Goal: Transaction & Acquisition: Purchase product/service

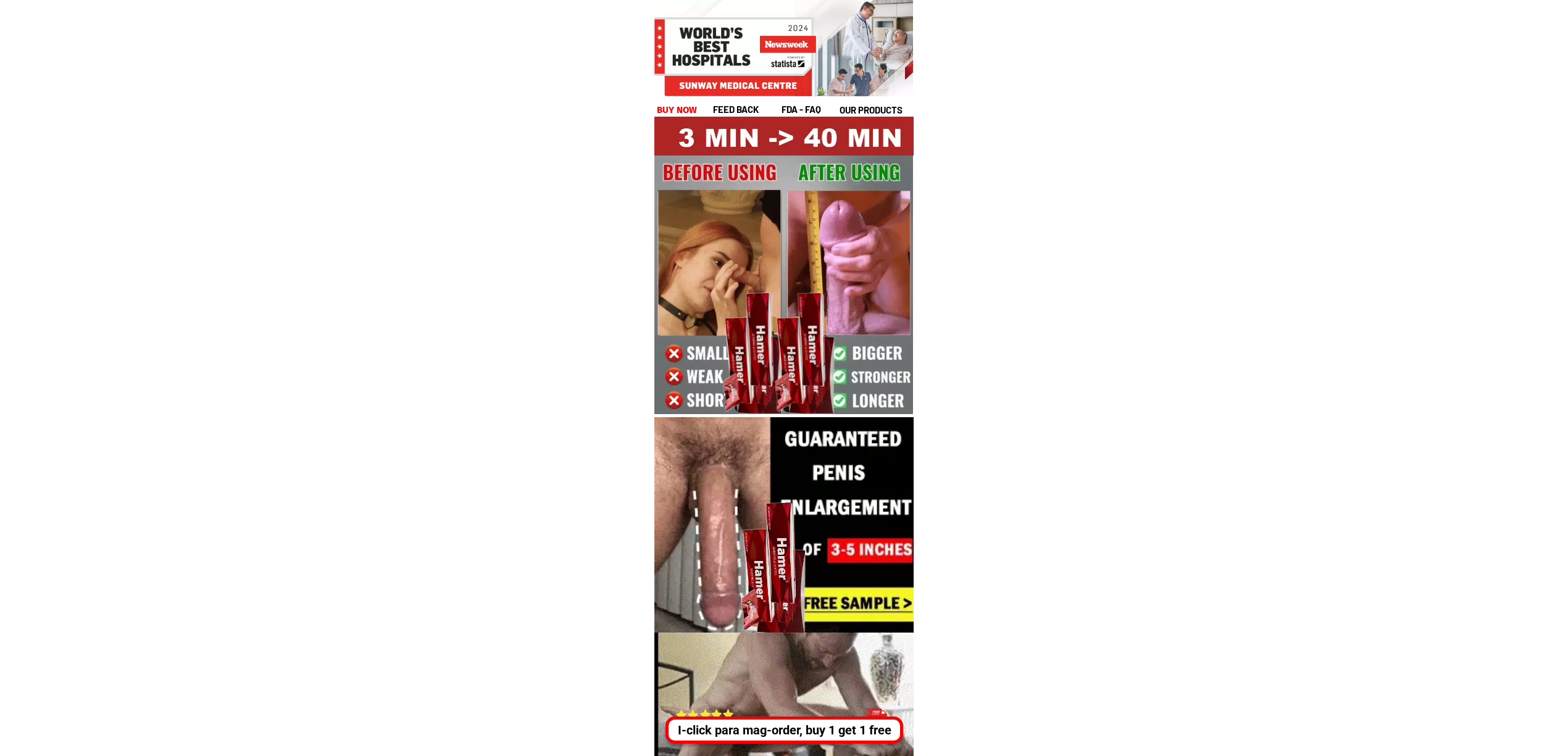
click at [810, 729] on div "I-click para mag-order, buy 1 get 1 free" at bounding box center [784, 730] width 232 height 19
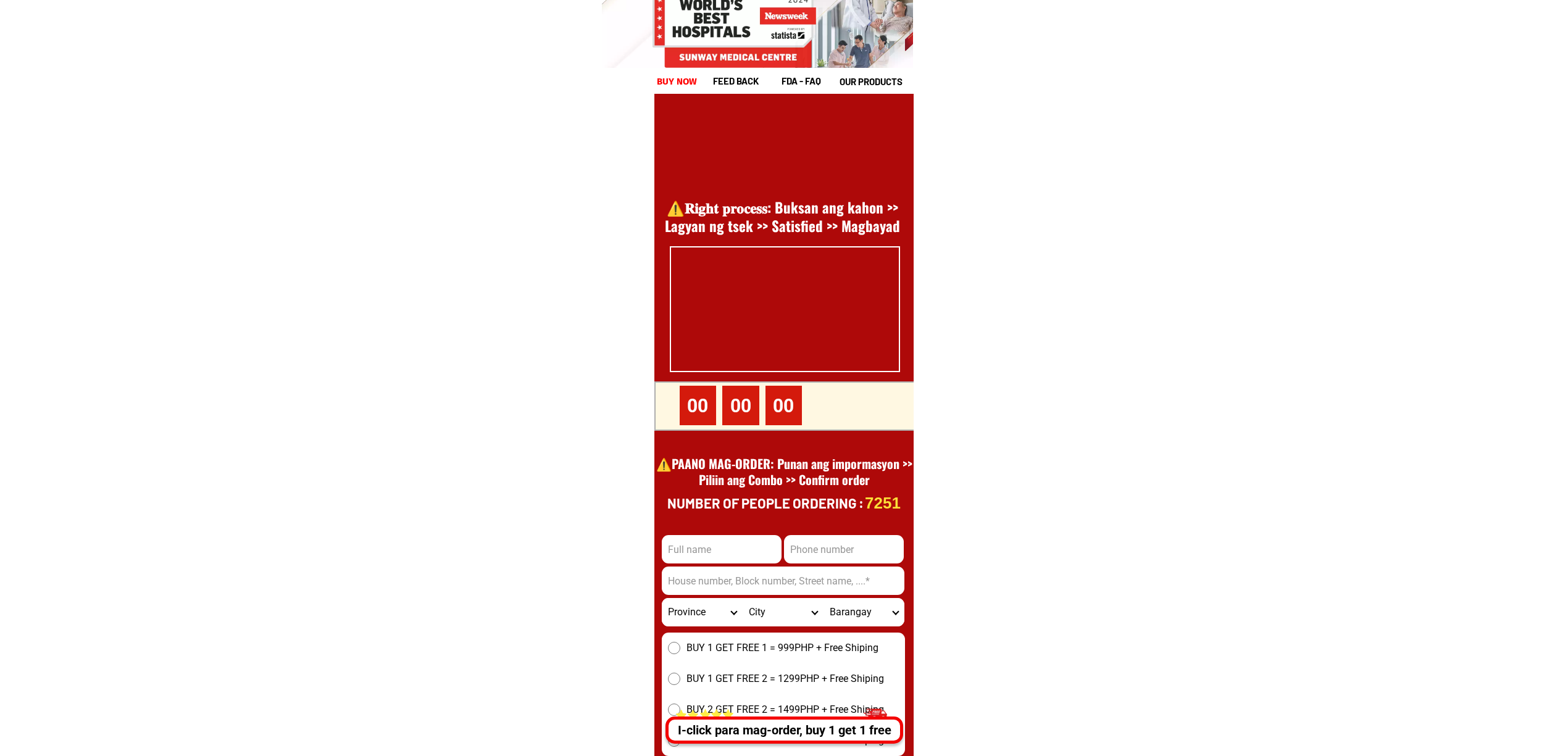
scroll to position [16940, 0]
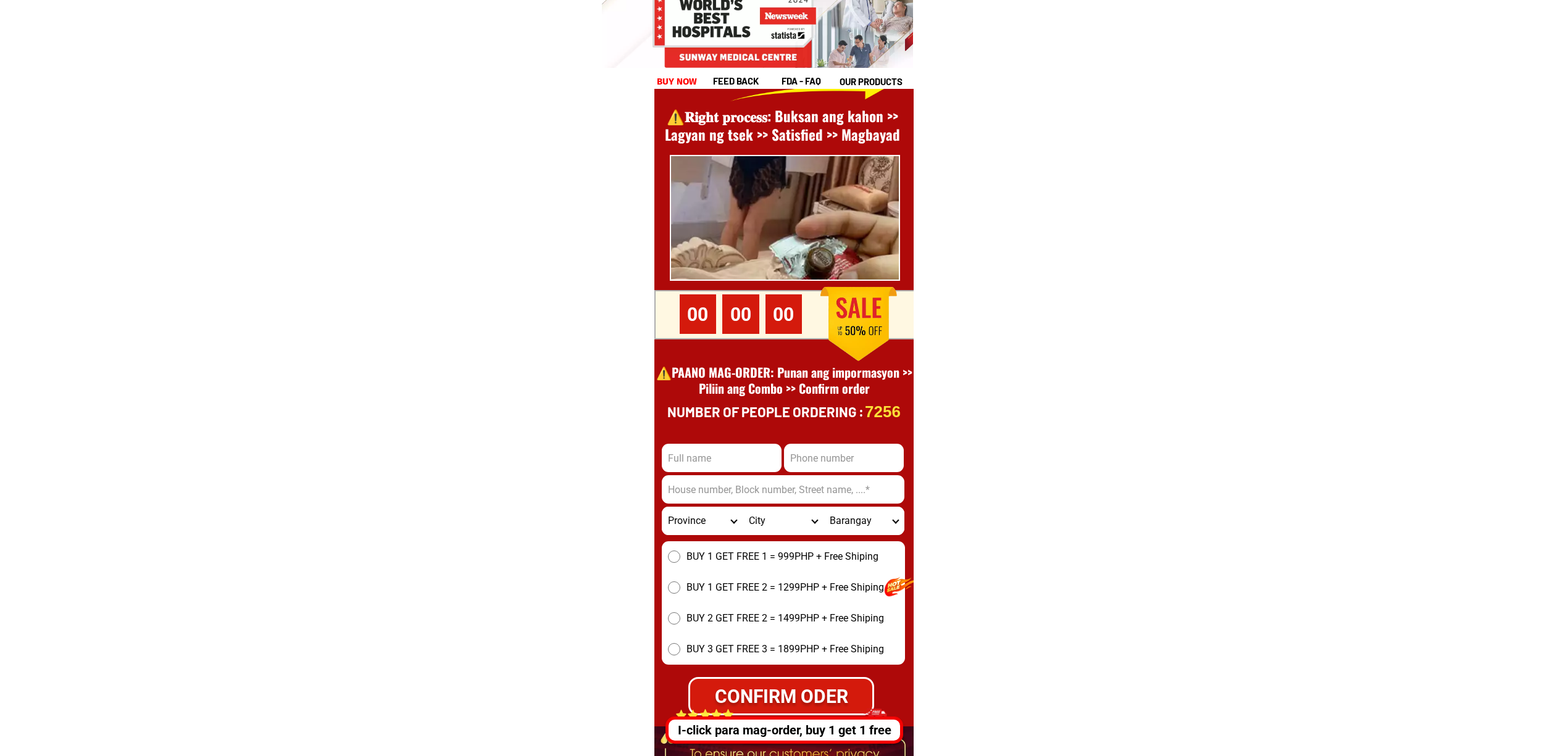
click at [692, 449] on input "Input full_name" at bounding box center [721, 458] width 120 height 28
paste input "Edilberto Rejano"
type input "Edilberto Rejano"
click at [816, 463] on input "Input phone_number" at bounding box center [844, 458] width 120 height 28
paste input "09703273180"
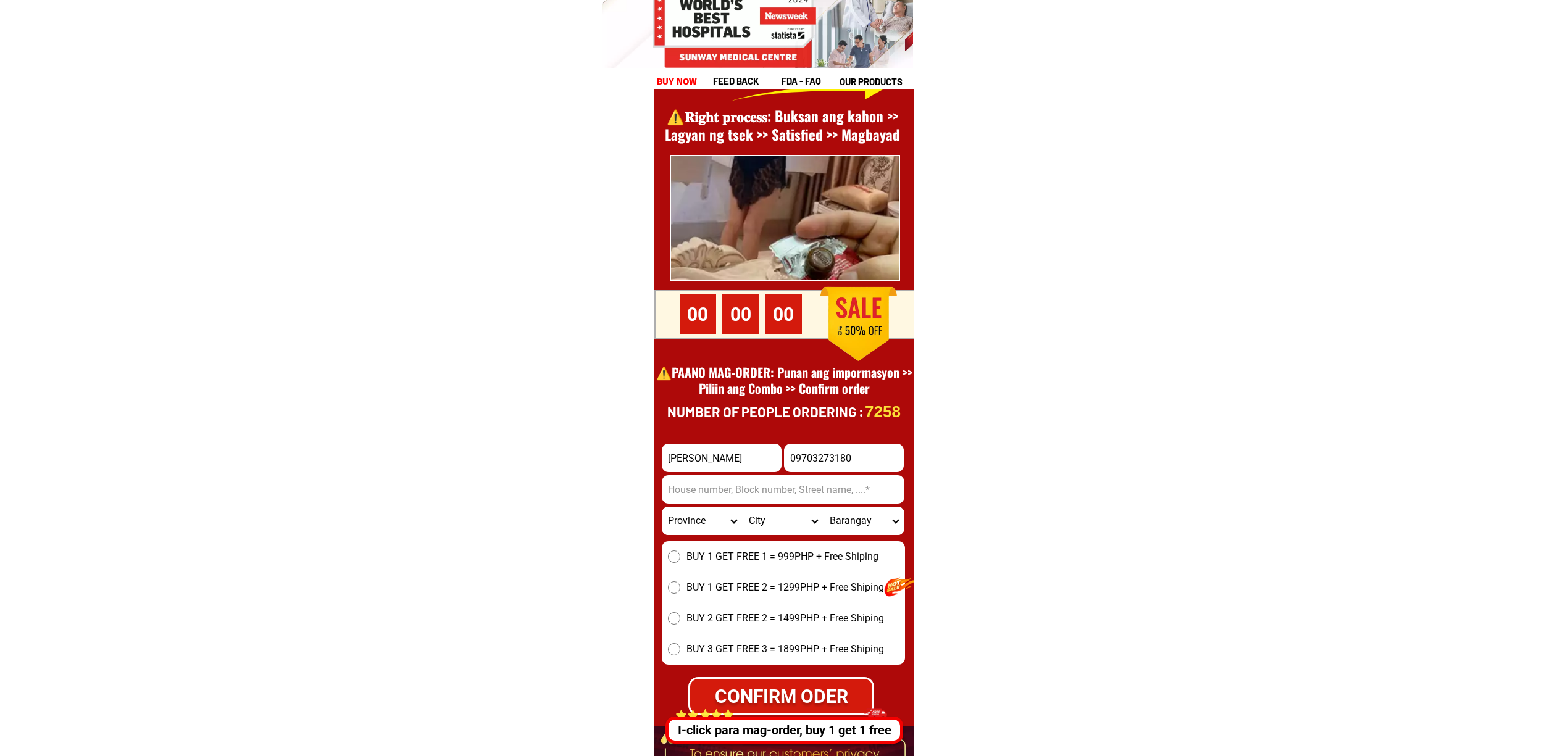
type input "09703273180"
click at [750, 472] on form "Edilberto Rejano 09703273180 CONFIRM ODER Province Abra Agusan-del-norte Agusan…" at bounding box center [783, 580] width 243 height 271
drag, startPoint x: 753, startPoint y: 494, endPoint x: 777, endPoint y: 496, distance: 24.1
click at [753, 494] on input "Input address" at bounding box center [782, 490] width 242 height 28
paste input "Zone 6 Tapat nang MR crispy PATA Lucas Point hiway Sta Rita Pampanga Brgy.DilaD…"
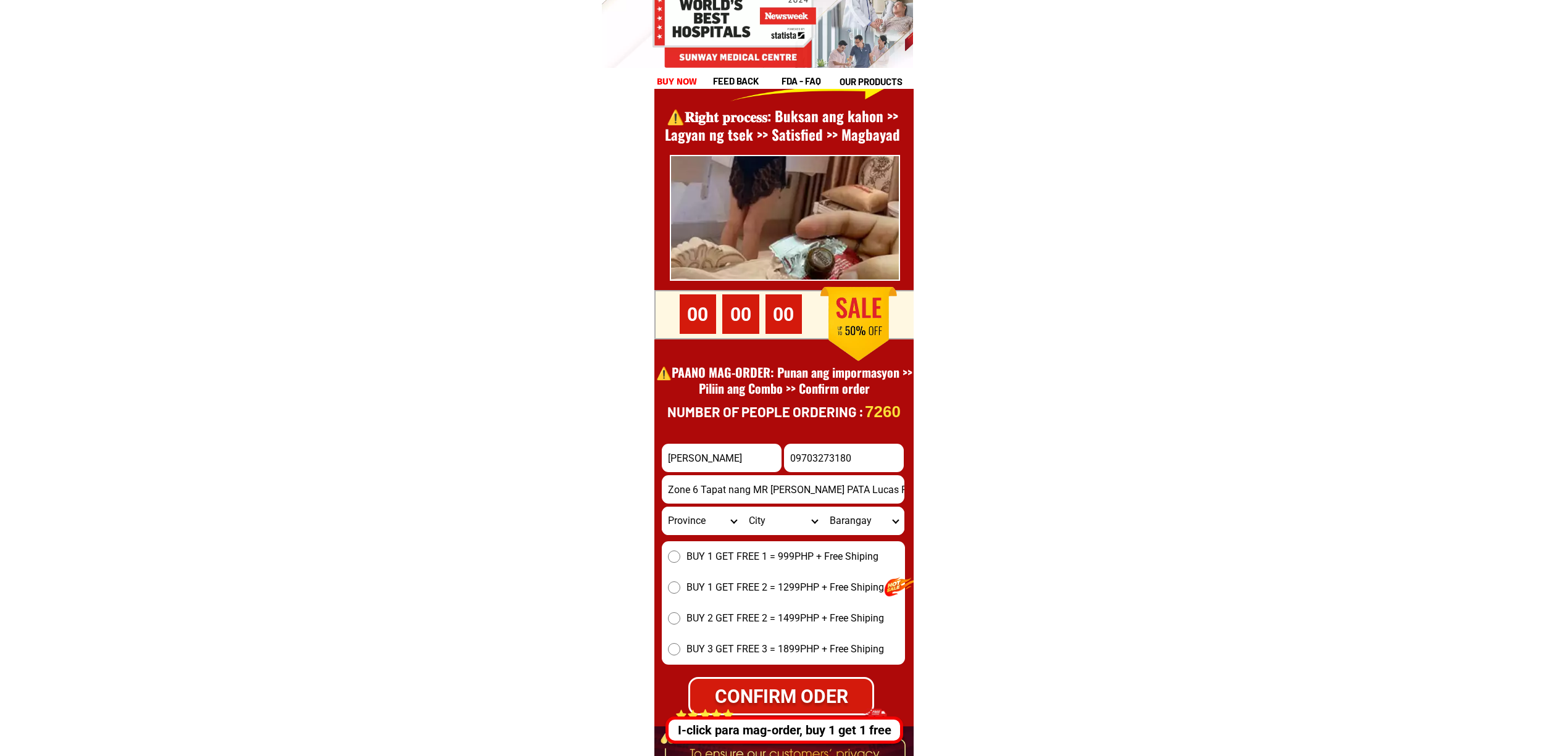
scroll to position [0, 142]
type input "Zone 6 Tapat nang MR crispy PATA Lucas Point hiway Sta Rita Pampanga Brgy.DilaD…"
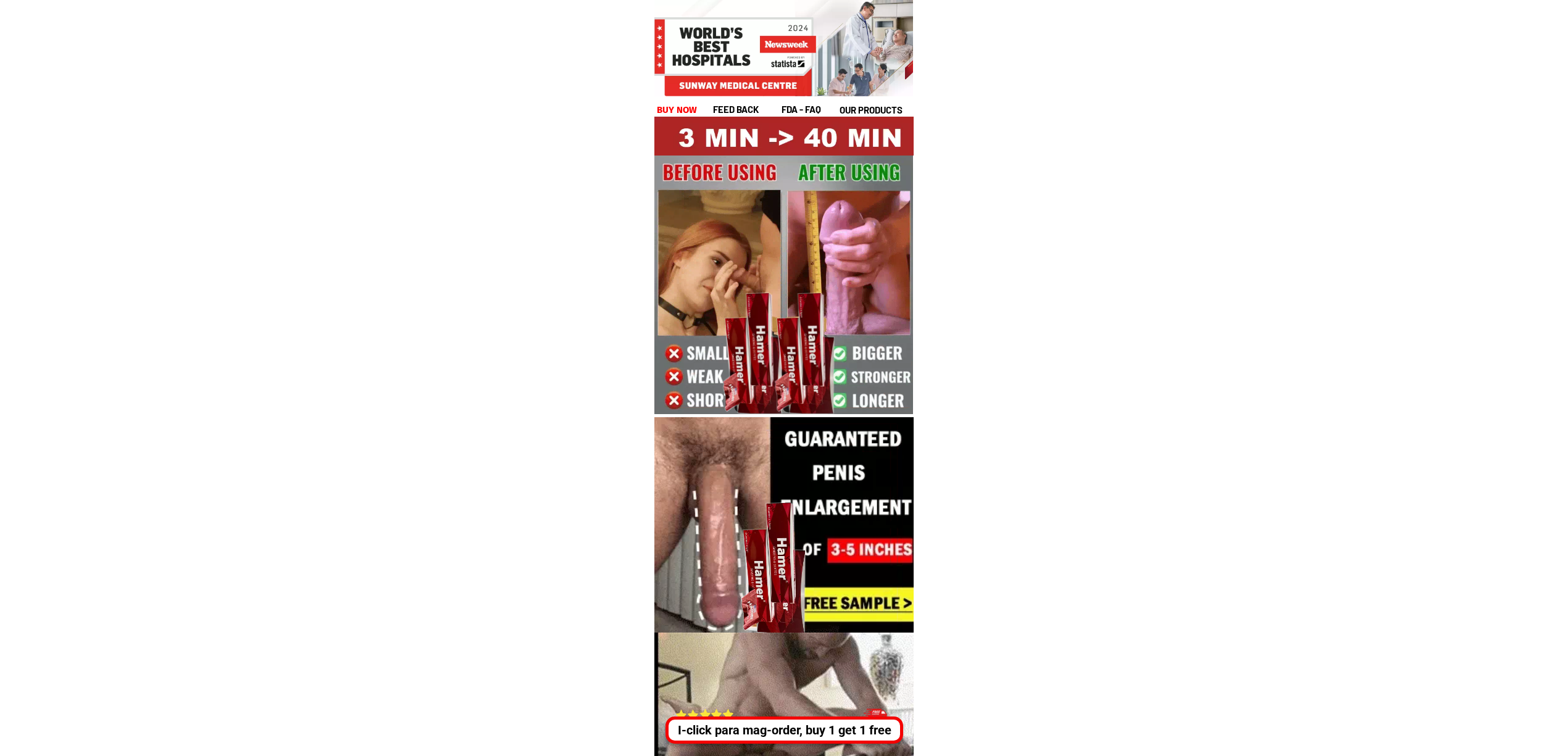
click at [823, 713] on div "I-click para mag-order, buy 1 get 1 free" at bounding box center [784, 723] width 238 height 41
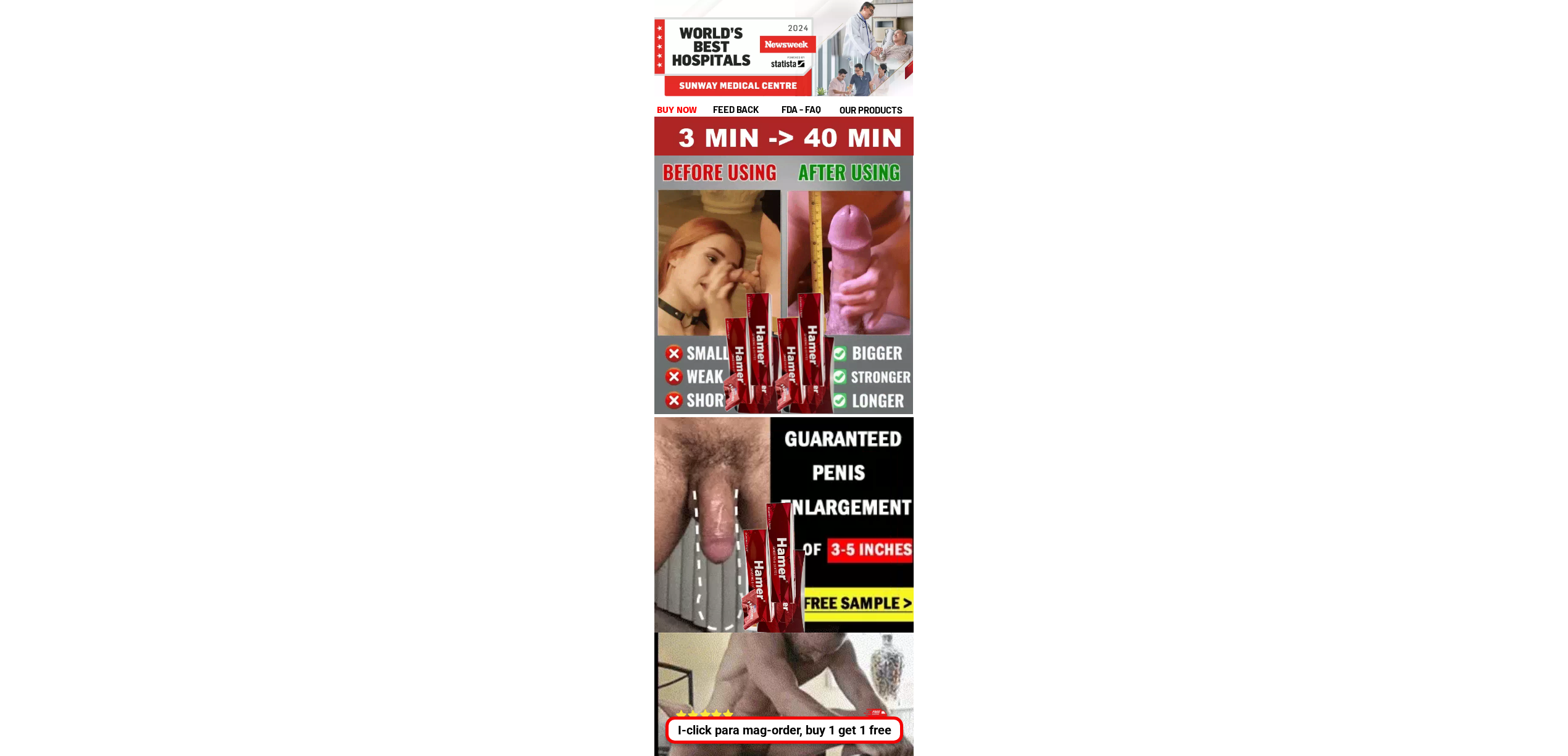
click at [823, 746] on div at bounding box center [788, 745] width 397 height 224
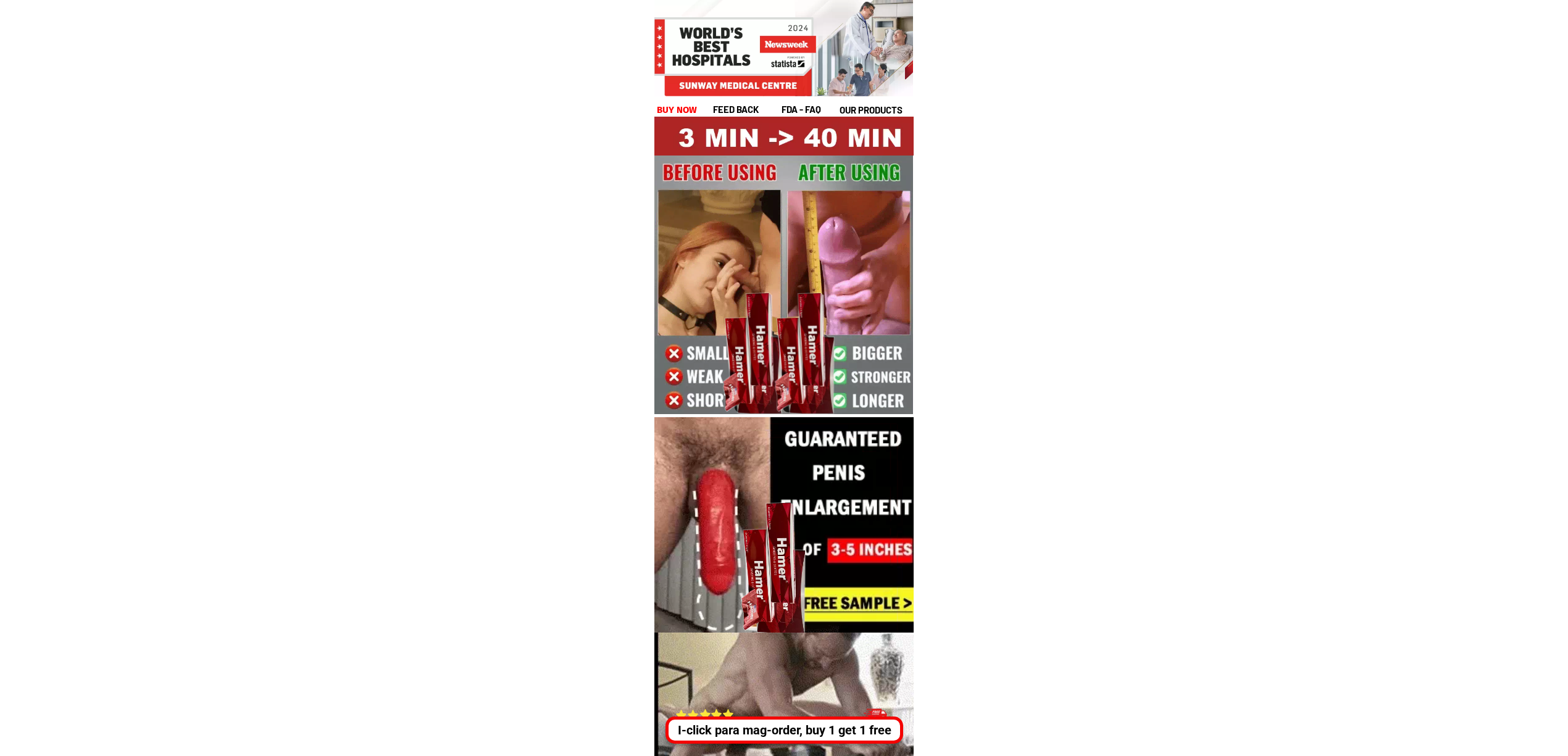
click at [815, 731] on div "I-click para mag-order, buy 1 get 1 free" at bounding box center [784, 730] width 232 height 19
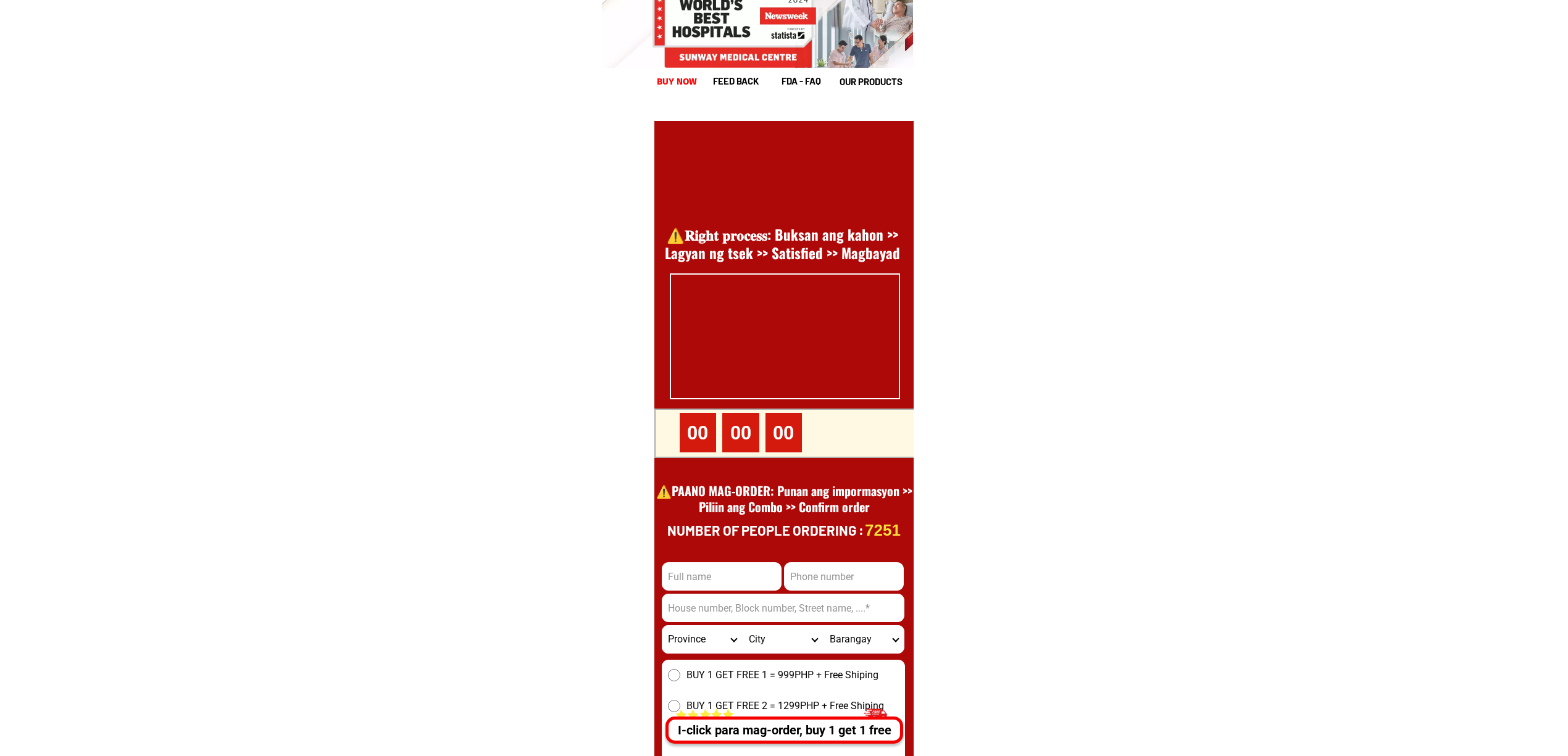
scroll to position [16940, 0]
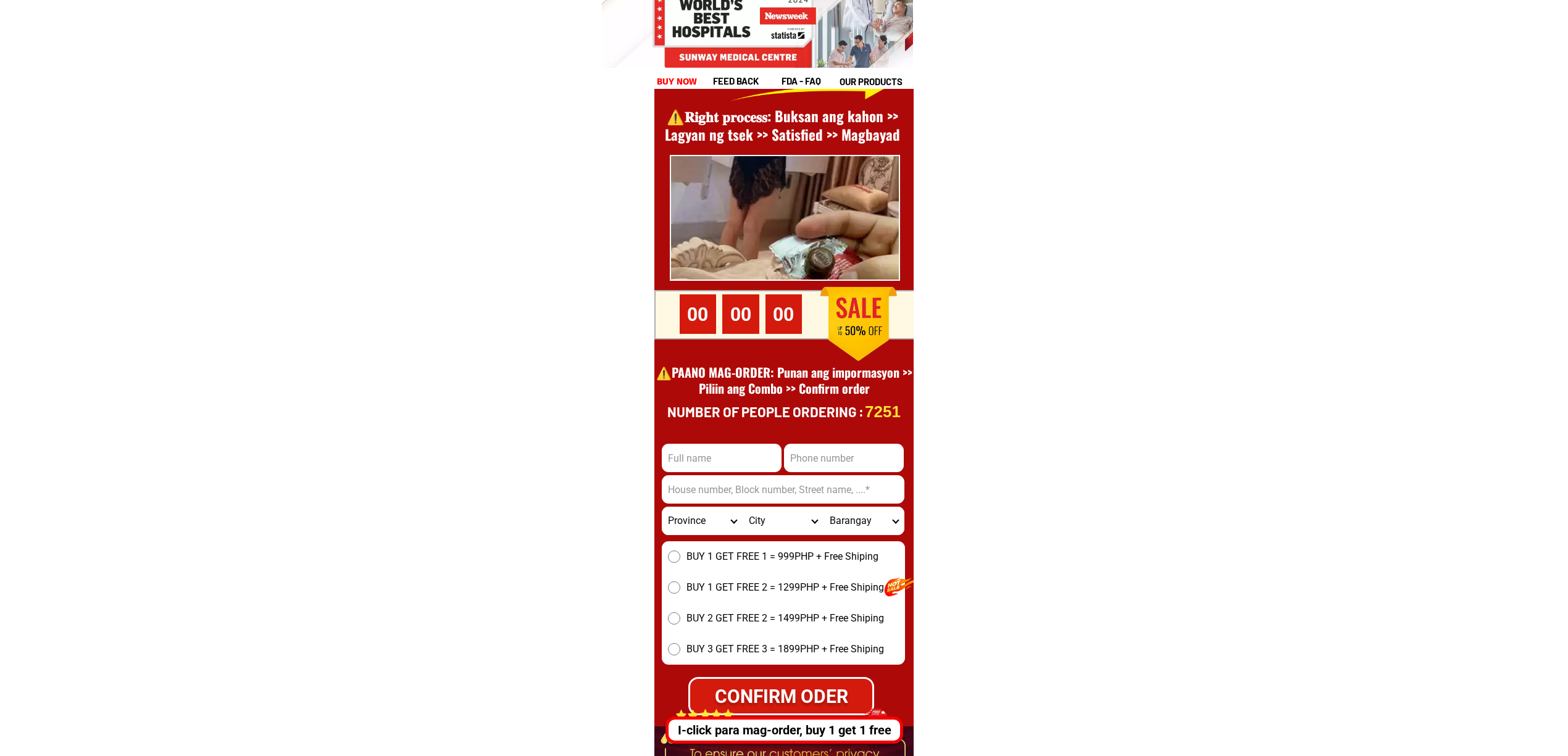
drag, startPoint x: 845, startPoint y: 453, endPoint x: 869, endPoint y: 472, distance: 30.6
click at [843, 453] on input "Input phone_number" at bounding box center [844, 458] width 120 height 28
paste input "09652092647"
type input "09652092647"
click at [700, 457] on input "Input full_name" at bounding box center [721, 458] width 120 height 28
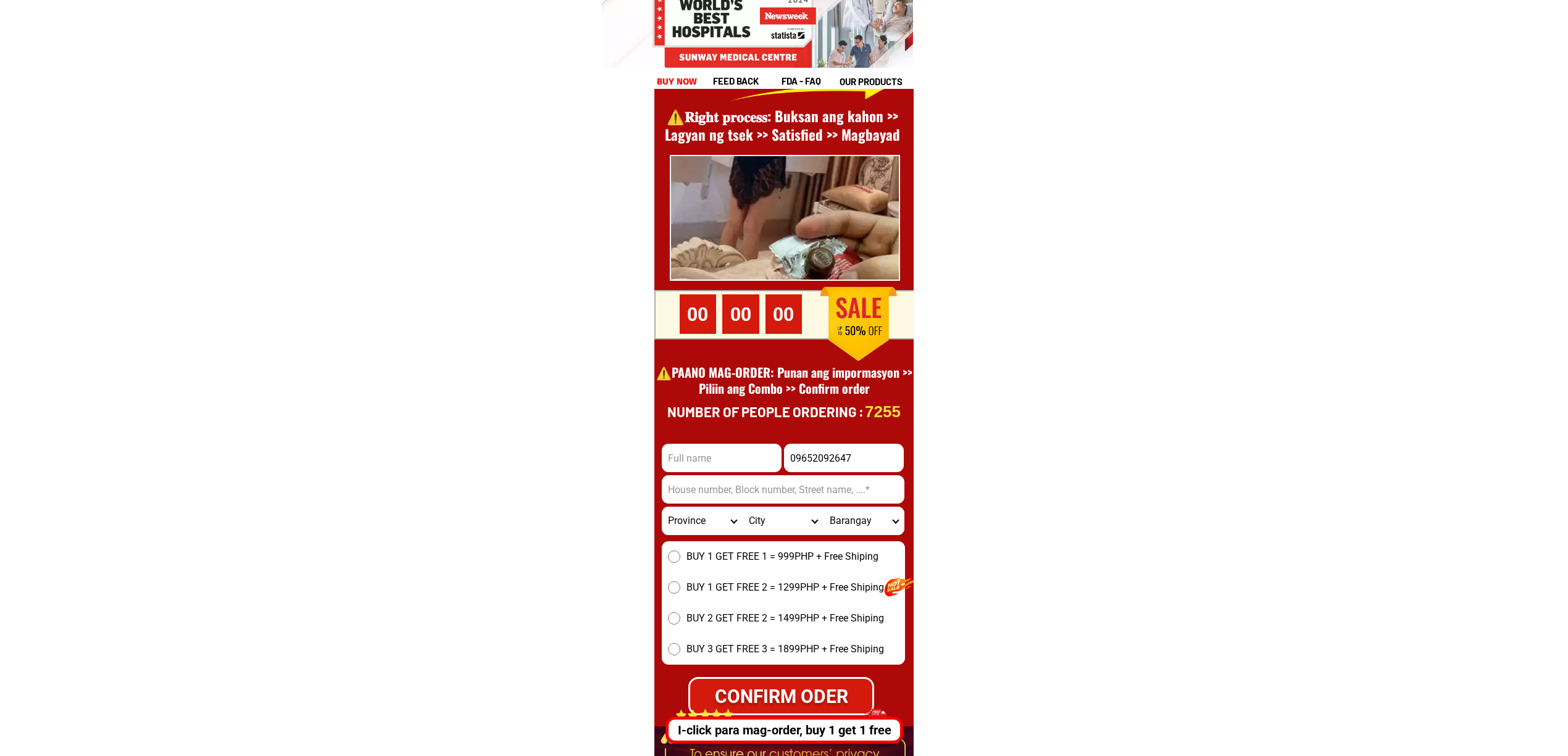
paste input "Oscar"
type input "Oscar"
click at [736, 500] on input "Input address" at bounding box center [782, 490] width 242 height 28
paste input "Carmen north cot"
type input "Carmen north cot"
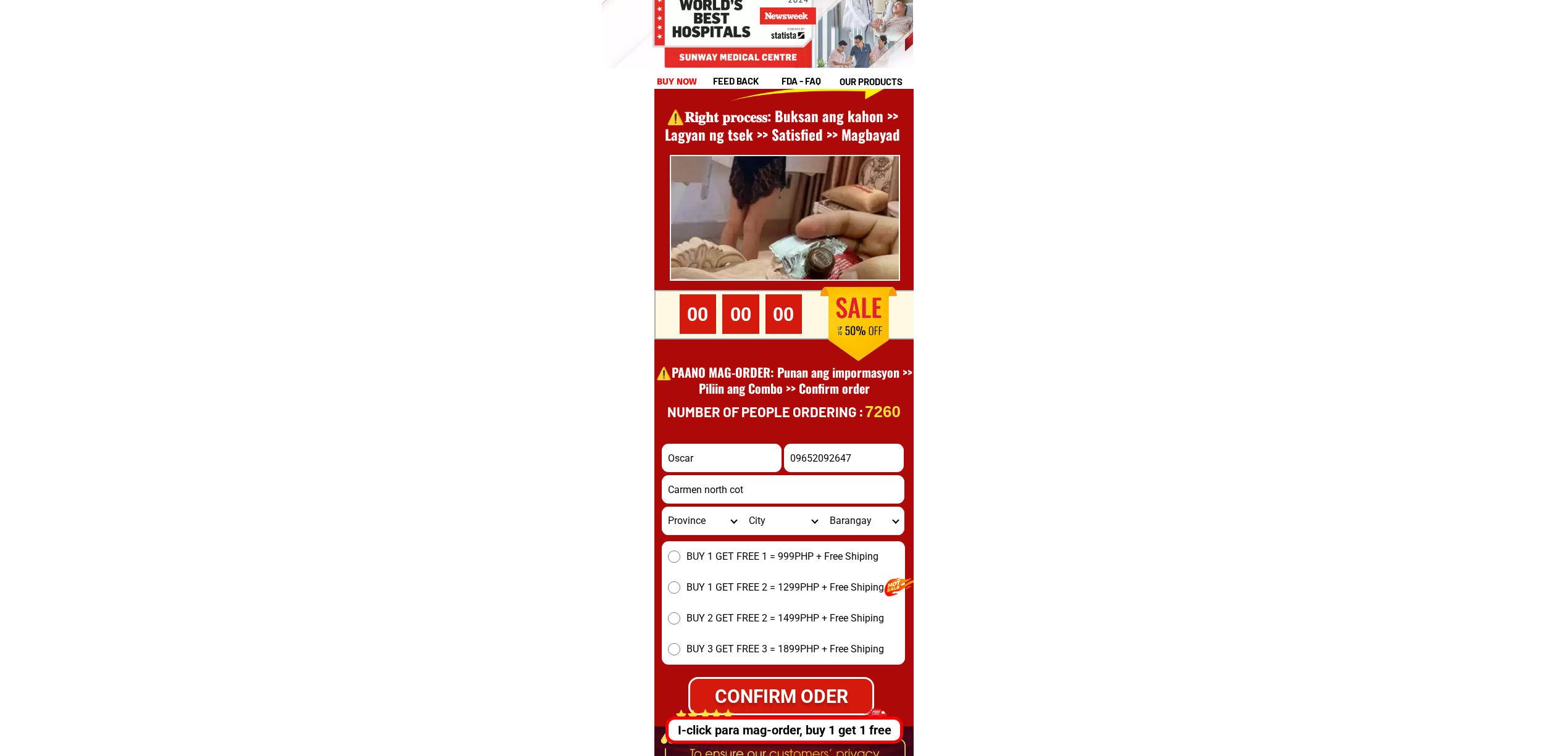
click at [705, 511] on select "Province Abra Agusan-del-norte Agusan-del-sur Aklan Albay Antique Apayao Aurora…" at bounding box center [702, 521] width 81 height 28
select select "63_170"
click at [662, 507] on select "Province Abra Agusan-del-norte Agusan-del-sur Aklan Albay Antique Apayao Aurora…" at bounding box center [702, 521] width 81 height 28
click at [784, 529] on select "City Alamada Aleosan Antipas Arakan Banisilan Cotabato-city Kabacan Kidapawan-c…" at bounding box center [783, 521] width 81 height 28
select select "63_1704972"
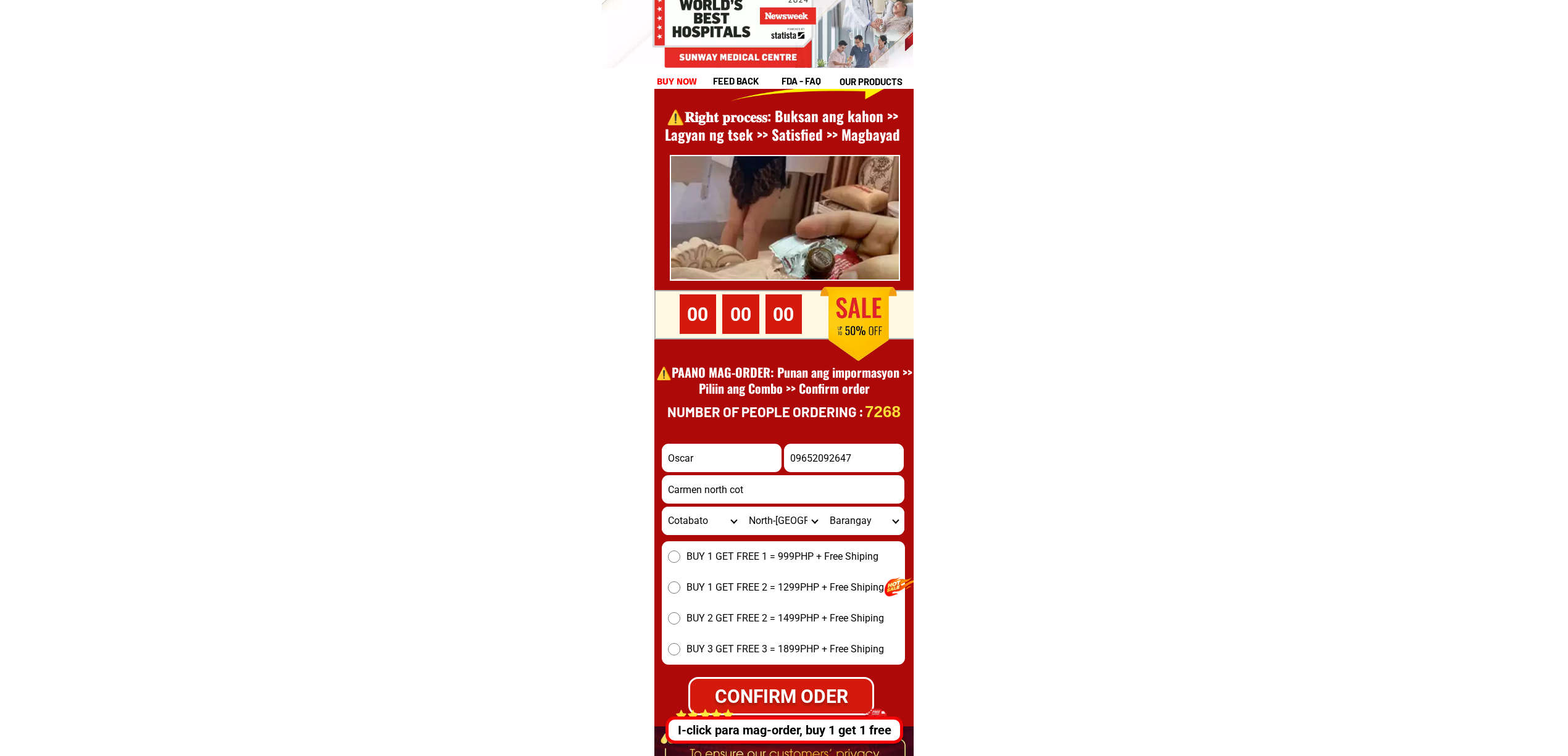
click at [743, 507] on select "City Alamada Aleosan Antipas Arakan Banisilan Cotabato-city Kabacan Kidapawan-c…" at bounding box center [783, 521] width 81 height 28
click at [734, 559] on span "BUY 1 GET FREE 1 = 999PHP + Free Shiping" at bounding box center [782, 557] width 192 height 15
click at [680, 559] on input "BUY 1 GET FREE 1 = 999PHP + Free Shiping" at bounding box center [674, 557] width 12 height 12
radio input "true"
click at [876, 505] on form "Oscar 09652092647 CONFIRM ODER Carmen north cot Province Abra Agusan-del-norte …" at bounding box center [783, 580] width 243 height 271
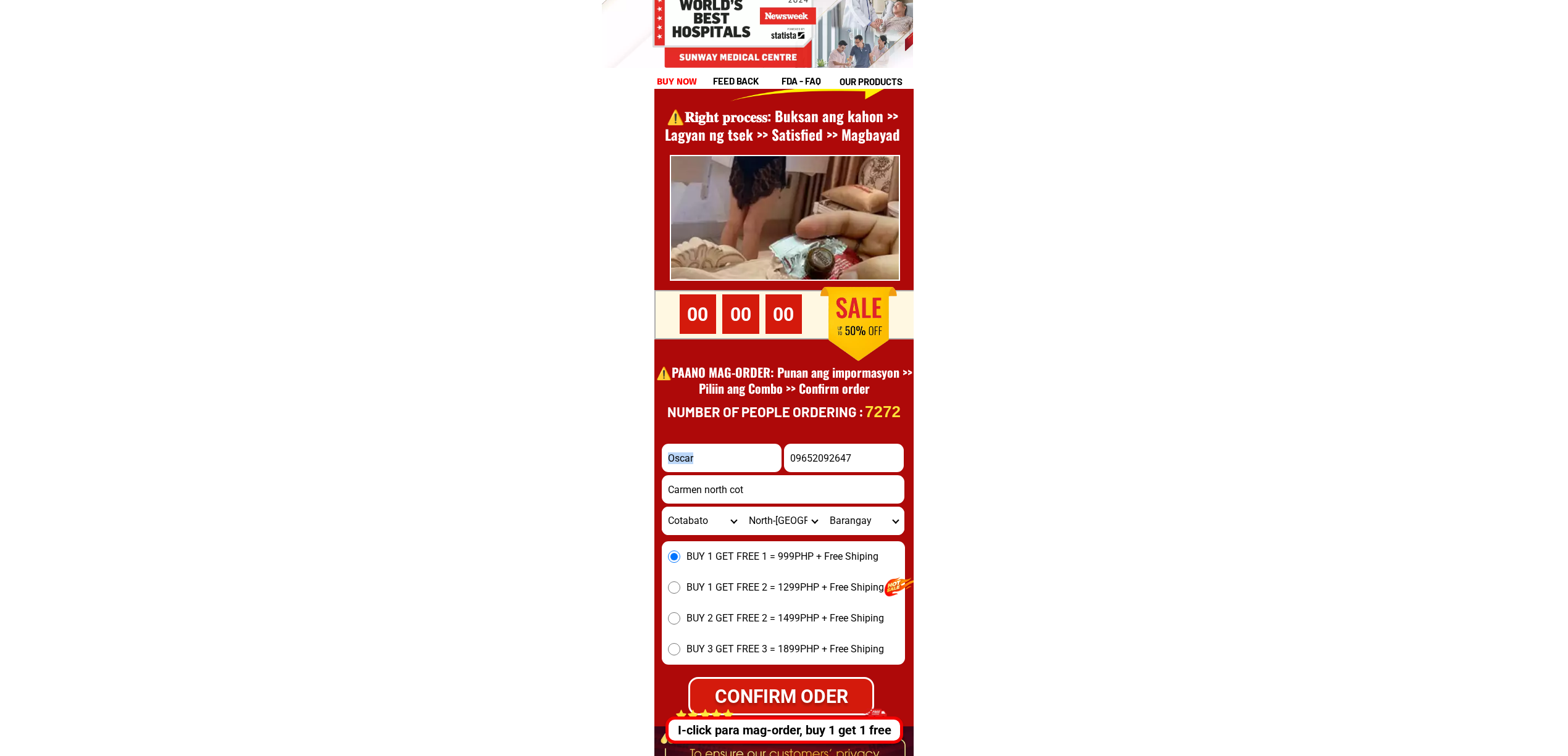
click at [876, 505] on form "Oscar 09652092647 CONFIRM ODER Carmen north cot Province Abra Agusan-del-norte …" at bounding box center [783, 580] width 243 height 271
click at [878, 507] on select "Barangay Aroman Bentangan Cadiis General luna Katanayanan Kib-ayao Kibenes Kibu…" at bounding box center [864, 521] width 81 height 28
click at [880, 511] on select "Barangay Aroman Bentangan Cadiis General luna Katanayanan Kib-ayao Kibenes Kibu…" at bounding box center [864, 521] width 81 height 28
select select "63_1704972935"
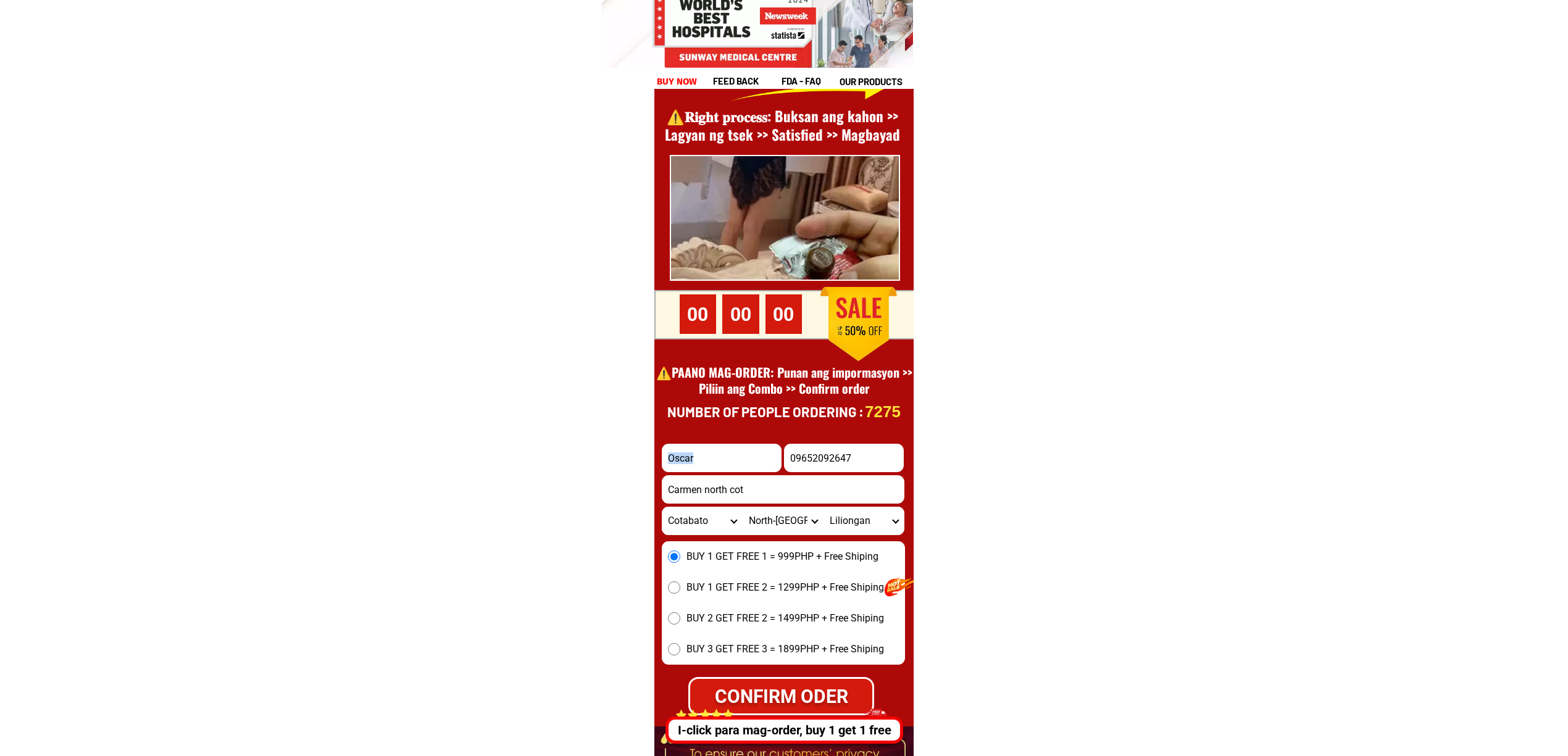
click at [824, 507] on select "Barangay Aroman Bentangan Cadiis General luna Katanayanan Kib-ayao Kibenes Kibu…" at bounding box center [864, 521] width 81 height 28
click at [781, 526] on select "City Alamada Aleosan [PERSON_NAME][GEOGRAPHIC_DATA]-city [GEOGRAPHIC_DATA][PERS…" at bounding box center [783, 521] width 81 height 28
select select "63_1707208"
click at [743, 507] on select "City Alamada Aleosan [PERSON_NAME][GEOGRAPHIC_DATA]-city [GEOGRAPHIC_DATA][PERS…" at bounding box center [783, 521] width 81 height 28
click at [872, 532] on select "Barangay Alegria Bato-bato Cabangbangan Camasi Datu indang Datu sandongan Del c…" at bounding box center [864, 521] width 81 height 28
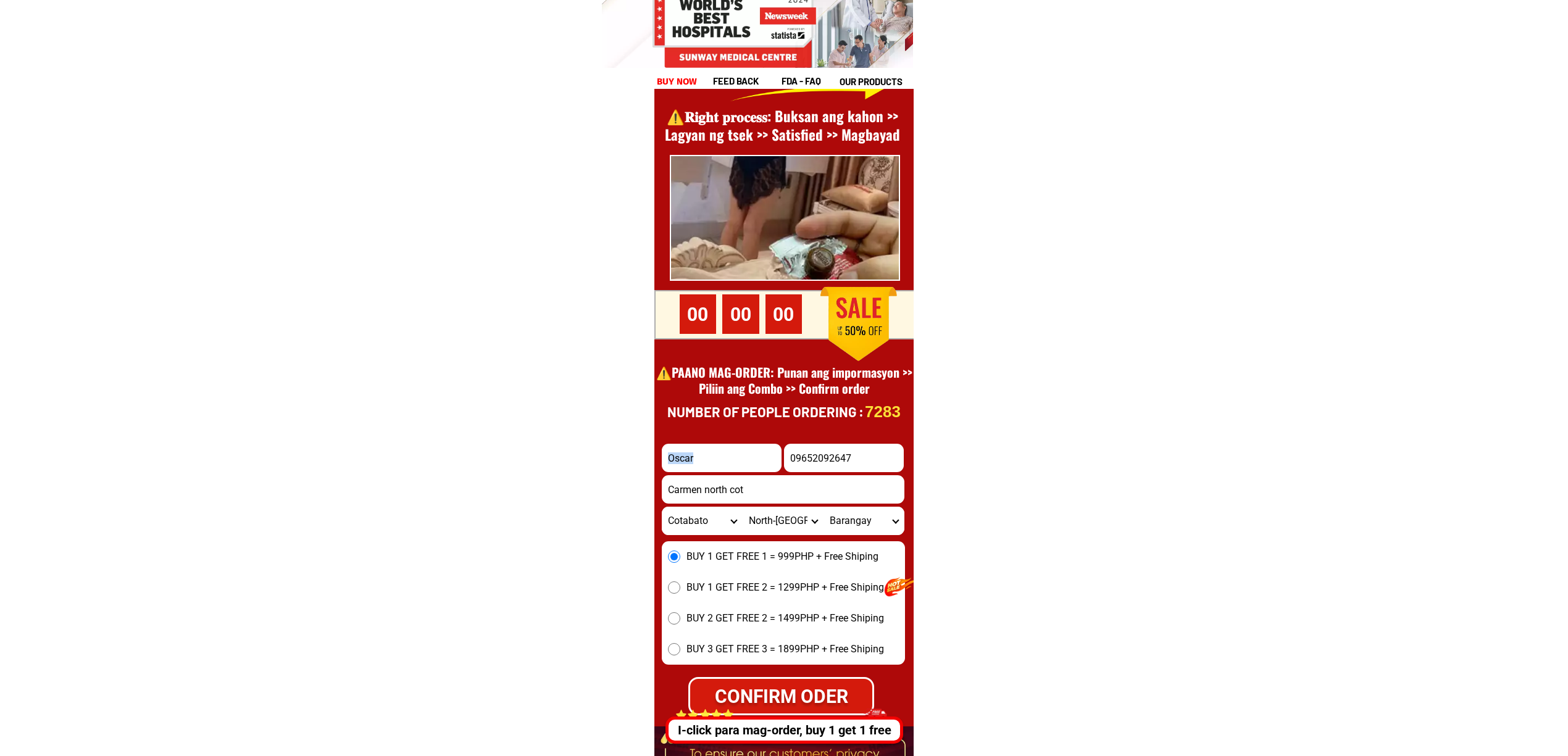
select select "63_17072083350"
click at [762, 516] on select "City Alamada Aleosan Antipas Arakan Banisilan Cotabato-city Kabacan Kidapawan-c…" at bounding box center [783, 521] width 81 height 28
select select "63_1704972"
click at [743, 507] on select "City Alamada Aleosan Antipas Arakan Banisilan Cotabato-city Kabacan Kidapawan-c…" at bounding box center [783, 521] width 81 height 28
click at [852, 527] on select "Barangay Aroman Bentangan Cadiis General luna Katanayanan Kib-ayao Kibenes Kibu…" at bounding box center [864, 521] width 81 height 28
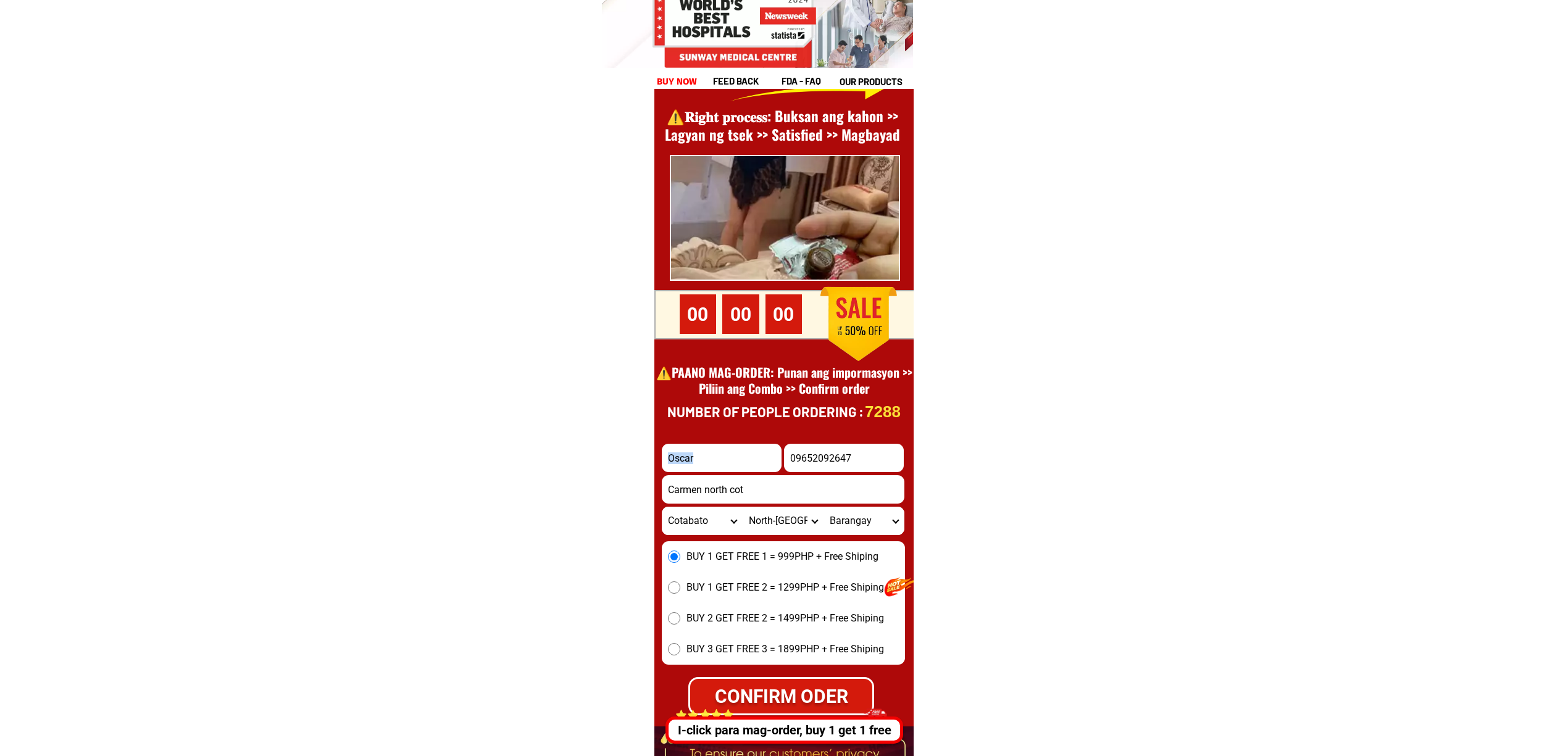
select select "63_1704972935"
click at [824, 507] on select "Barangay Aroman Bentangan Cadiis General luna Katanayanan Kib-ayao Kibenes Kibu…" at bounding box center [864, 521] width 81 height 28
click at [686, 547] on div "BUY 1 GET FREE 1 = 999PHP + Free Shiping BUY 1 GET FREE 2 = 1299PHP + Free Ship…" at bounding box center [783, 604] width 243 height 123
drag, startPoint x: 794, startPoint y: 683, endPoint x: 855, endPoint y: 683, distance: 61.0
click at [798, 683] on div "CONFIRM ODER" at bounding box center [780, 696] width 182 height 28
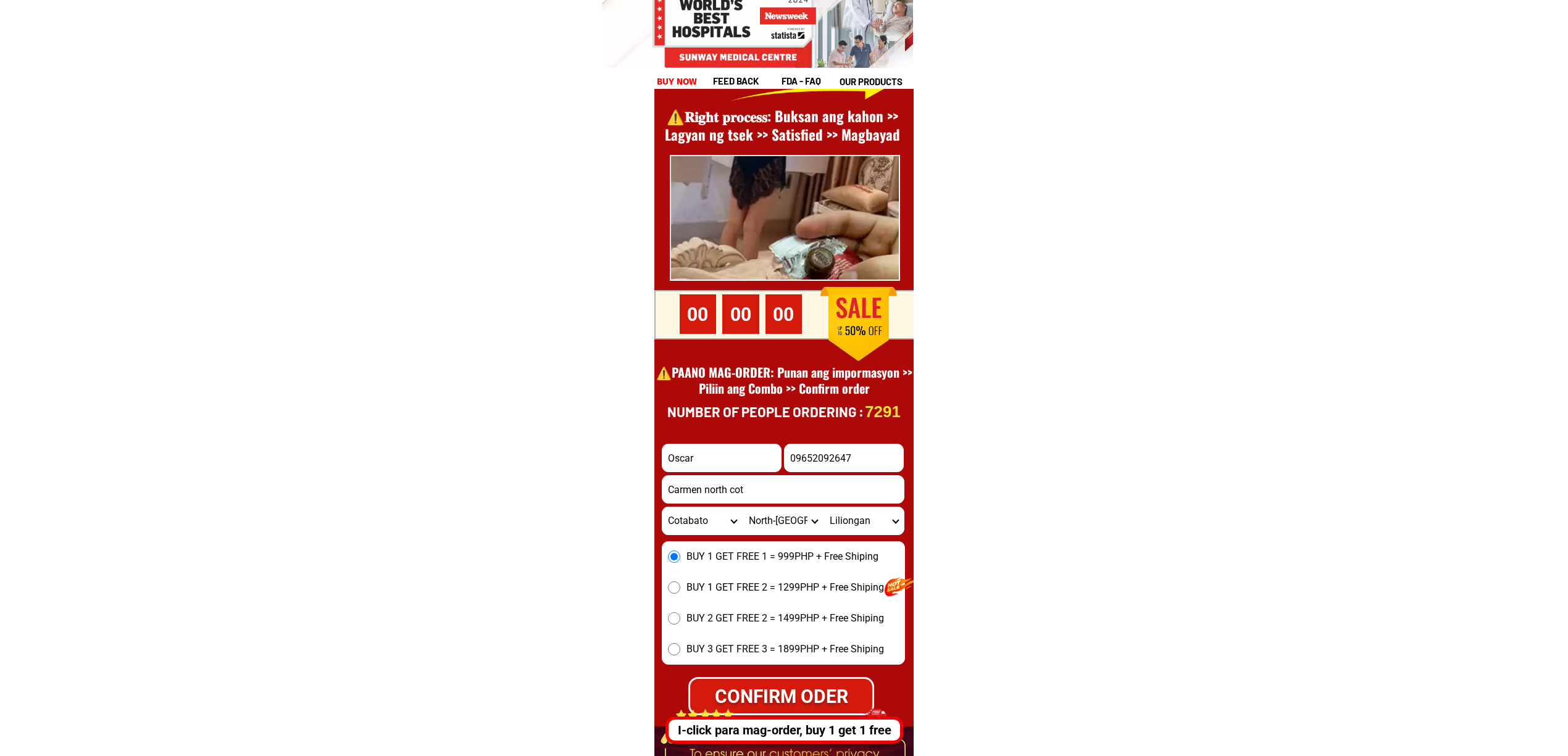
radio input "true"
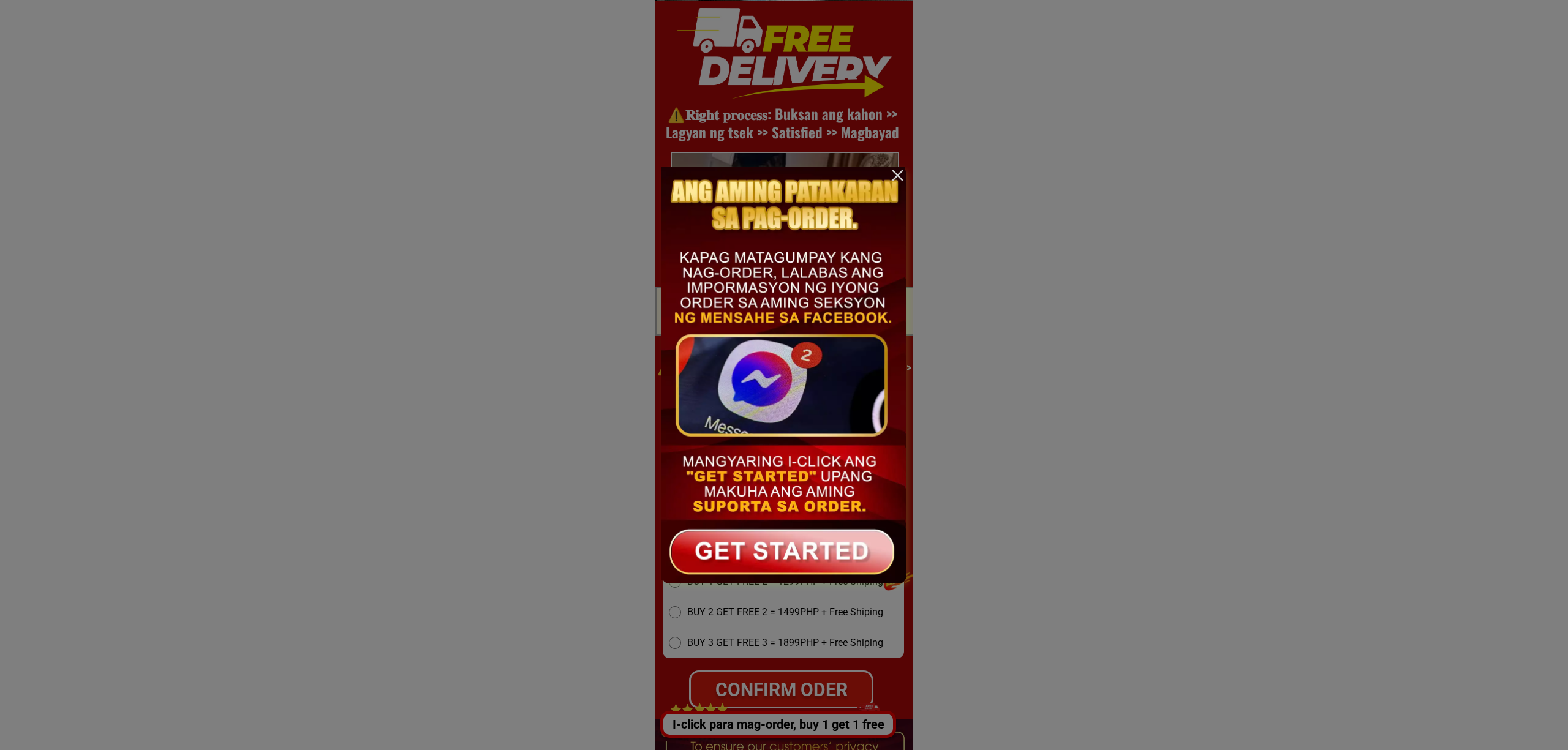
scroll to position [0, 0]
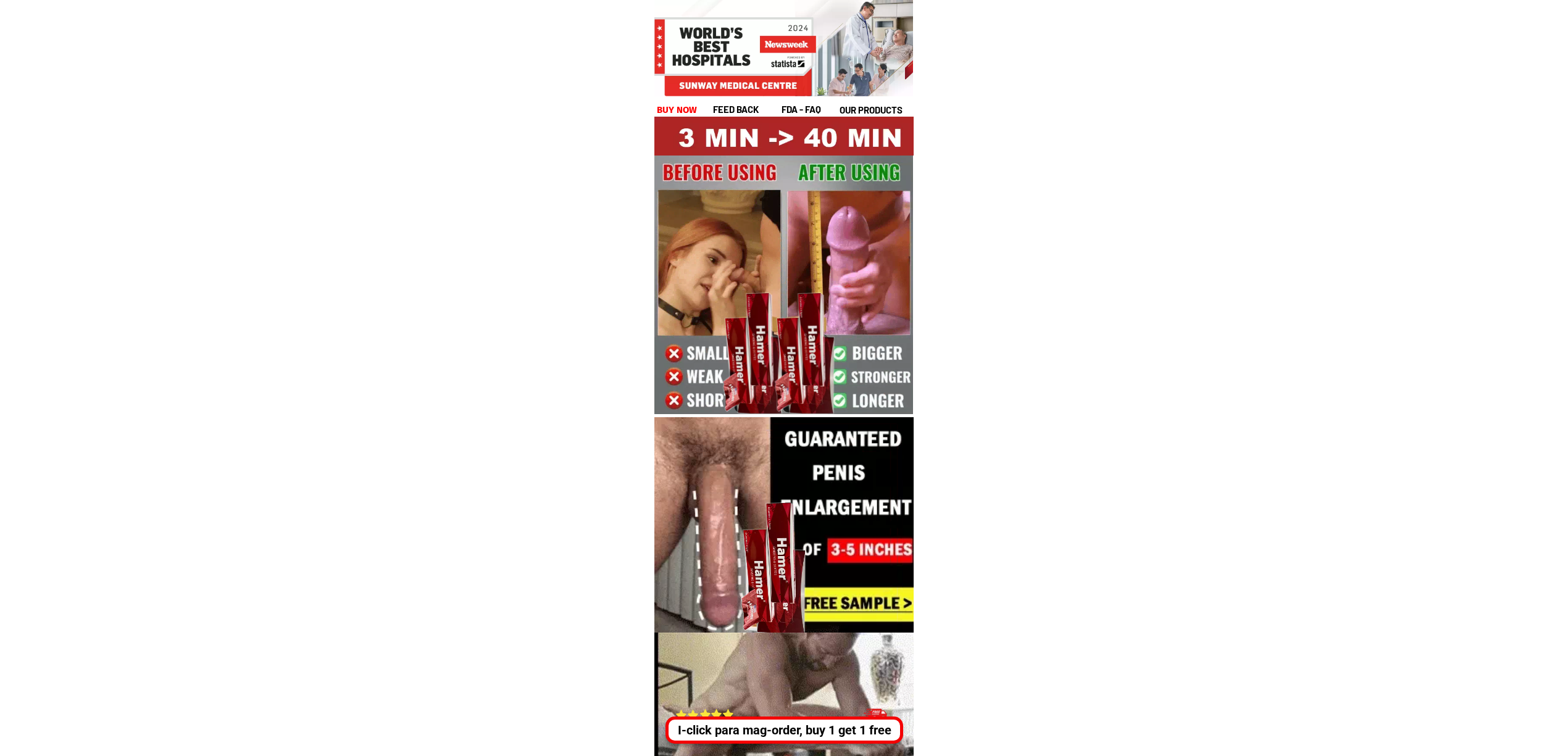
click at [799, 709] on div "I-click para mag-order, buy 1 get 1 free" at bounding box center [784, 723] width 238 height 41
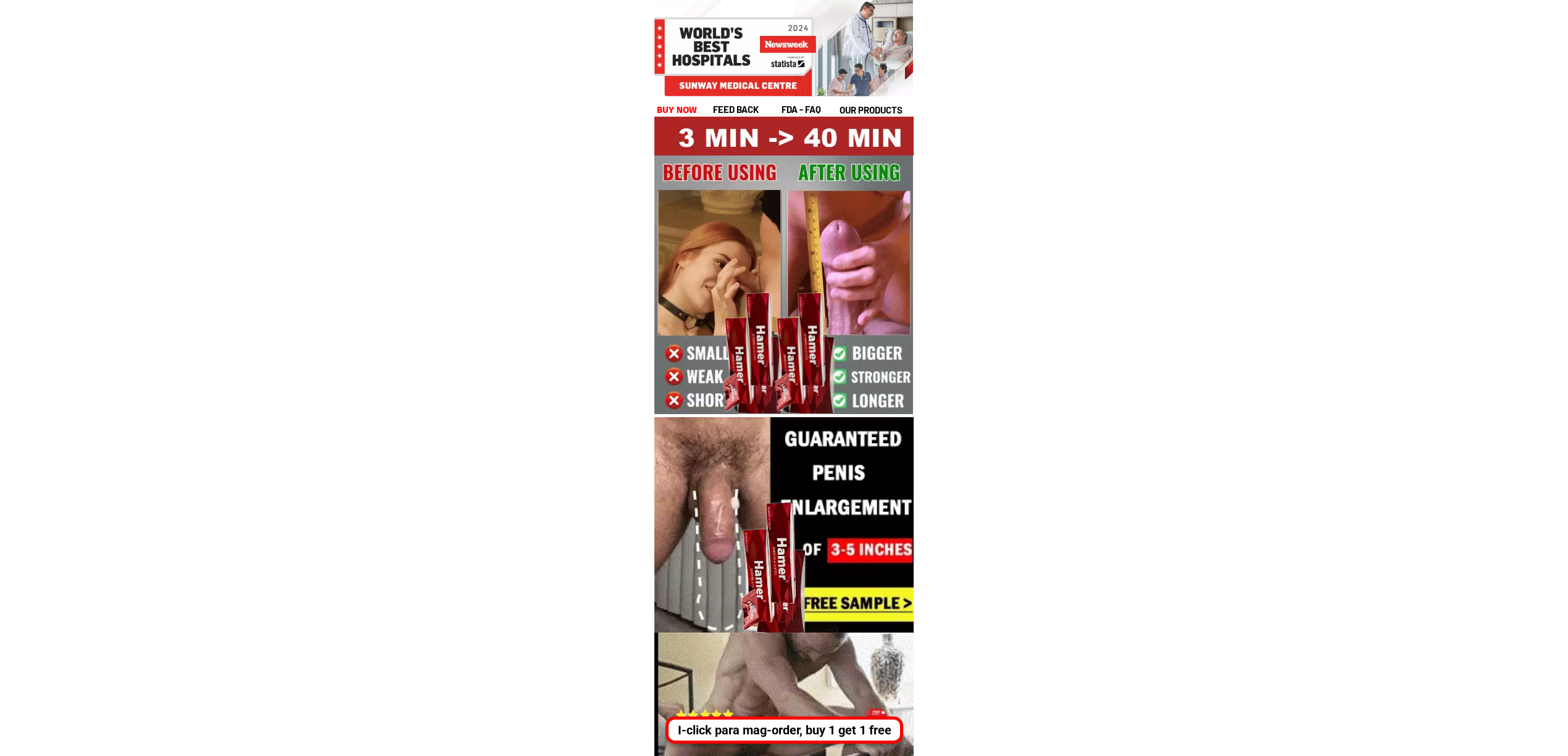
click at [815, 737] on div "I-click para mag-order, buy 1 get 1 free" at bounding box center [783, 730] width 231 height 19
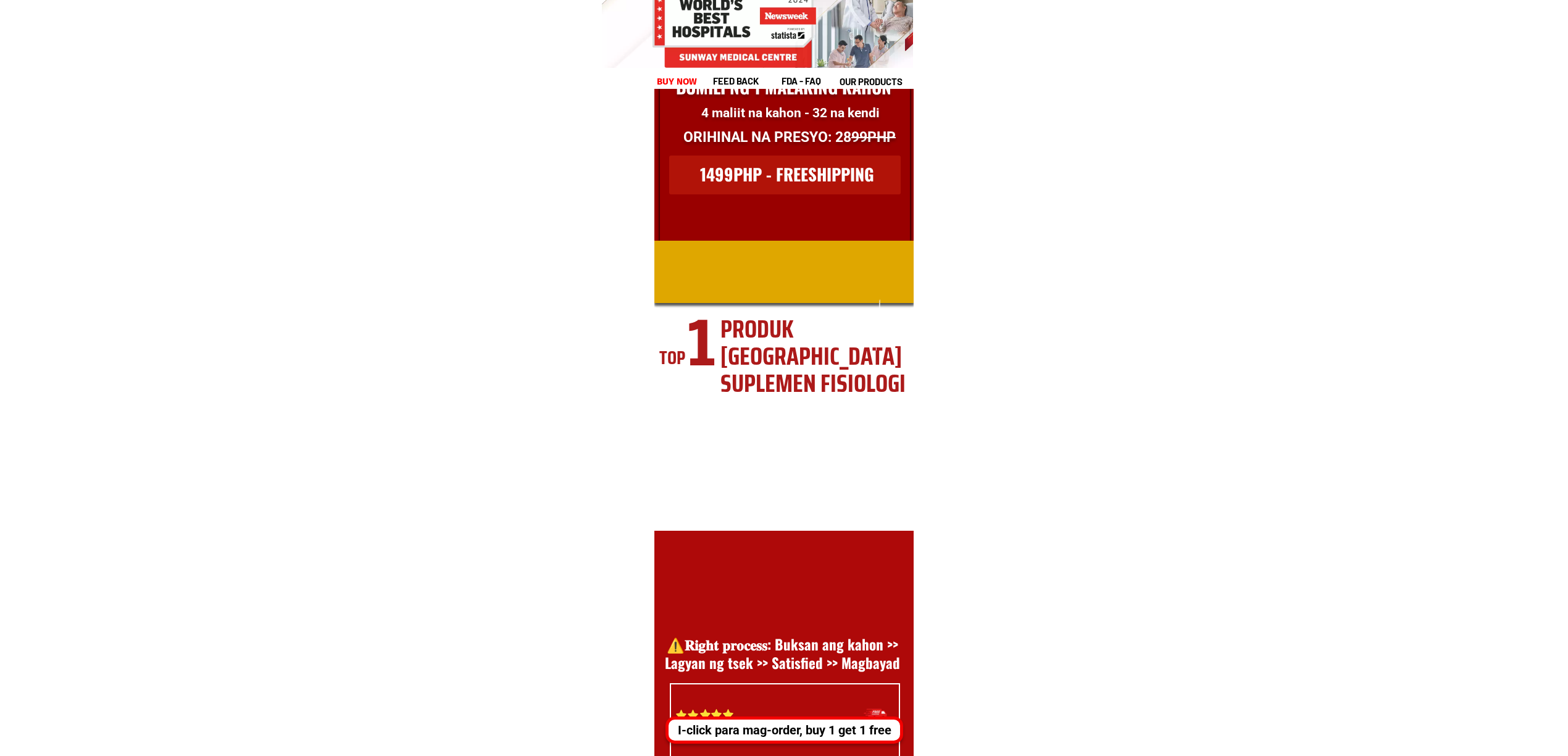
scroll to position [16940, 0]
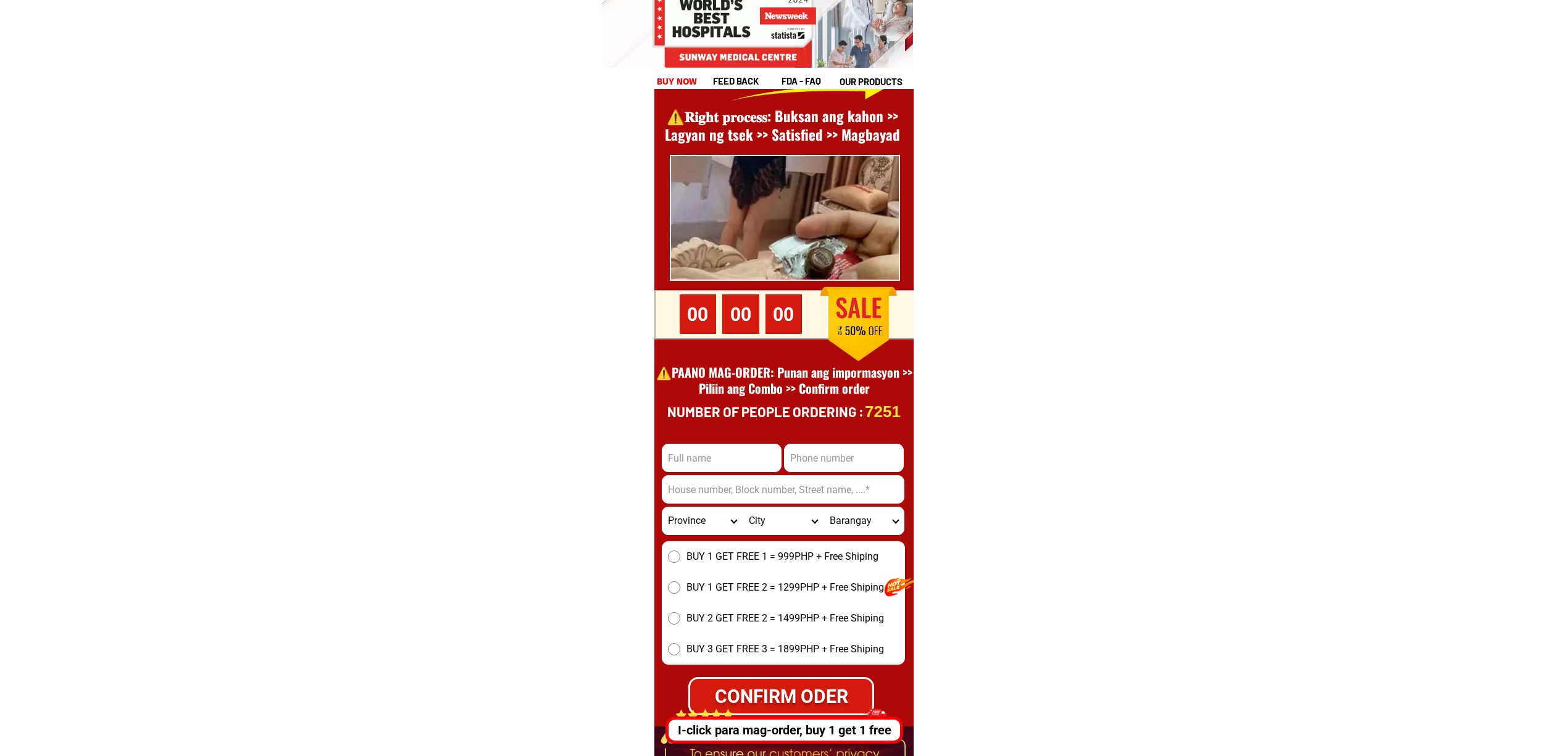
click at [852, 459] on input "Input phone_number" at bounding box center [844, 458] width 120 height 28
paste input "9438240868"
click at [795, 459] on input "9438240868" at bounding box center [844, 458] width 120 height 28
type input "09438240868"
click at [833, 493] on input "Input address" at bounding box center [782, 490] width 242 height 28
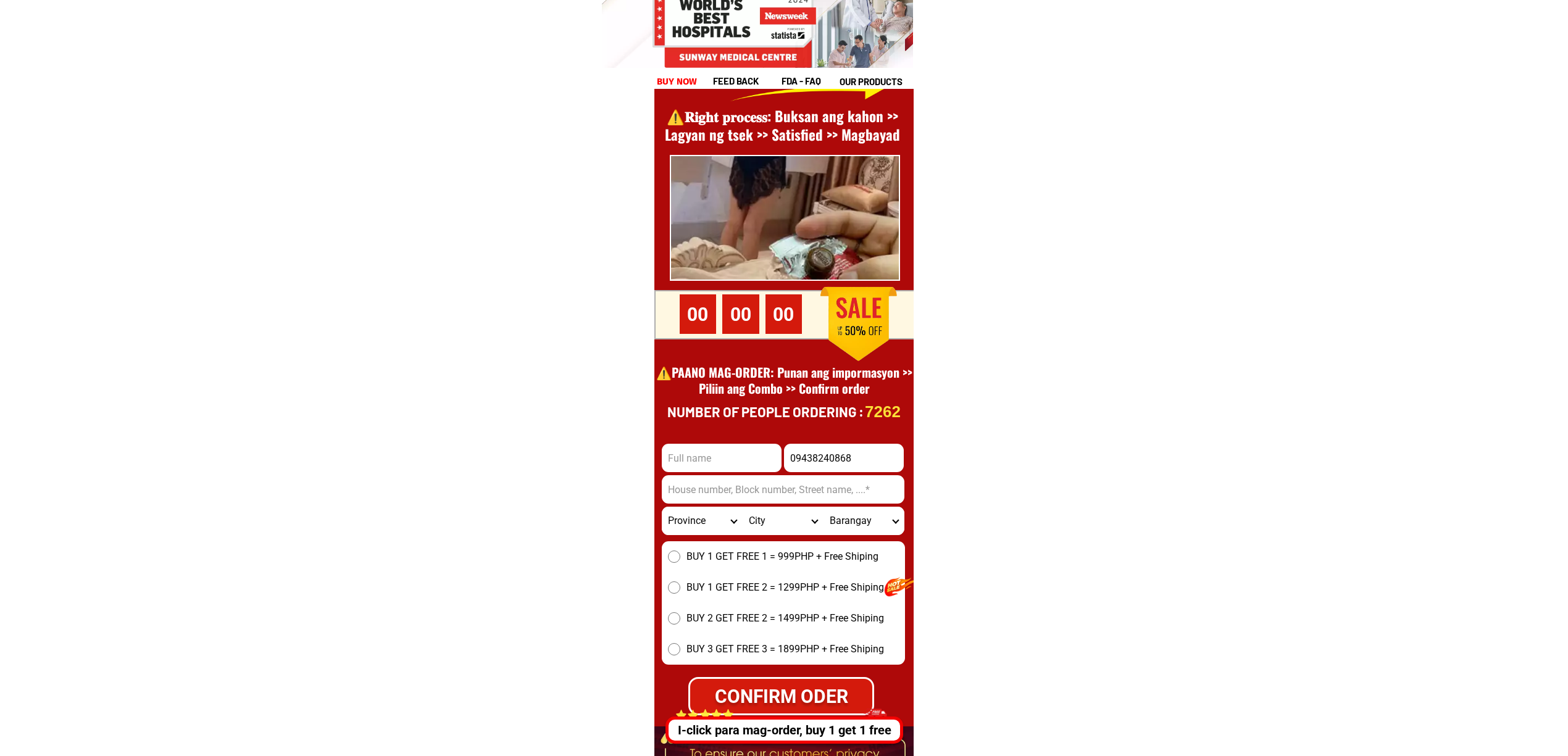
paste input "Fuente Osmeña [GEOGRAPHIC_DATA]""
type input "Fuente Osmeña [GEOGRAPHIC_DATA]"
drag, startPoint x: 714, startPoint y: 433, endPoint x: 721, endPoint y: 445, distance: 13.9
click at [717, 439] on div at bounding box center [784, 431] width 259 height 856
drag, startPoint x: 736, startPoint y: 463, endPoint x: 758, endPoint y: 472, distance: 23.8
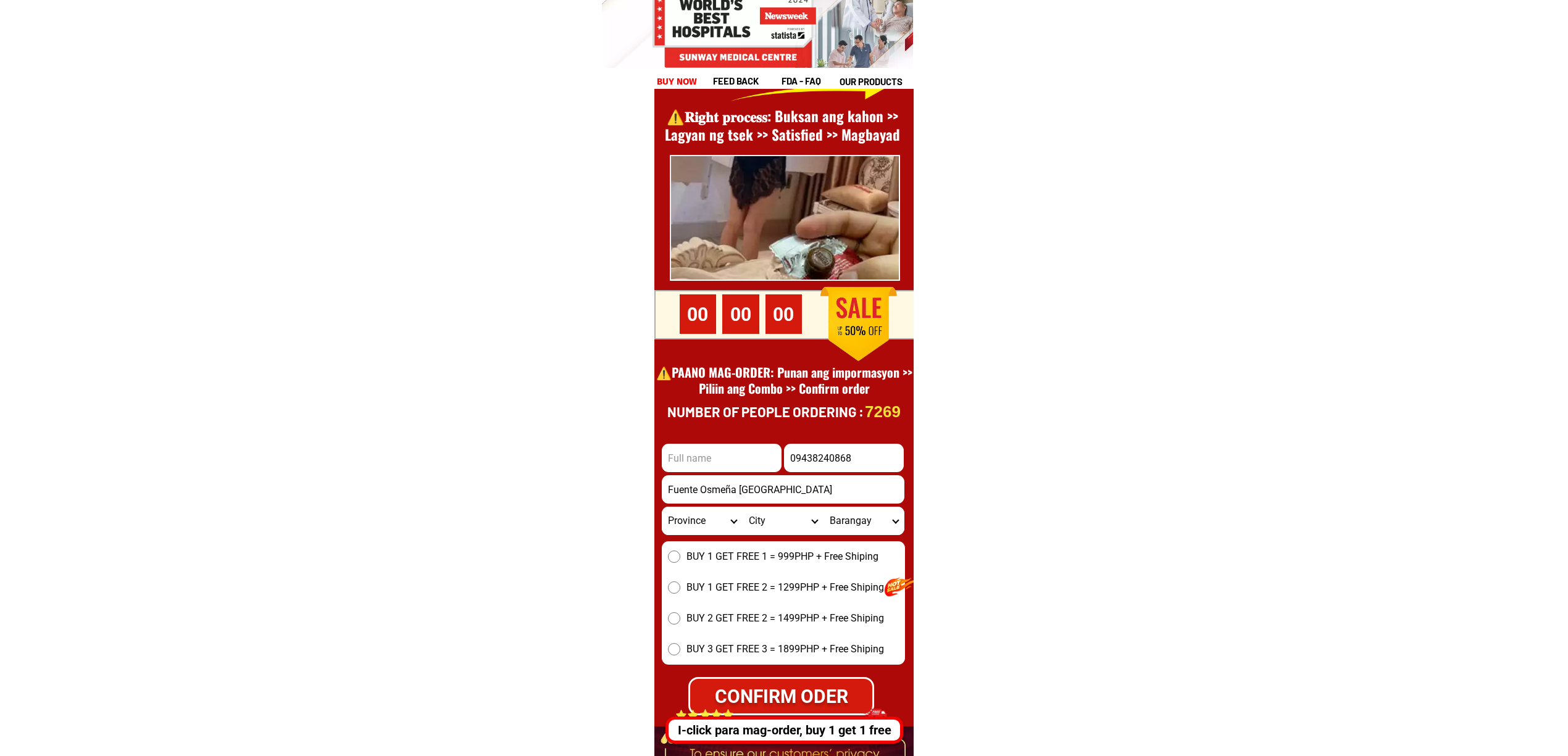
click at [736, 463] on input "Input full_name" at bounding box center [721, 458] width 120 height 28
paste input ""Jacinto Daniot""
type input "Jacinto Daniot"
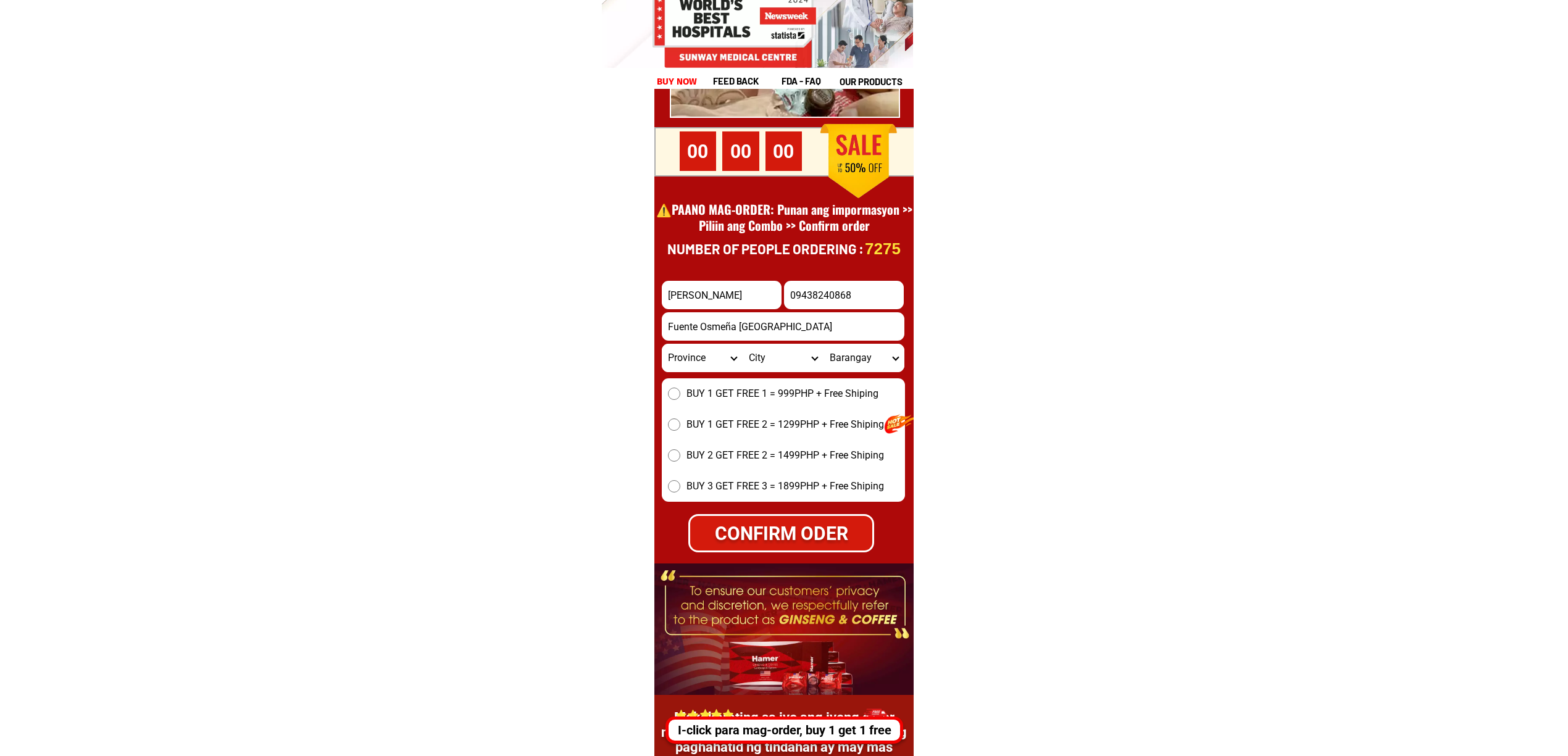
scroll to position [17104, 0]
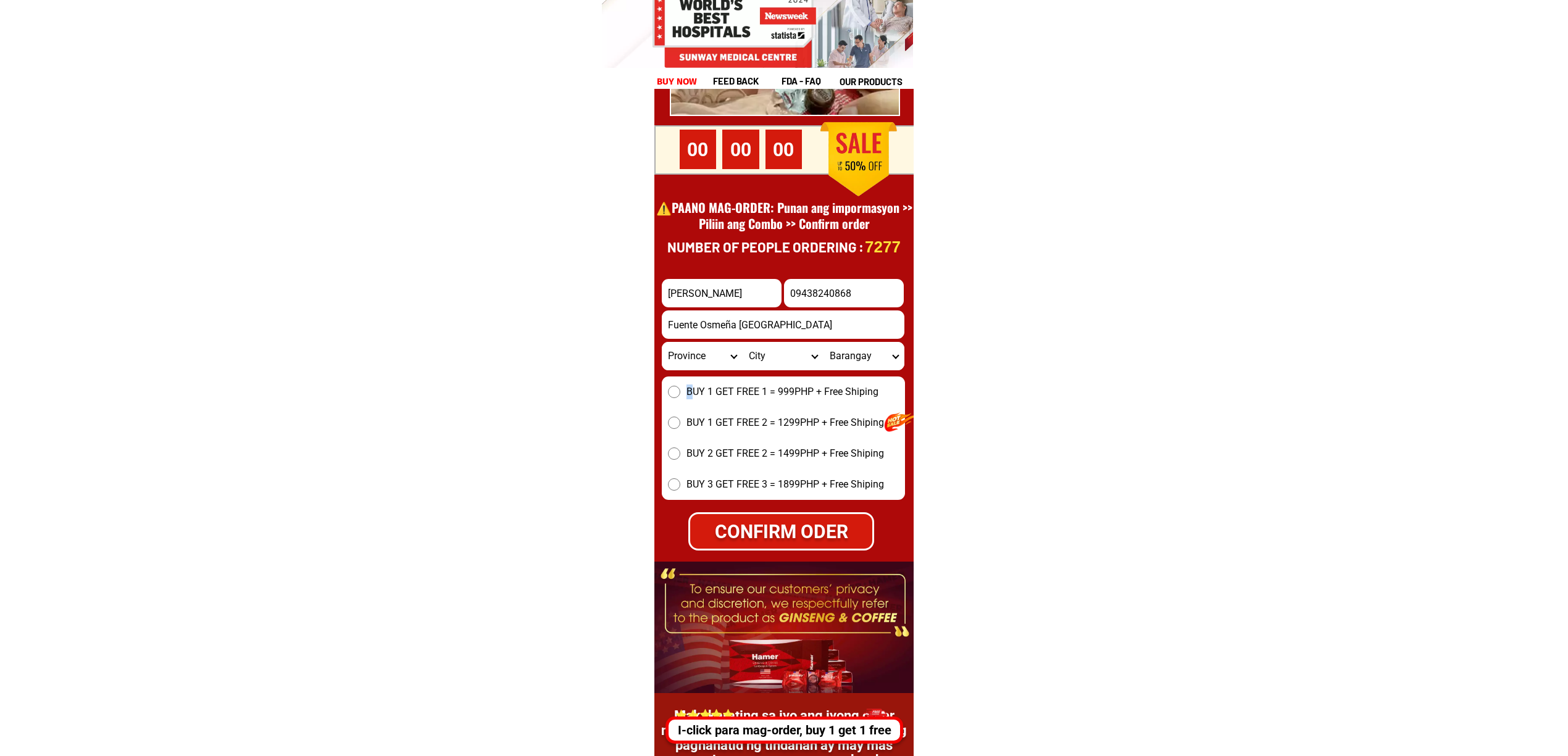
click at [689, 397] on span "BUY 1 GET FREE 1 = 999PHP + Free Shiping" at bounding box center [782, 392] width 192 height 15
click at [772, 387] on span "BUY 1 GET FREE 1 = 999PHP + Free Shiping" at bounding box center [782, 392] width 192 height 15
click at [680, 387] on input "BUY 1 GET FREE 1 = 999PHP + Free Shiping" at bounding box center [674, 392] width 12 height 12
click at [840, 534] on div "CONFIRM ODER" at bounding box center [780, 531] width 182 height 28
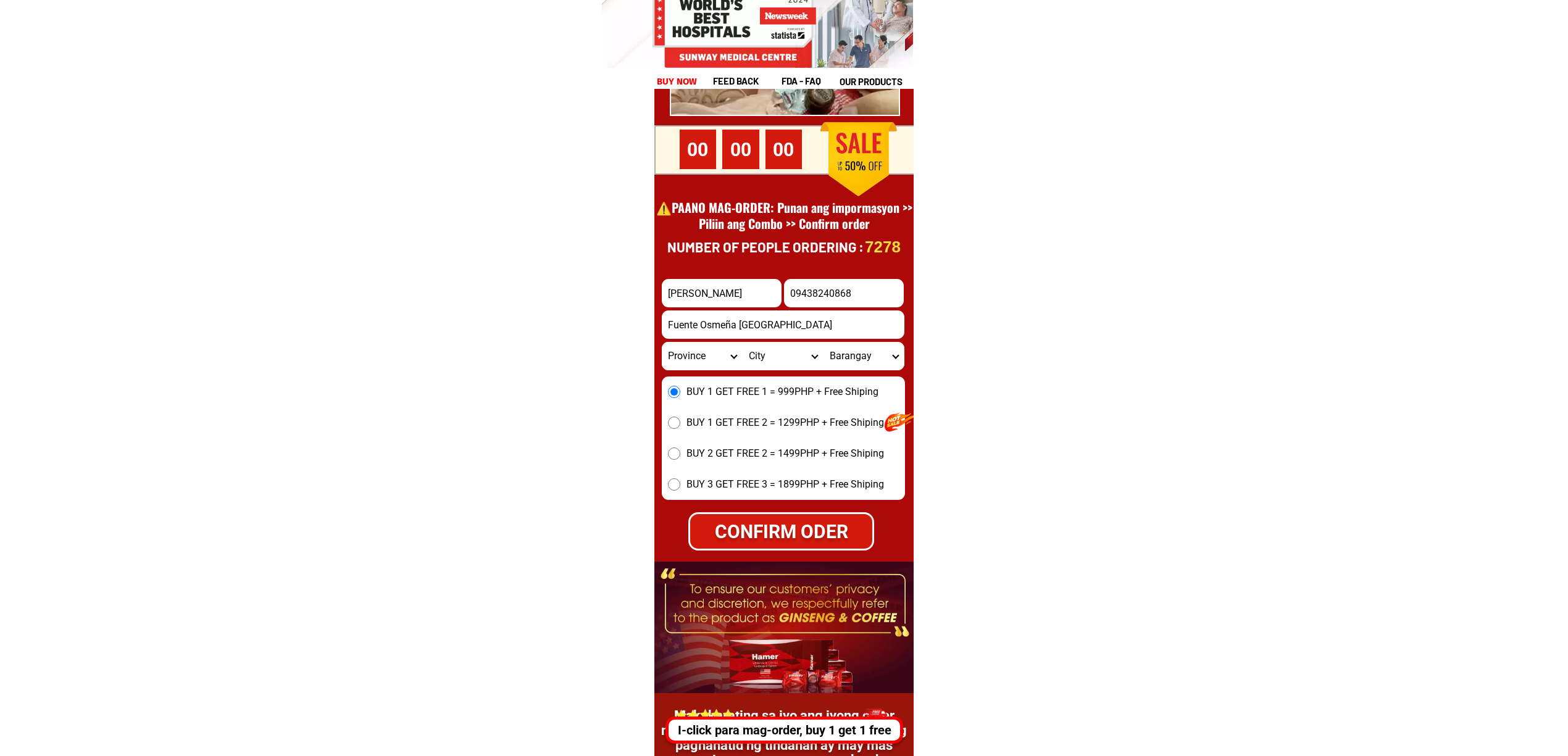
radio input "true"
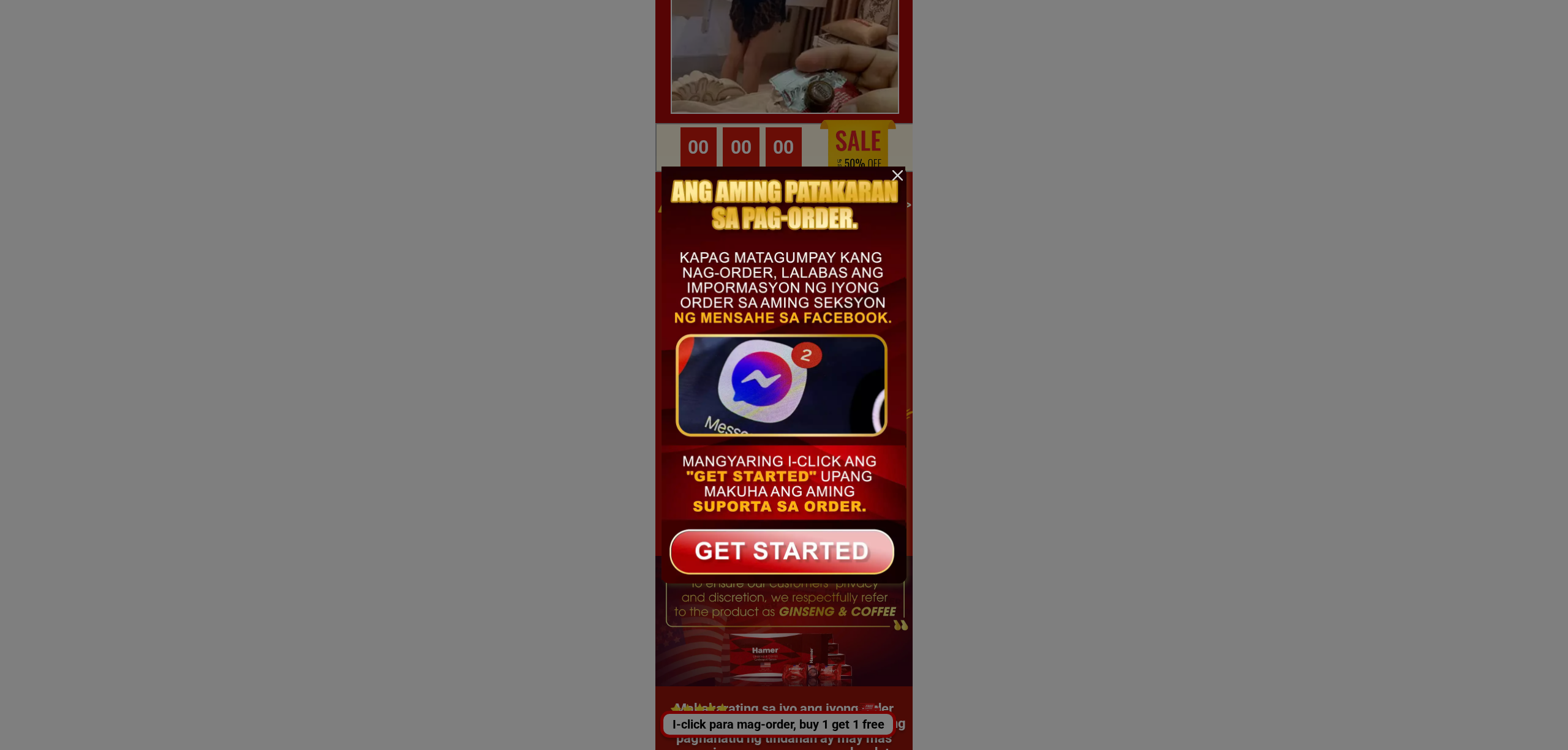
scroll to position [0, 0]
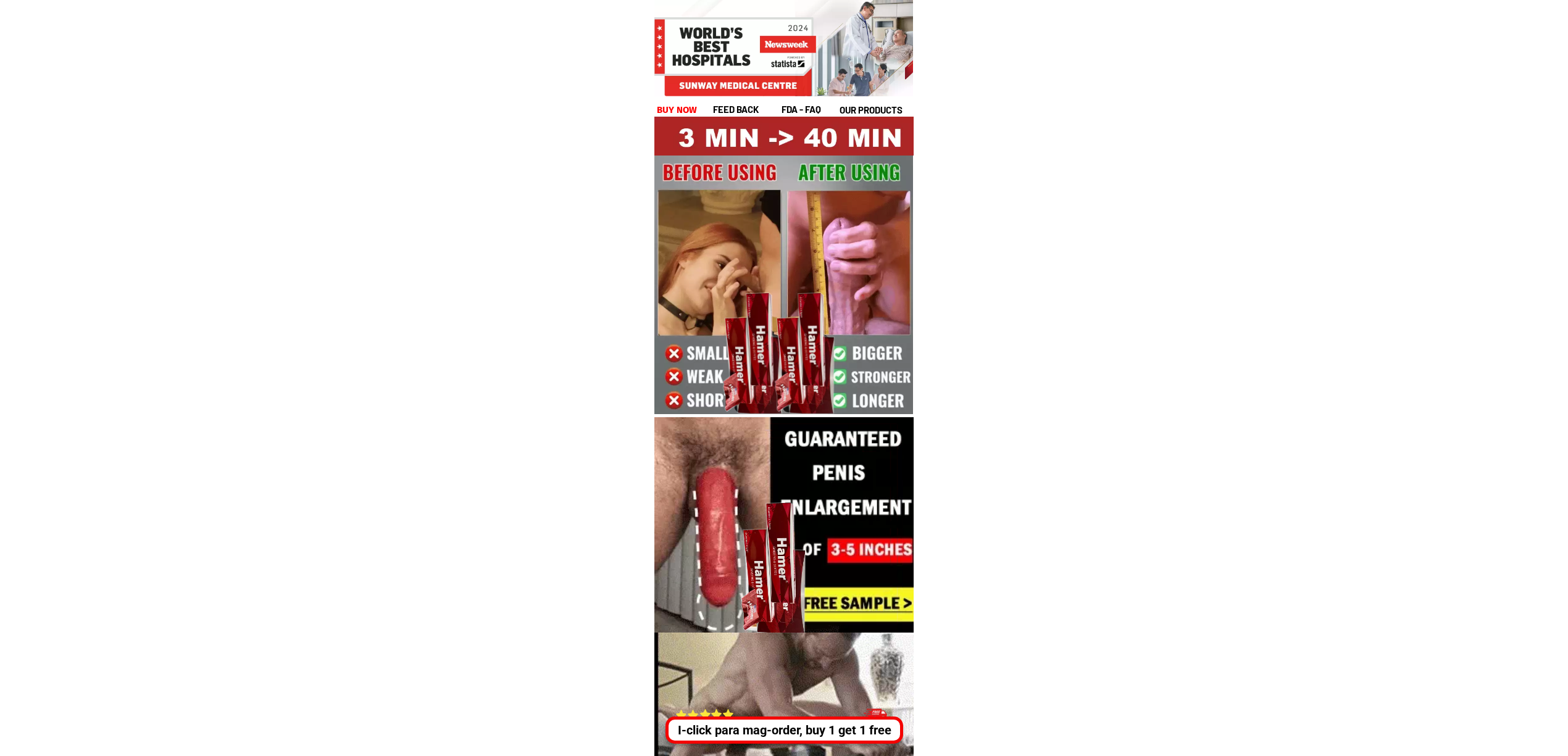
click at [828, 734] on div "I-click para mag-order, buy 1 get 1 free" at bounding box center [784, 730] width 232 height 19
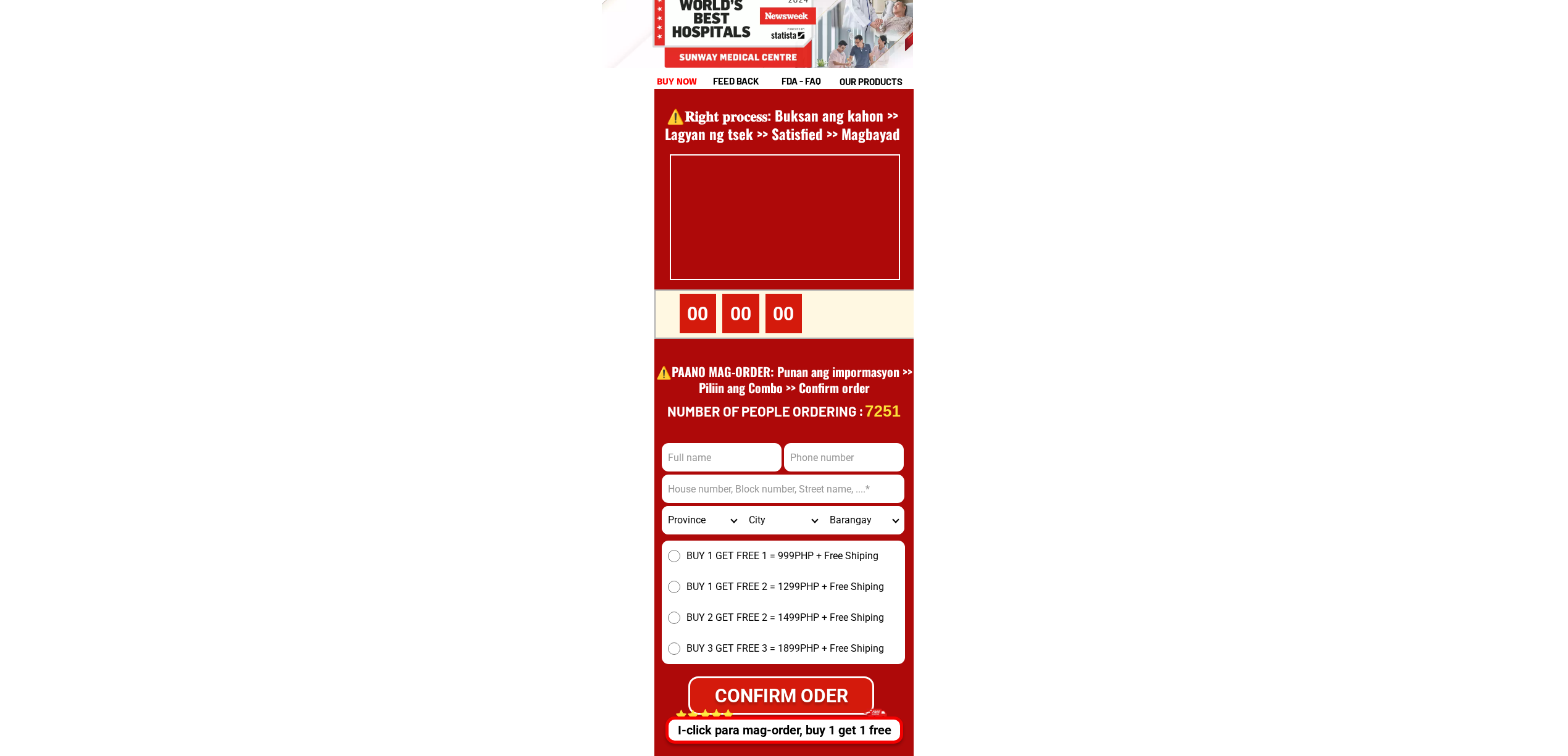
scroll to position [16940, 0]
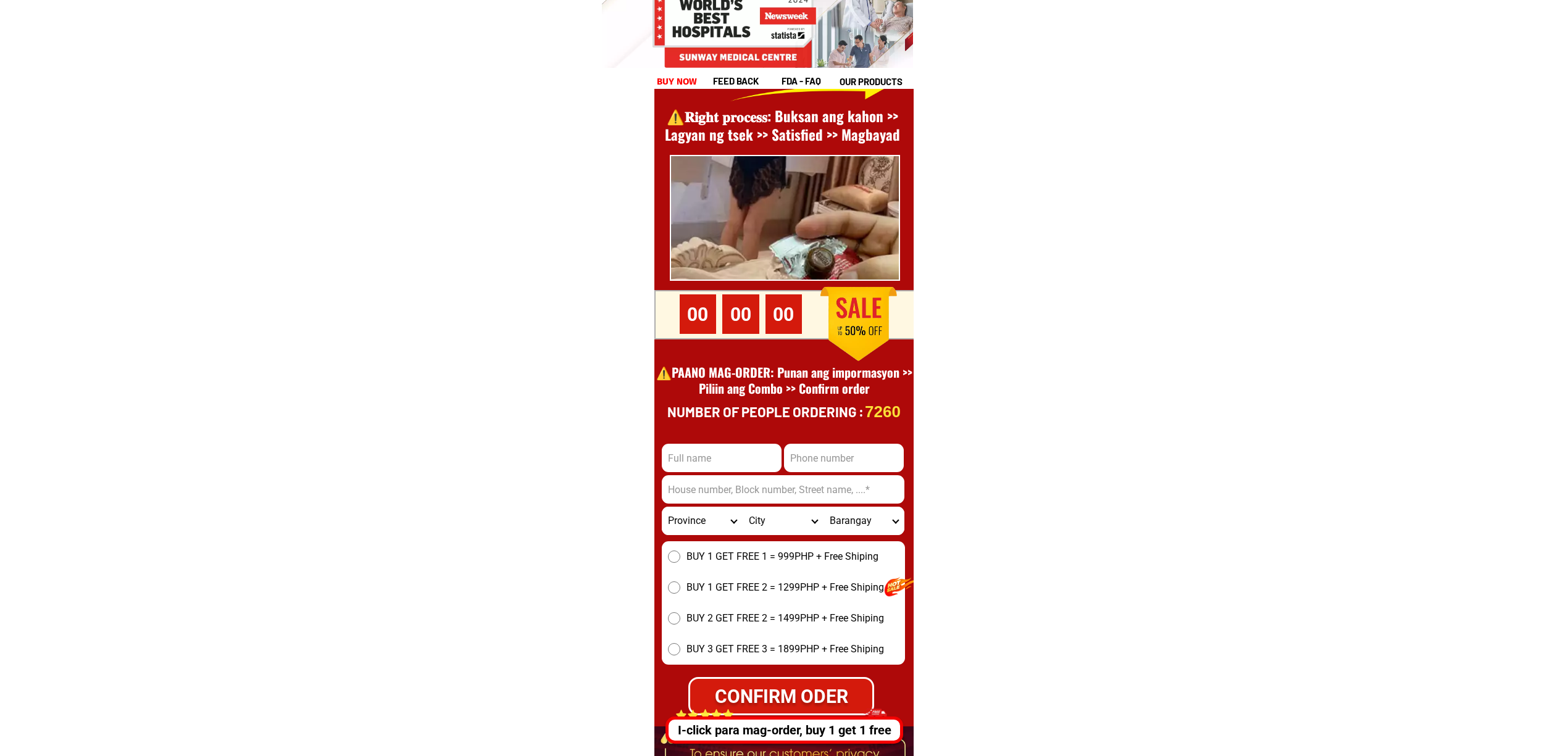
click at [813, 463] on input "Input phone_number" at bounding box center [844, 458] width 120 height 28
paste input "9106583579"
click at [789, 456] on input "9106583579" at bounding box center [844, 458] width 120 height 28
type input "09106583579"
drag, startPoint x: 760, startPoint y: 428, endPoint x: 750, endPoint y: 445, distance: 19.7
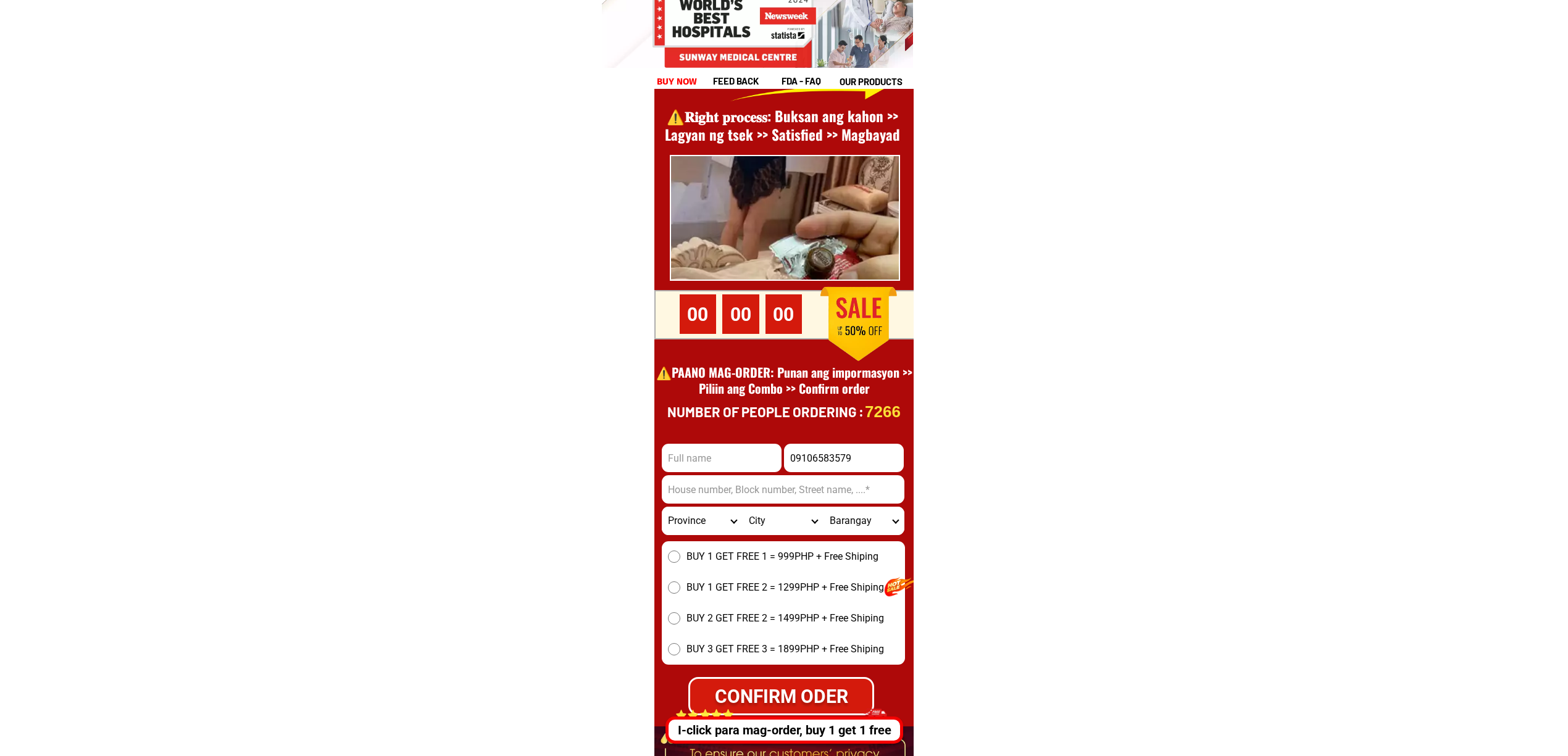
click at [750, 445] on div "7266 Number of people ordering : 09106583579 CONFIRM ODER Province Abra Agusan-…" at bounding box center [788, 431] width 267 height 856
click at [750, 446] on input "Input full_name" at bounding box center [721, 458] width 120 height 28
paste input "Nelson Carvajal"
type input "Nelson Carvajal"
click at [794, 497] on input "Input address" at bounding box center [782, 490] width 242 height 28
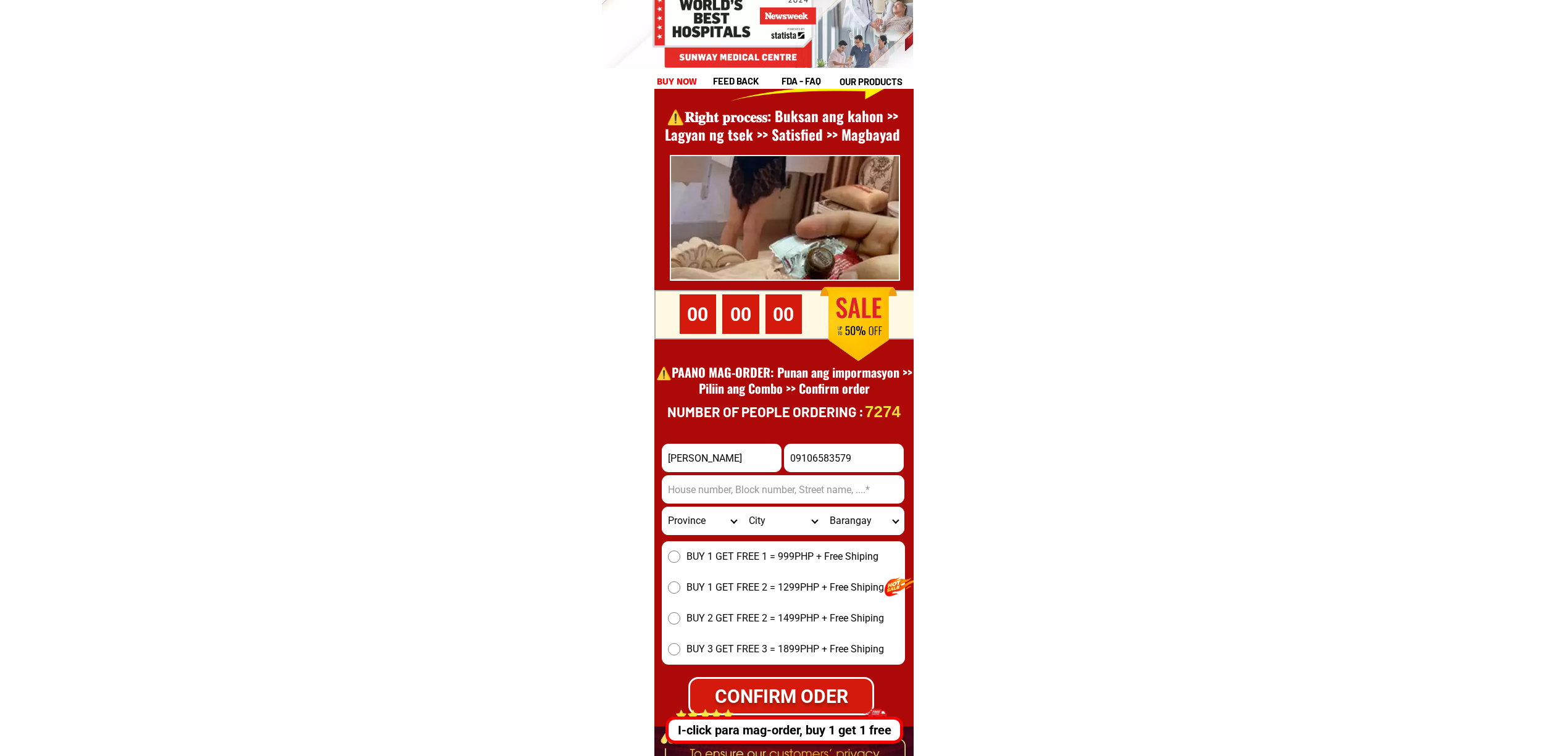
paste input "Zone-8 poruk-1 brgy cupang Antipolo city""
type input "Zone-8 poruk-1 brgy cupang Antipolo city"
click at [765, 550] on span "BUY 1 GET FREE 1 = 999PHP + Free Shiping" at bounding box center [782, 557] width 192 height 15
click at [680, 551] on input "BUY 1 GET FREE 1 = 999PHP + Free Shiping" at bounding box center [674, 557] width 12 height 12
radio input "true"
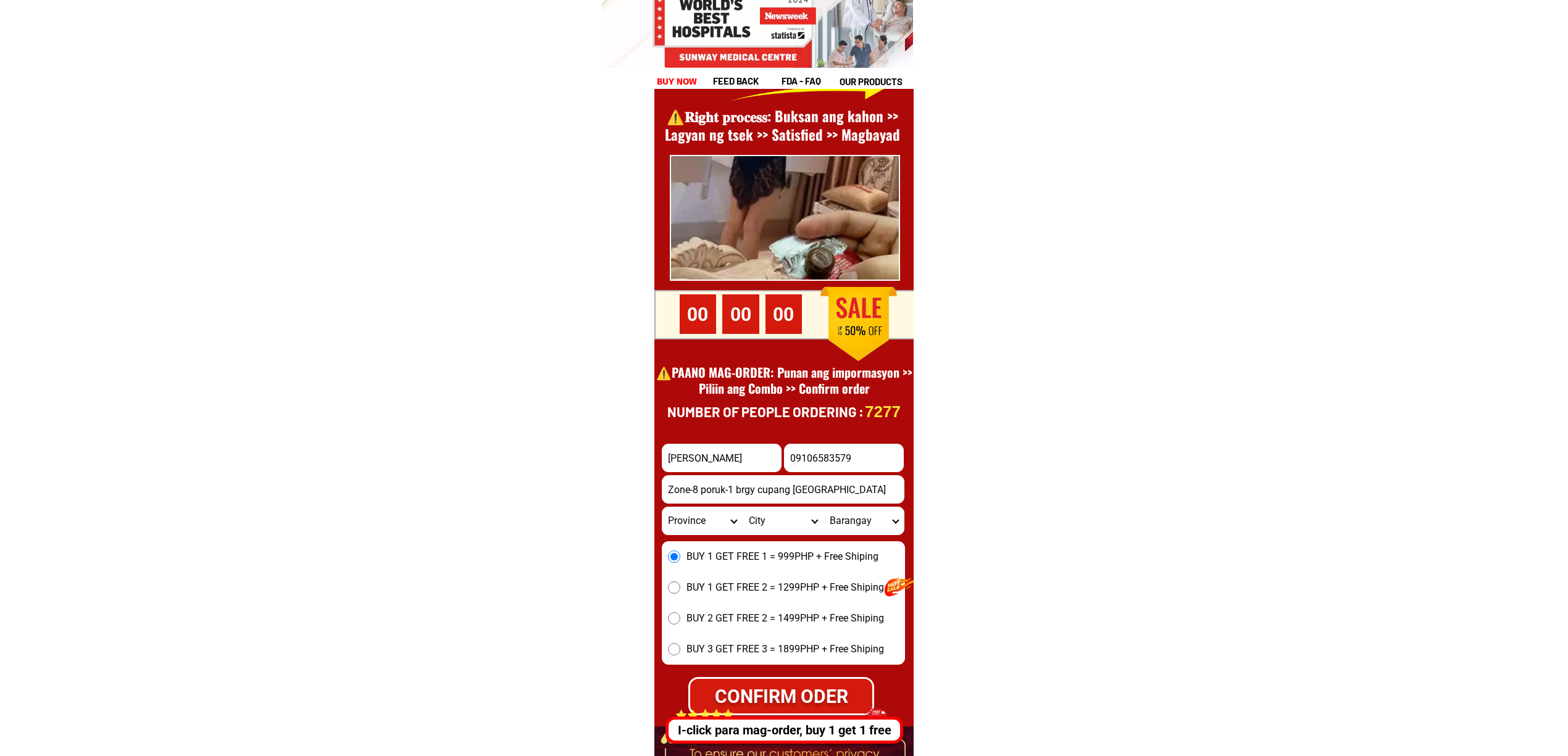
click at [709, 522] on select "Province Abra Agusan-del-norte Agusan-del-sur Aklan Albay Antique Apayao Aurora…" at bounding box center [702, 521] width 81 height 28
select select "63_993"
click at [662, 507] on select "Province Abra Agusan-del-norte Agusan-del-sur Aklan Albay Antique Apayao Aurora…" at bounding box center [702, 521] width 81 height 28
click at [802, 680] on div "CONFIRM ODER" at bounding box center [780, 696] width 186 height 38
radio input "true"
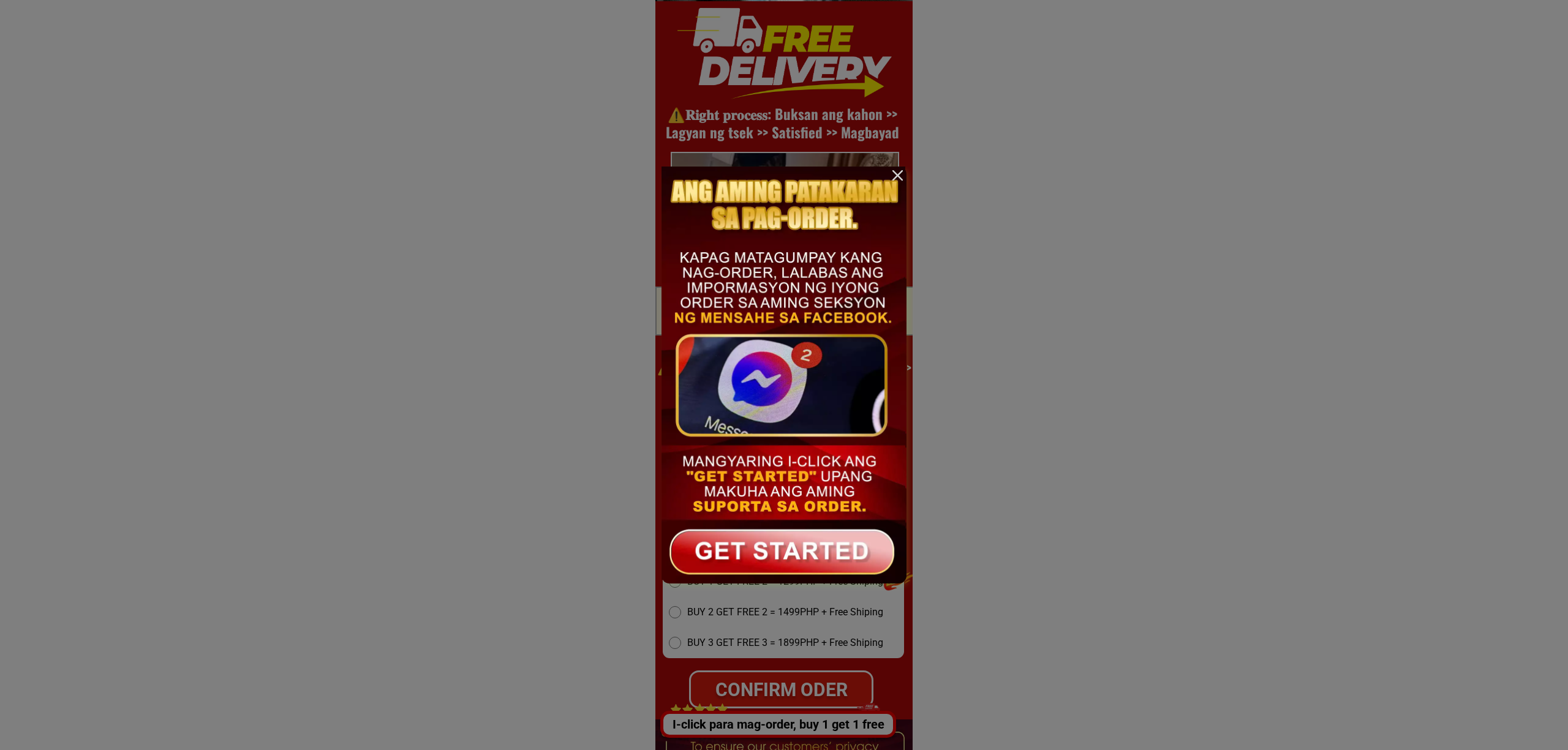
scroll to position [0, 0]
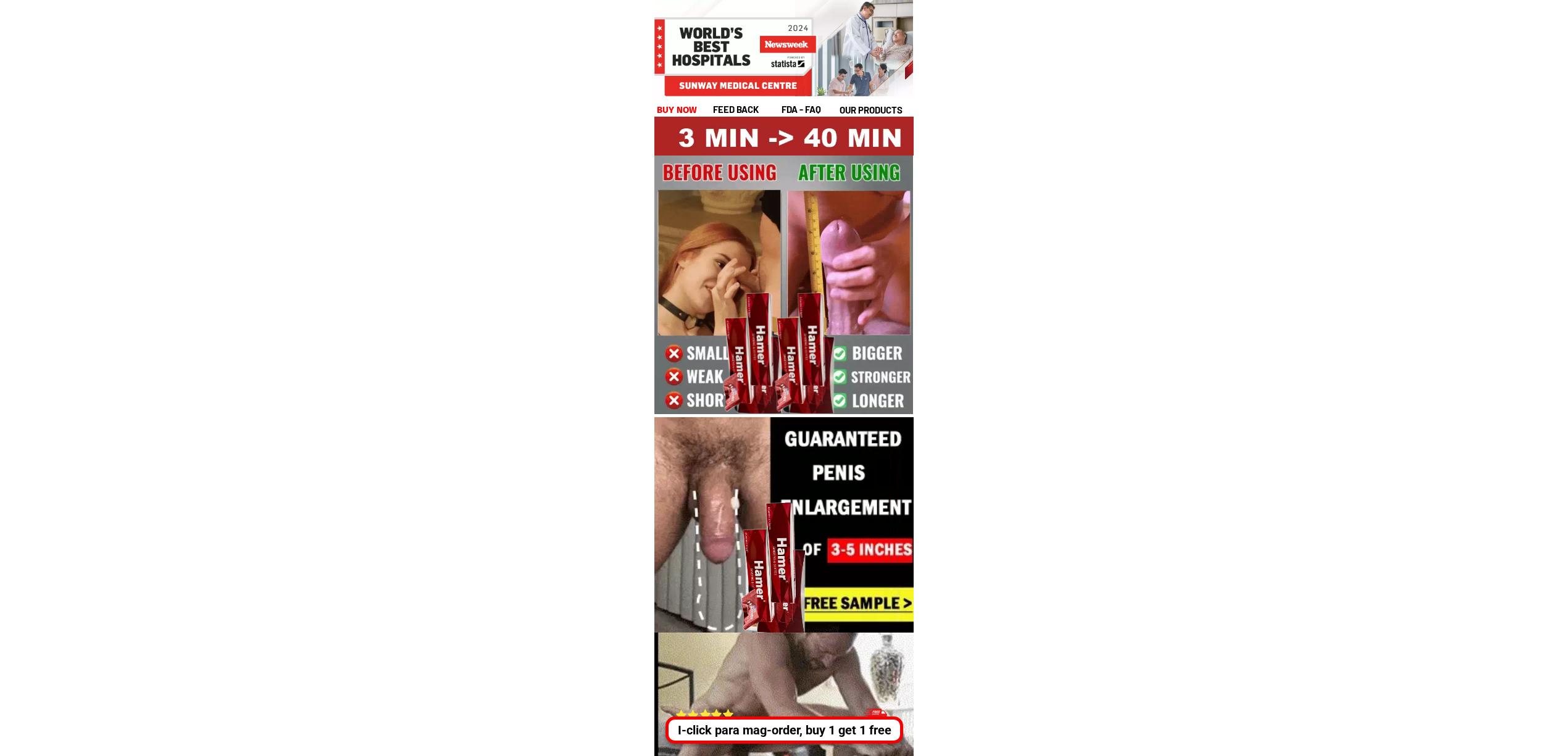
drag, startPoint x: 790, startPoint y: 747, endPoint x: 805, endPoint y: 730, distance: 22.7
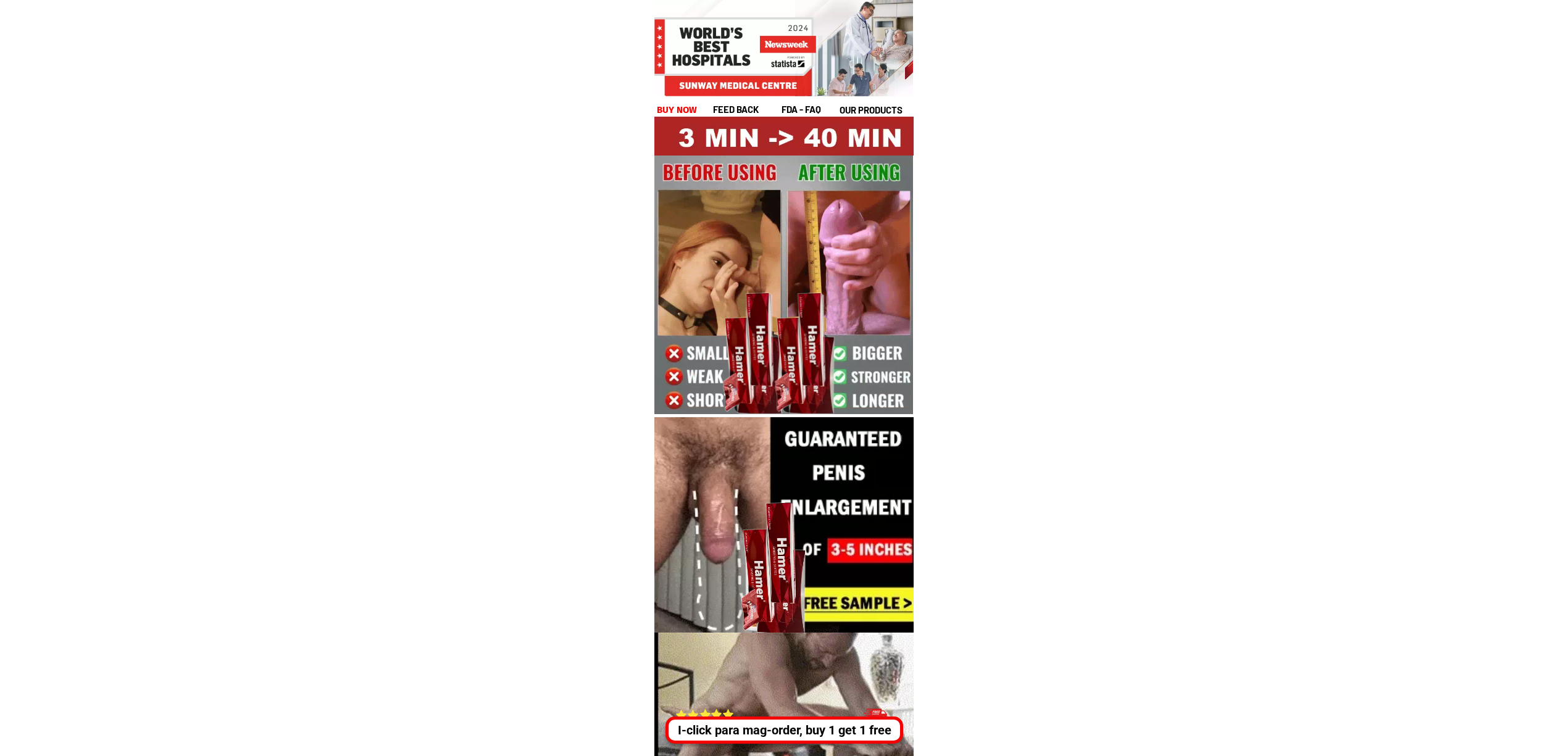
click at [835, 723] on div "I-click para mag-order, buy 1 get 1 free" at bounding box center [784, 730] width 232 height 19
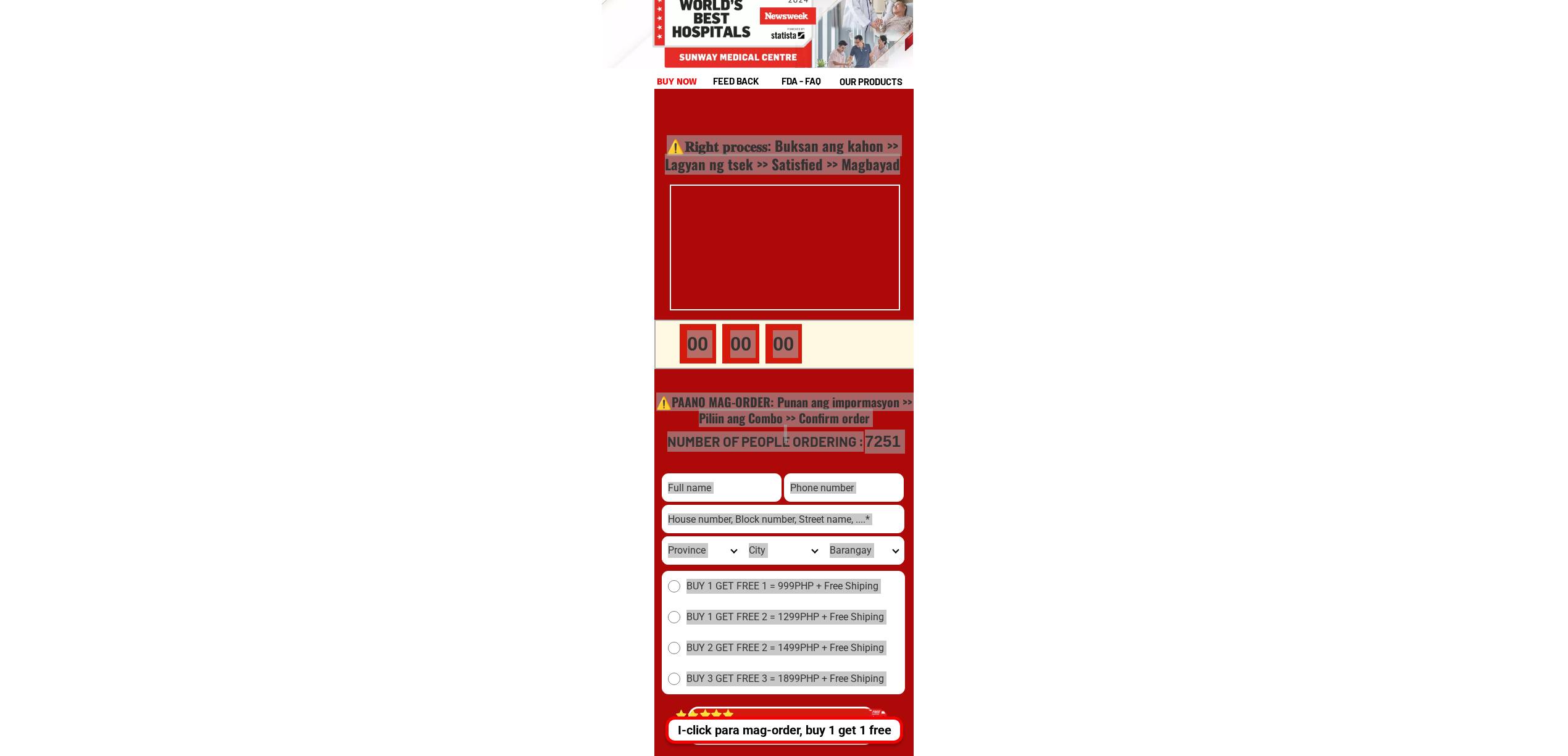
scroll to position [16940, 0]
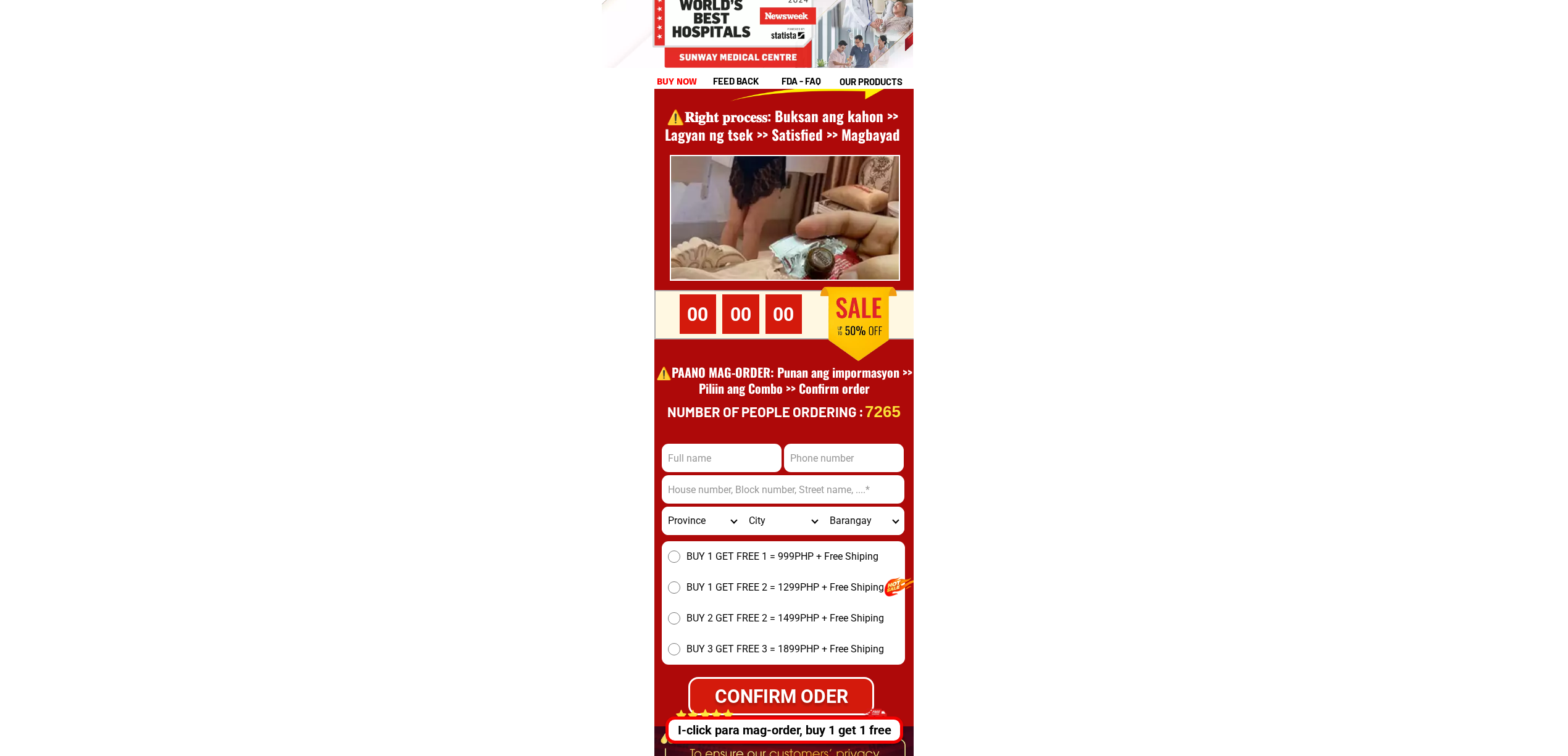
click at [737, 455] on input "Input full_name" at bounding box center [721, 458] width 120 height 28
paste input "Fredo Doldolla""
type input "Fredo Doldolla"
click at [791, 500] on input "Input address" at bounding box center [782, 490] width 242 height 28
paste input "44 mh del pilar""
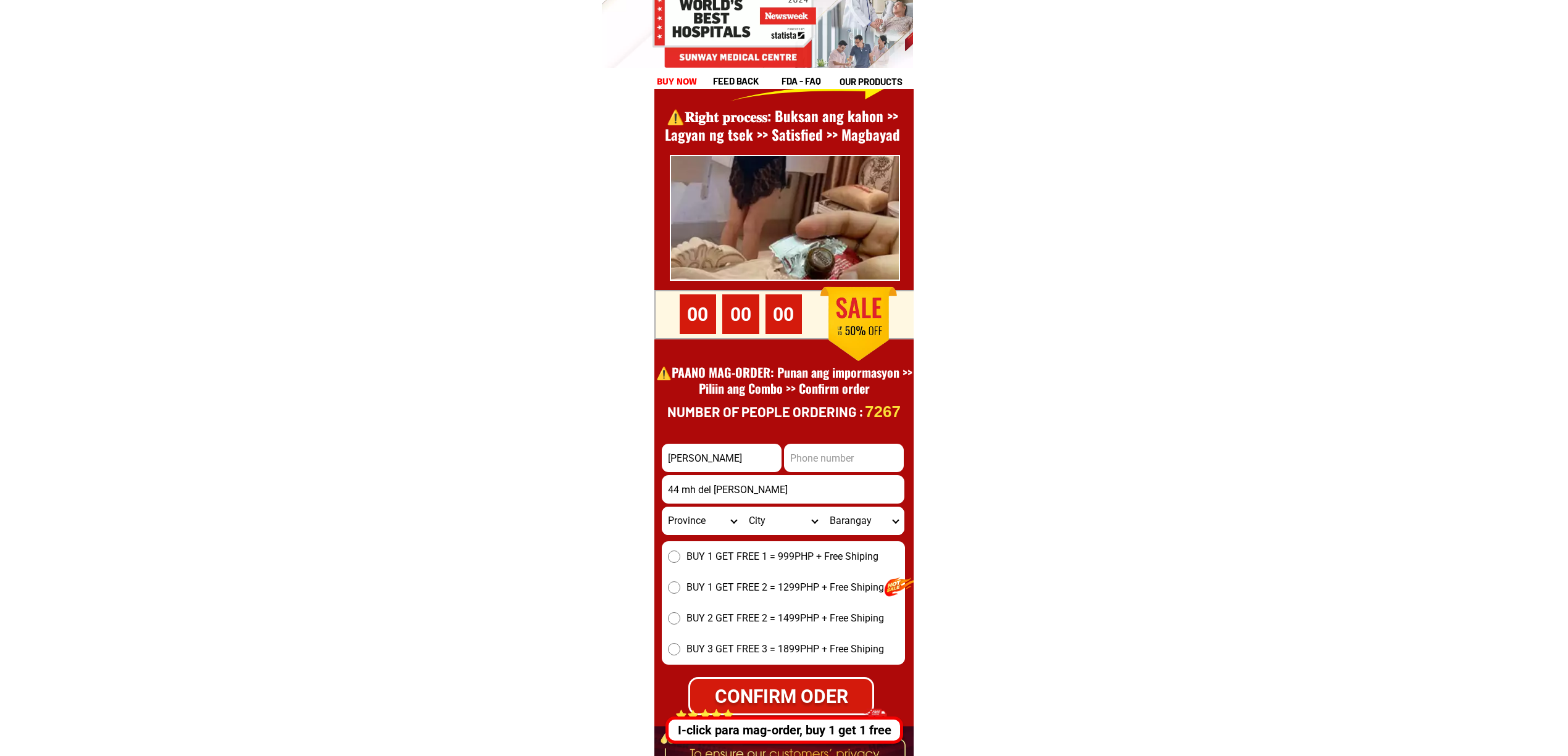
type input "44 mh del pilar"
click at [832, 437] on div at bounding box center [784, 431] width 259 height 856
drag, startPoint x: 886, startPoint y: 463, endPoint x: 899, endPoint y: 463, distance: 13.0
click at [886, 463] on input "Input phone_number" at bounding box center [844, 458] width 120 height 28
paste input "0922 212 2501""
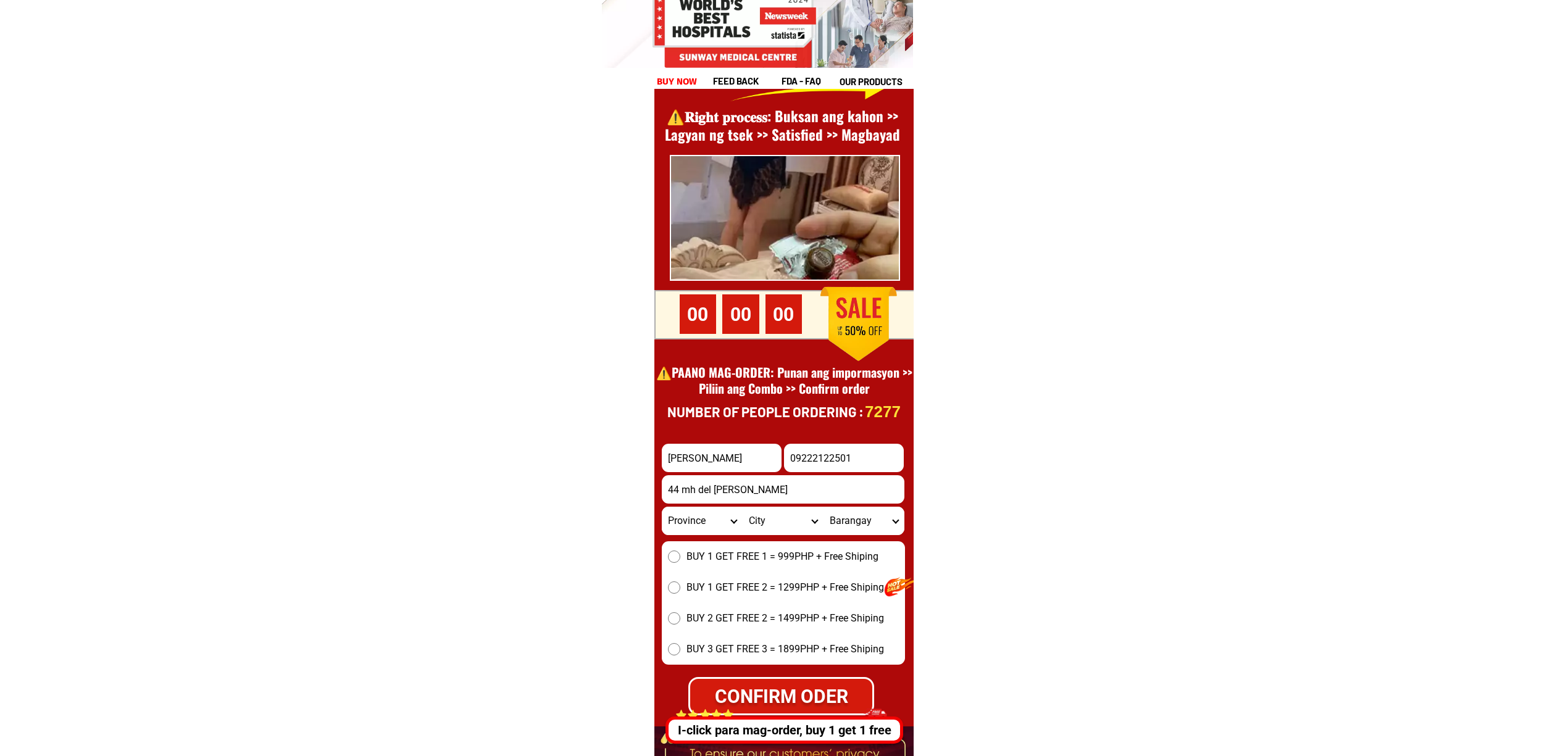
type input "09222122501"
click at [756, 559] on span "BUY 1 GET FREE 1 = 999PHP + Free Shiping" at bounding box center [782, 557] width 192 height 15
click at [680, 559] on input "BUY 1 GET FREE 1 = 999PHP + Free Shiping" at bounding box center [674, 557] width 12 height 12
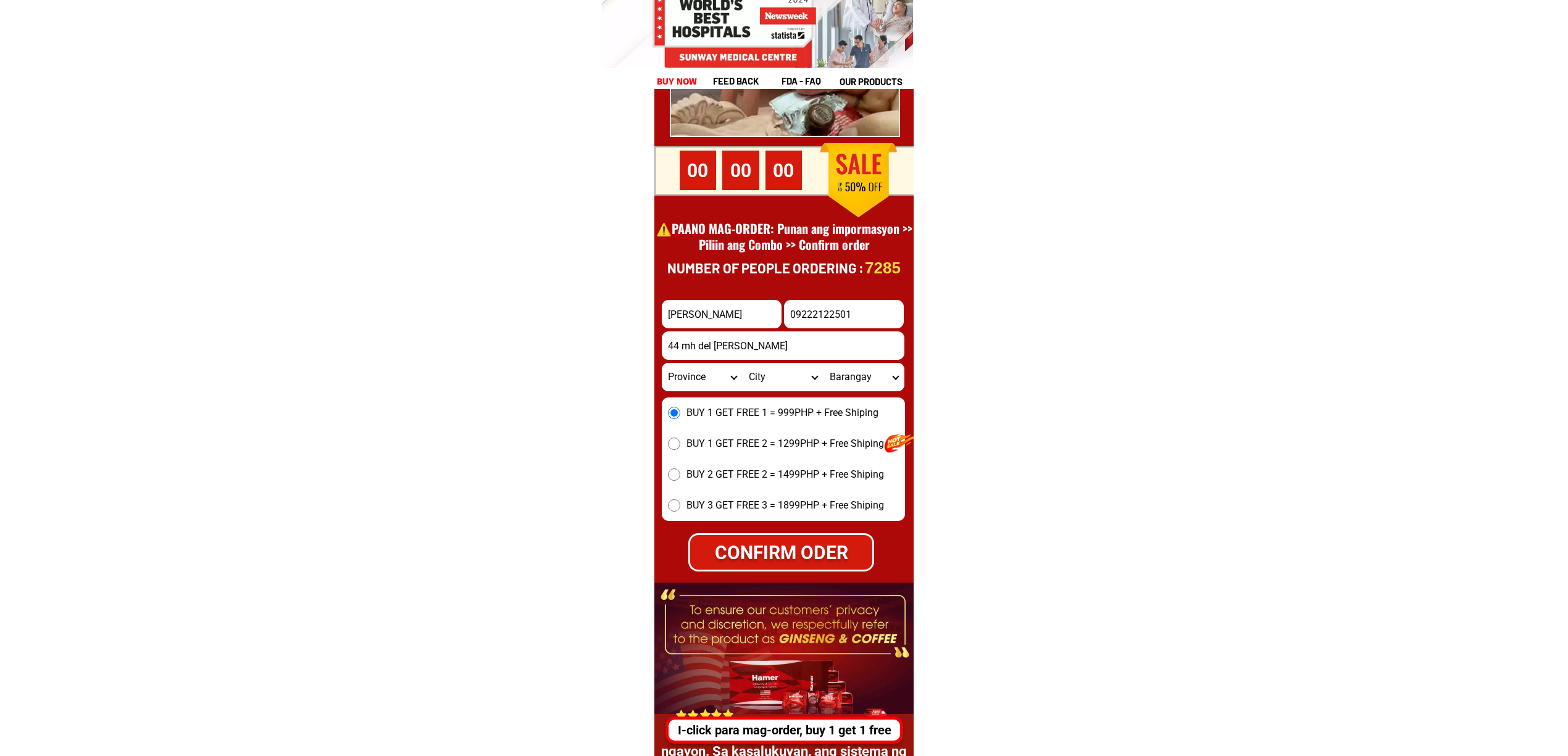
scroll to position [17104, 0]
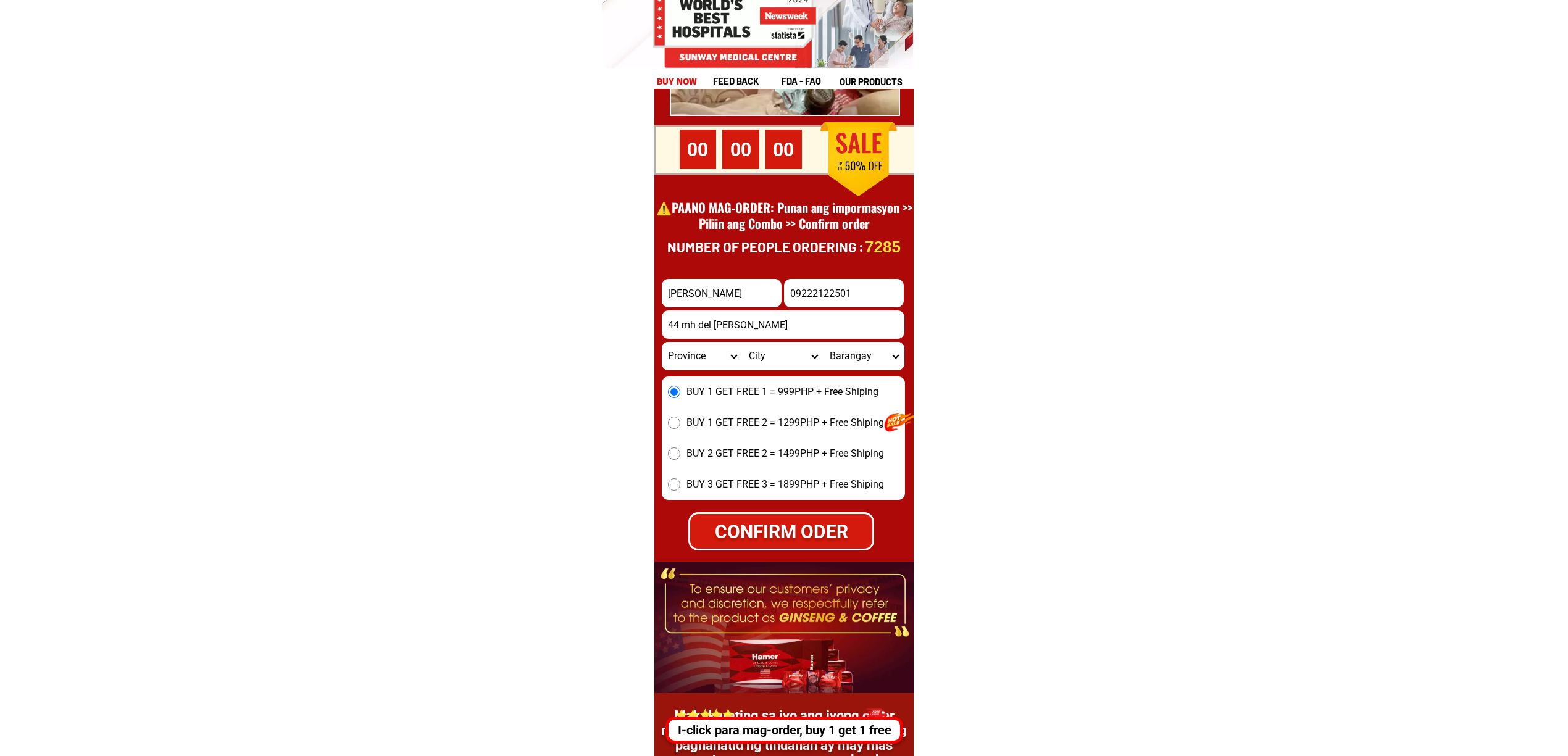
click at [781, 527] on div "CONFIRM ODER" at bounding box center [780, 532] width 182 height 28
radio input "true"
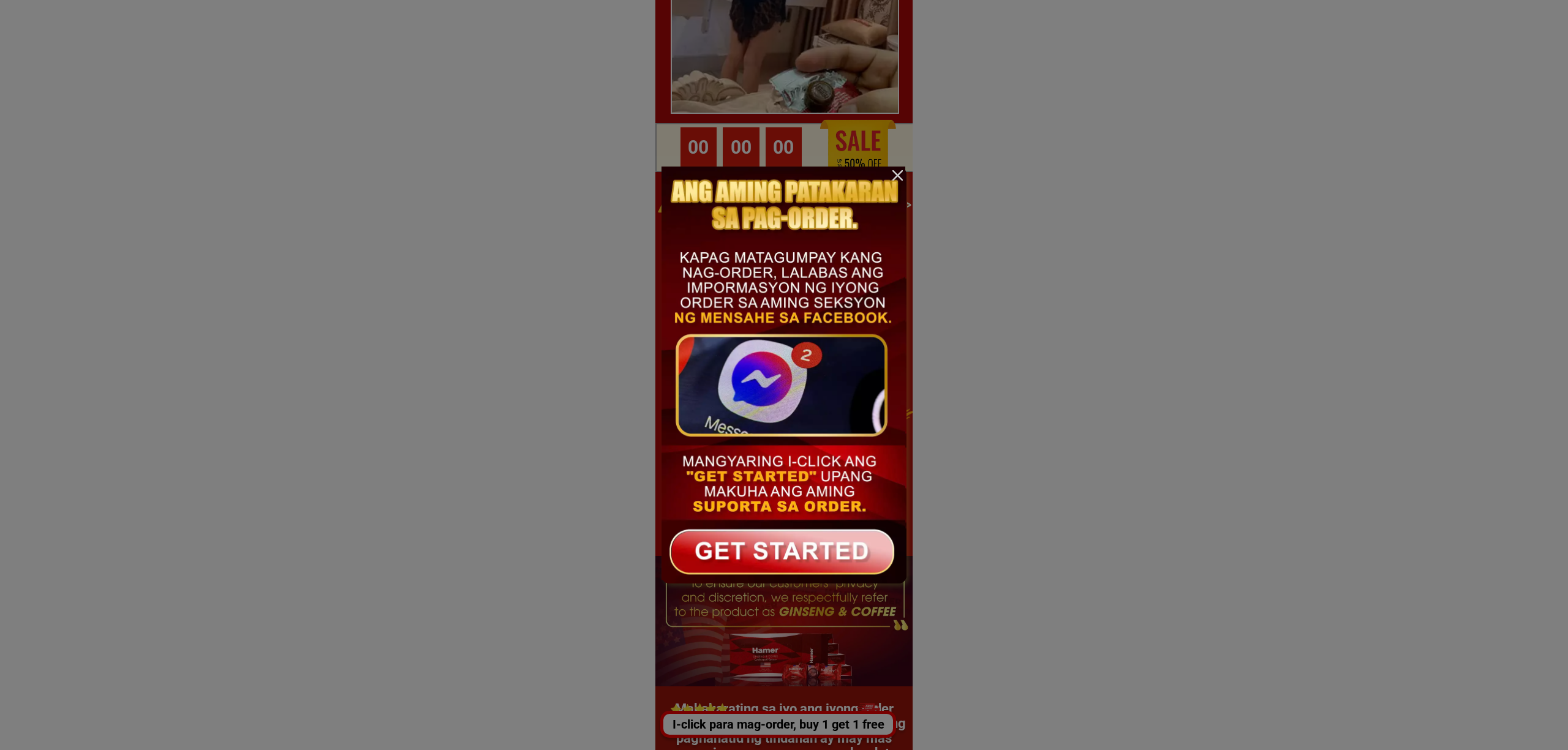
scroll to position [0, 0]
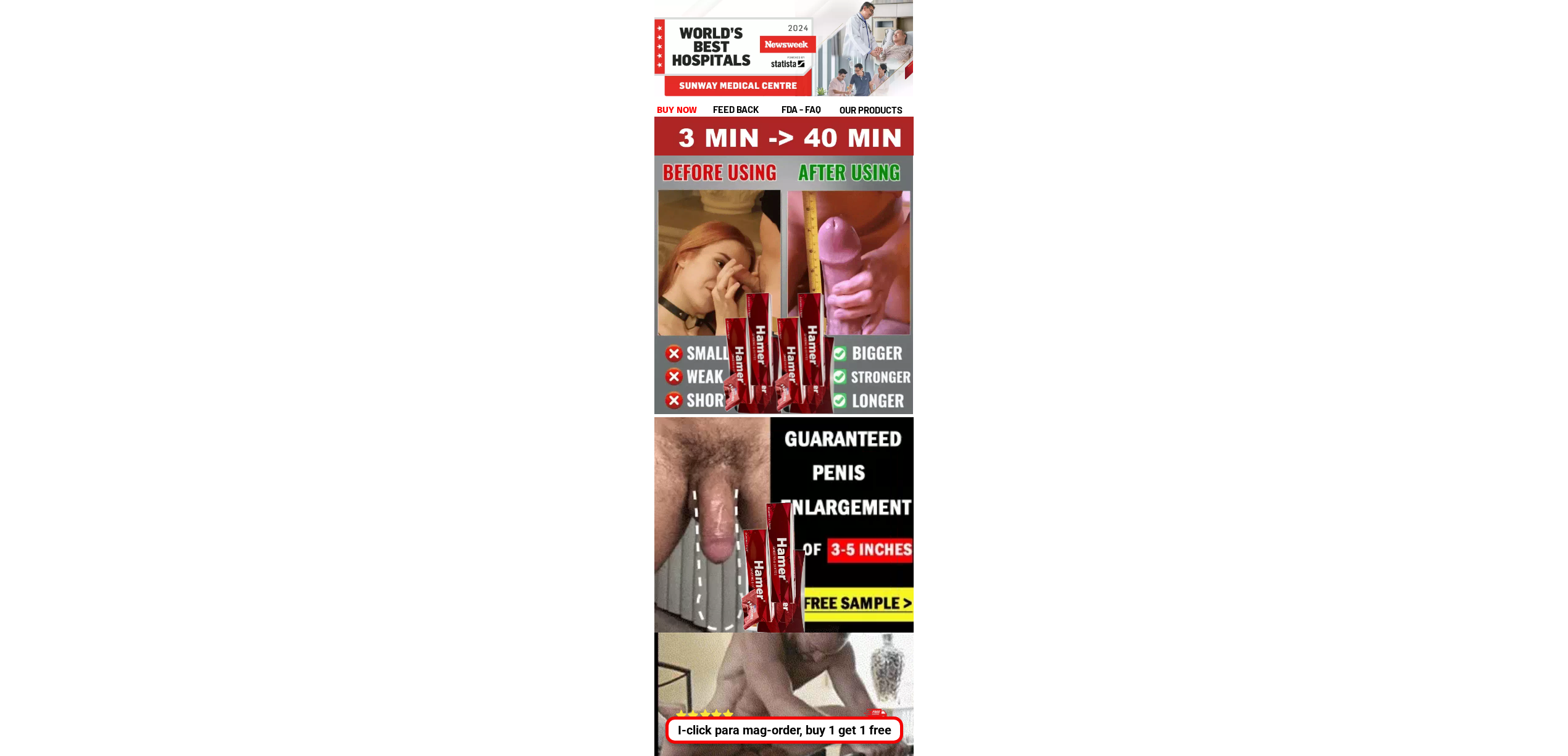
click at [769, 722] on div "I-click para mag-order, buy 1 get 1 free" at bounding box center [784, 730] width 232 height 19
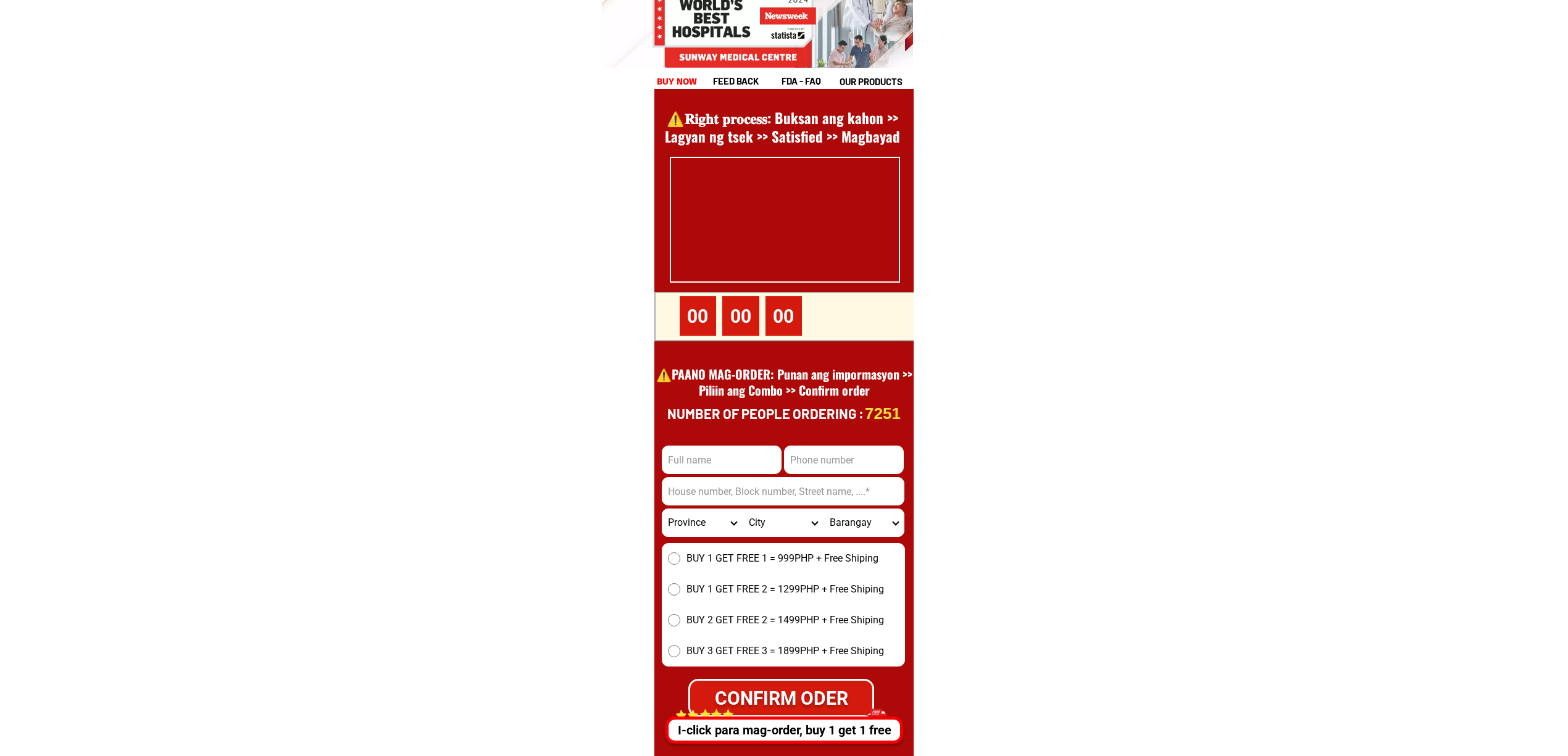
scroll to position [16940, 0]
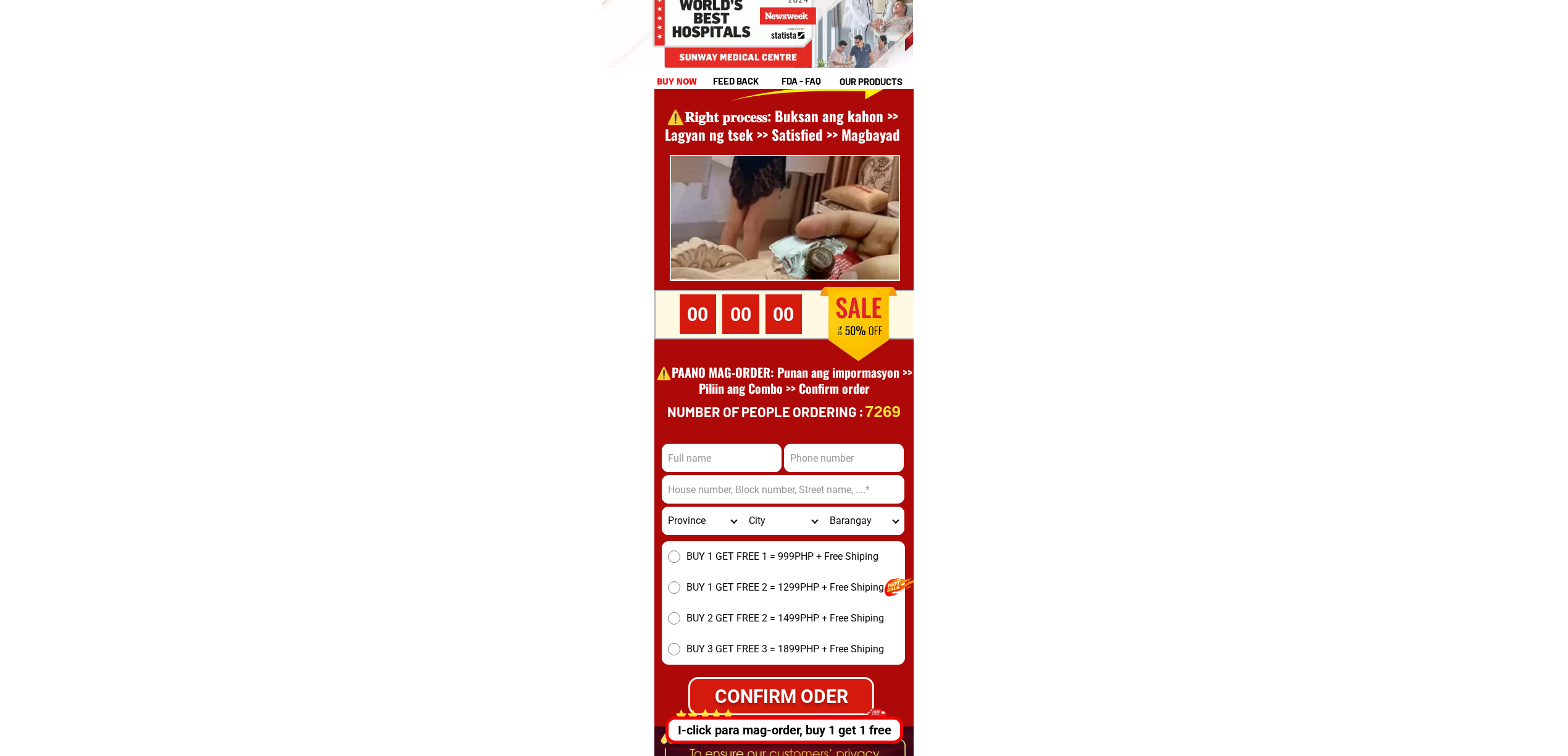
drag, startPoint x: 699, startPoint y: 453, endPoint x: 762, endPoint y: 468, distance: 64.8
click at [699, 453] on input "Input full_name" at bounding box center [721, 458] width 120 height 28
paste input "[PERSON_NAME]"
type input "[PERSON_NAME]"
click at [805, 452] on input "Input phone_number" at bounding box center [844, 458] width 120 height 28
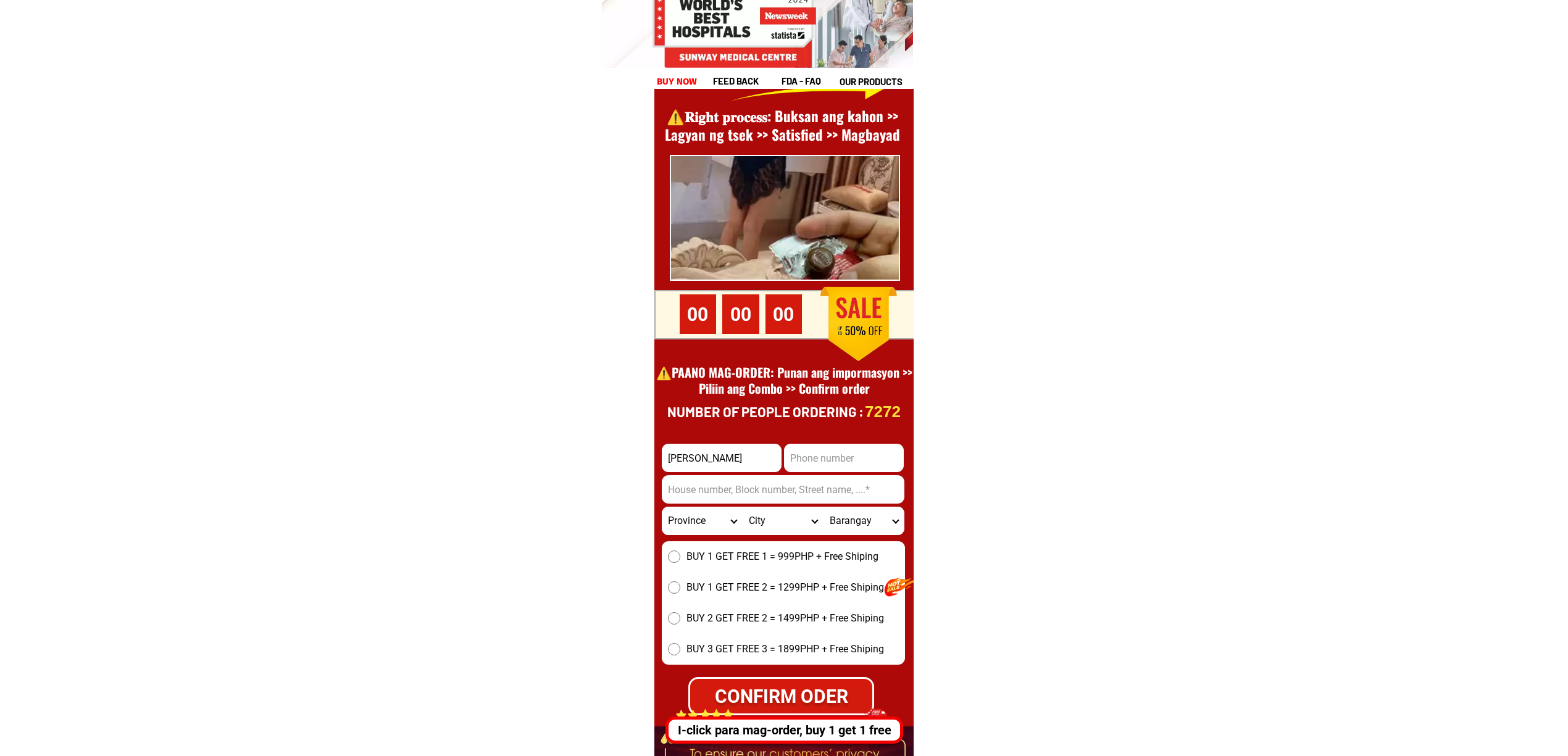
paste input "09366982504"
type input "09366982504"
click at [709, 471] on input "Taloy Dela torre" at bounding box center [721, 458] width 120 height 28
click at [725, 485] on input "Input address" at bounding box center [782, 490] width 242 height 28
paste input "Alangelan purok4, Alangilan, Negros-oriental-santa-catalina, Negros-oriental"
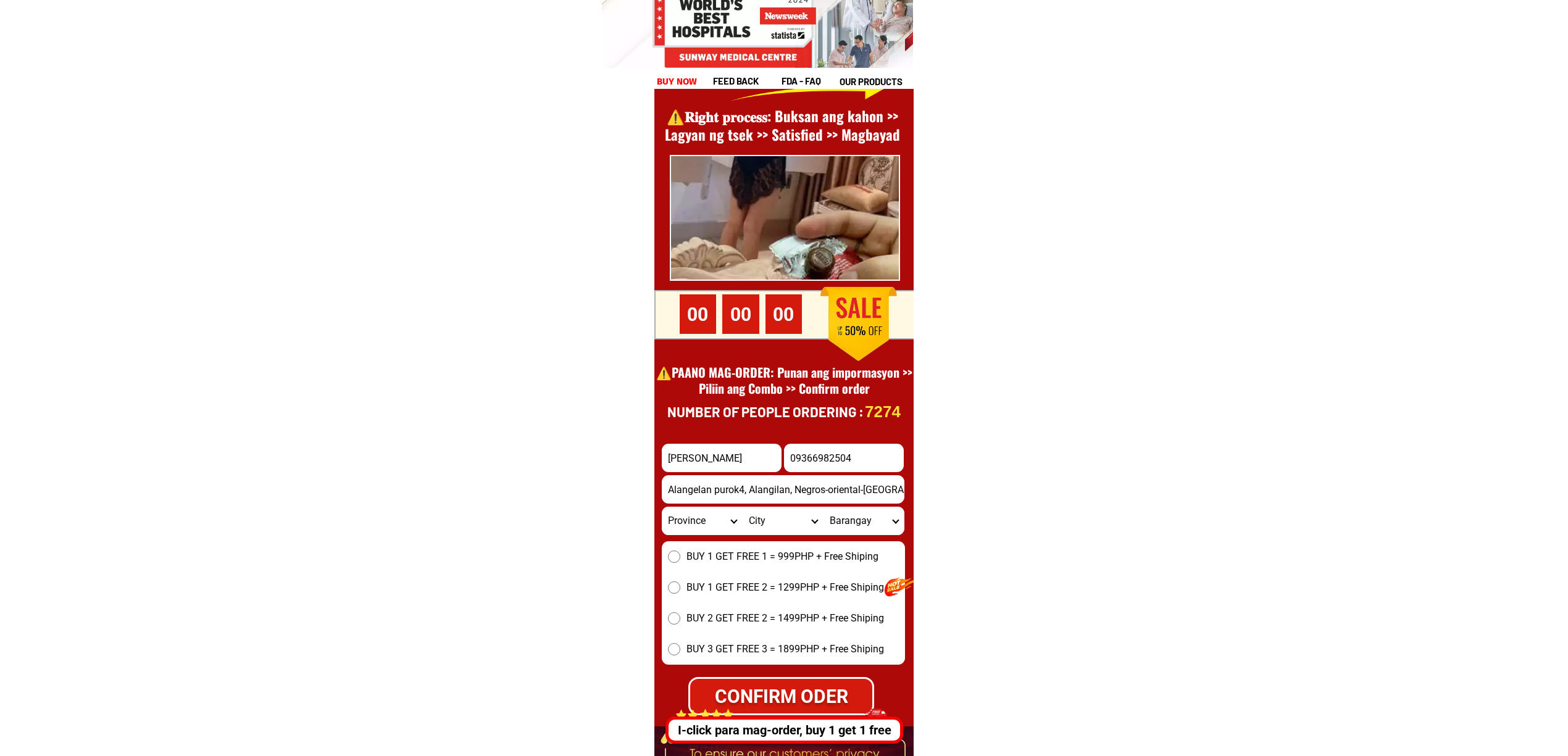
scroll to position [0, 94]
type input "Alangelan purok4, Alangilan, Negros-oriental-santa-catalina, Negros-oriental"
click at [699, 557] on span "BUY 1 GET FREE 1 = 999PHP + Free Shiping" at bounding box center [782, 557] width 192 height 15
click at [680, 557] on input "BUY 1 GET FREE 1 = 999PHP + Free Shiping" at bounding box center [674, 557] width 12 height 12
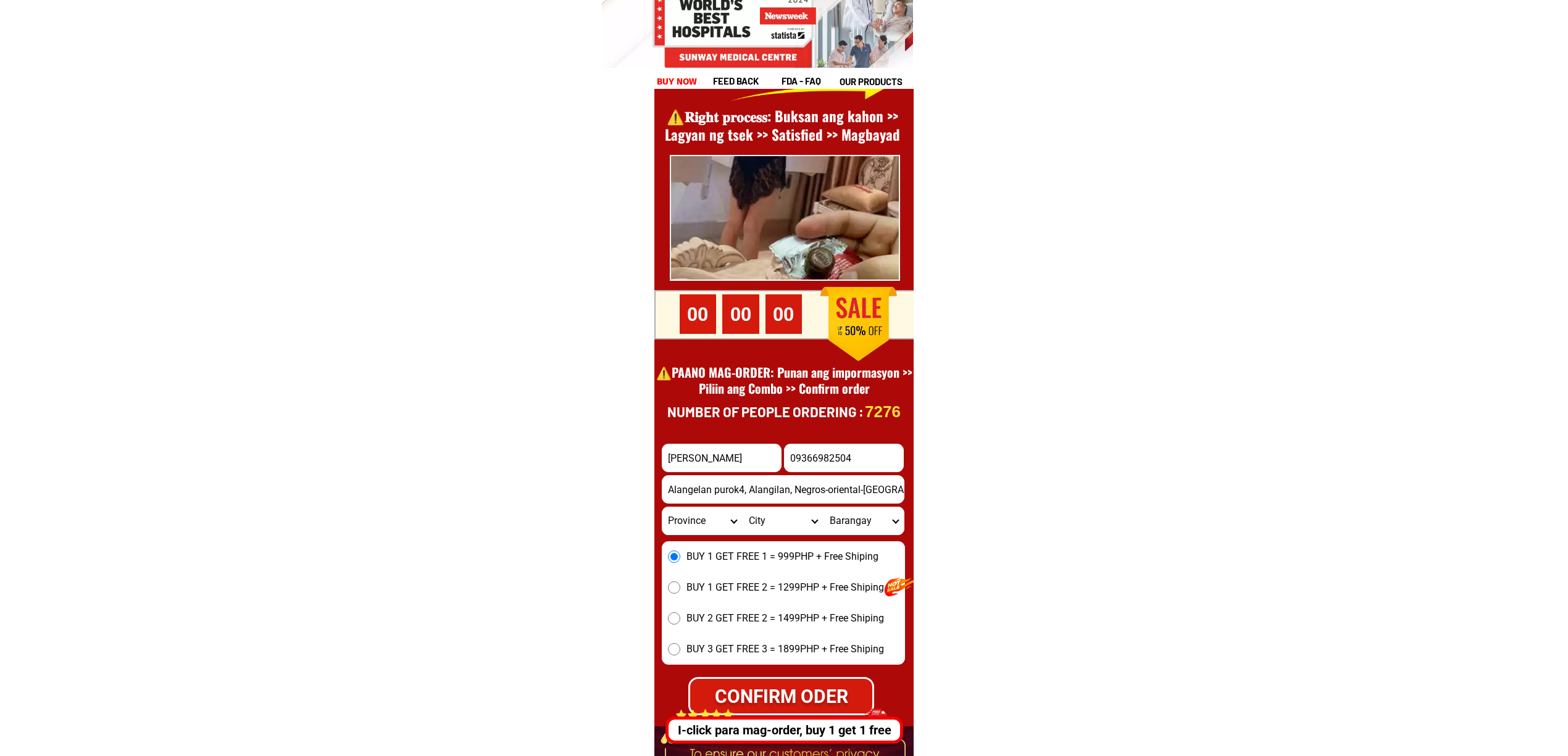
drag, startPoint x: 777, startPoint y: 675, endPoint x: 1051, endPoint y: 648, distance: 275.3
click at [788, 674] on form "Taloy Dela torre 09366982504 CONFIRM ODER Alangelan purok4, Alangilan, Negros-o…" at bounding box center [783, 580] width 243 height 271
click at [826, 680] on div "CONFIRM ODER" at bounding box center [781, 696] width 187 height 38
radio input "true"
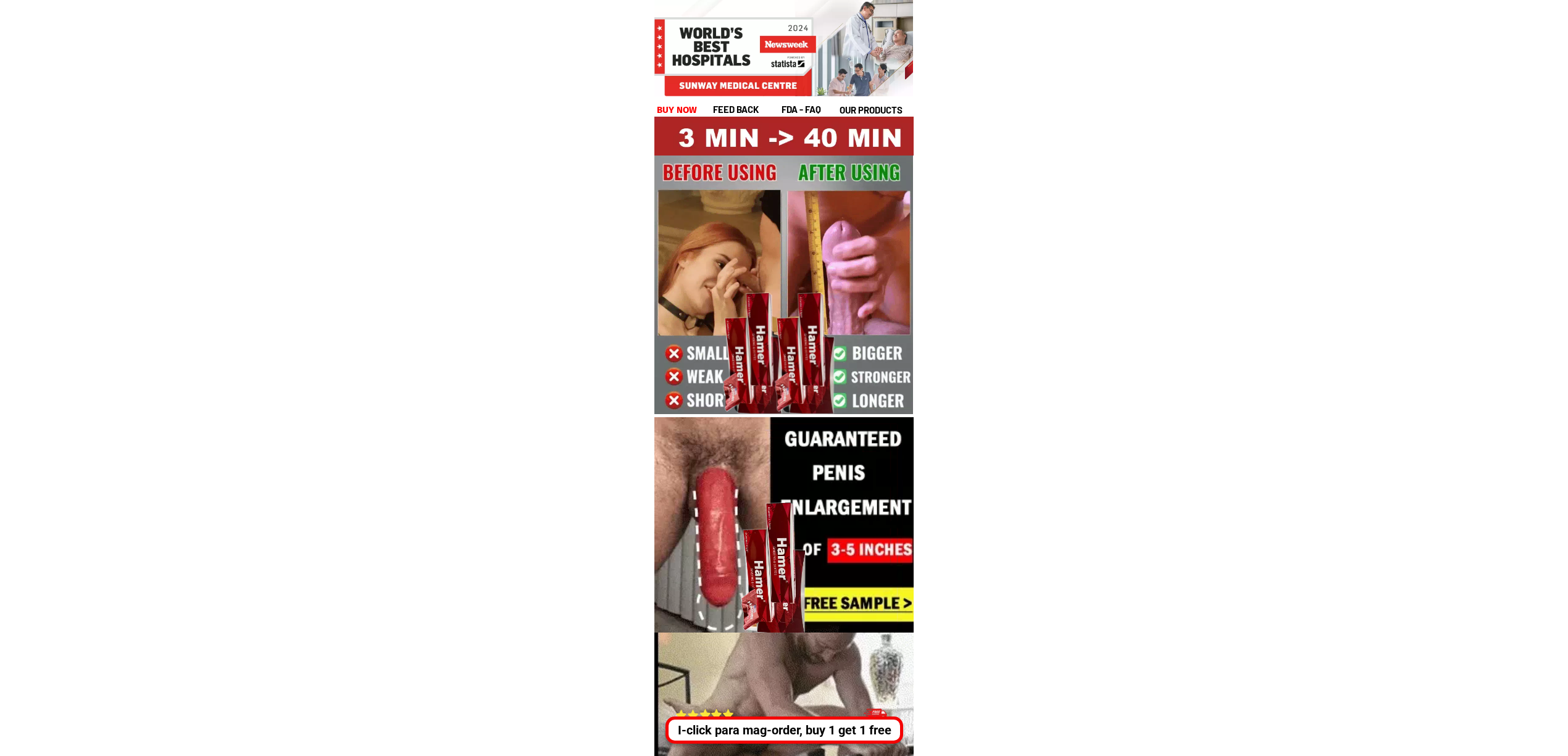
click at [773, 736] on div "I-click para mag-order, buy 1 get 1 free" at bounding box center [784, 730] width 232 height 19
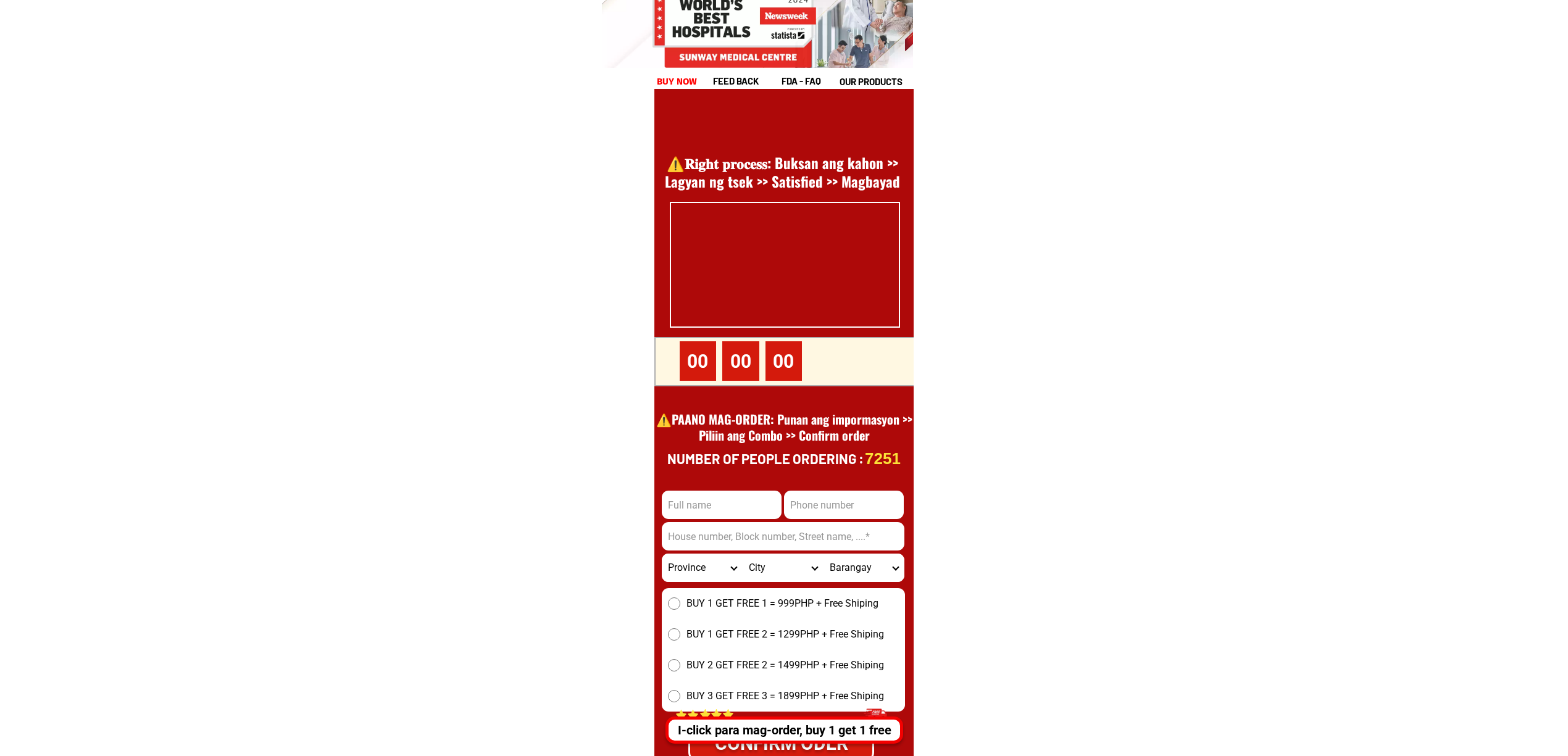
scroll to position [16940, 0]
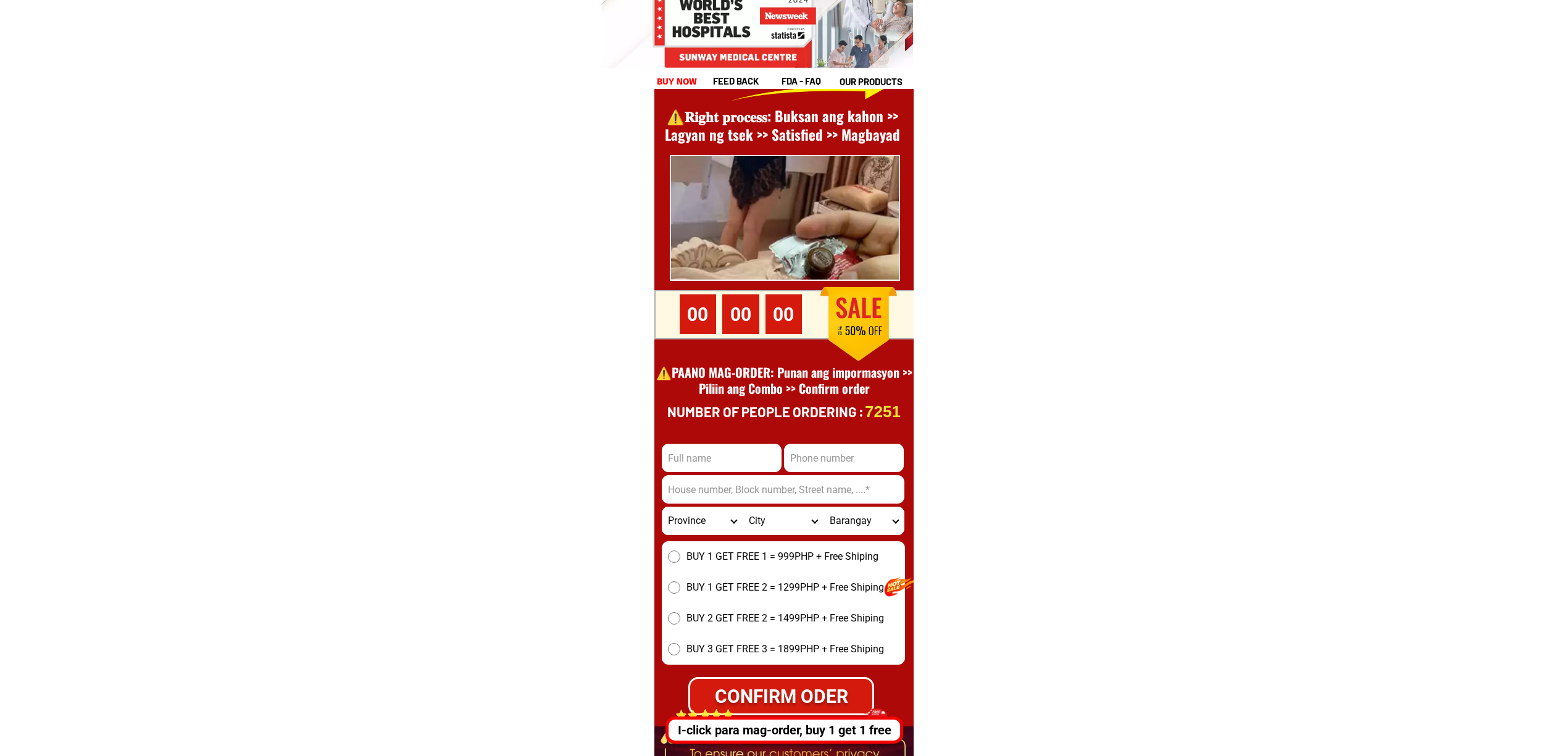
drag, startPoint x: 869, startPoint y: 465, endPoint x: 891, endPoint y: 472, distance: 23.1
click at [869, 465] on input "Input phone_number" at bounding box center [844, 458] width 120 height 28
paste input "09360357272"
type input "09360357272"
click at [686, 505] on form "09360357272 CONFIRM ODER Province Abra Agusan-del-norte Agusan-del-sur Aklan Al…" at bounding box center [783, 580] width 243 height 271
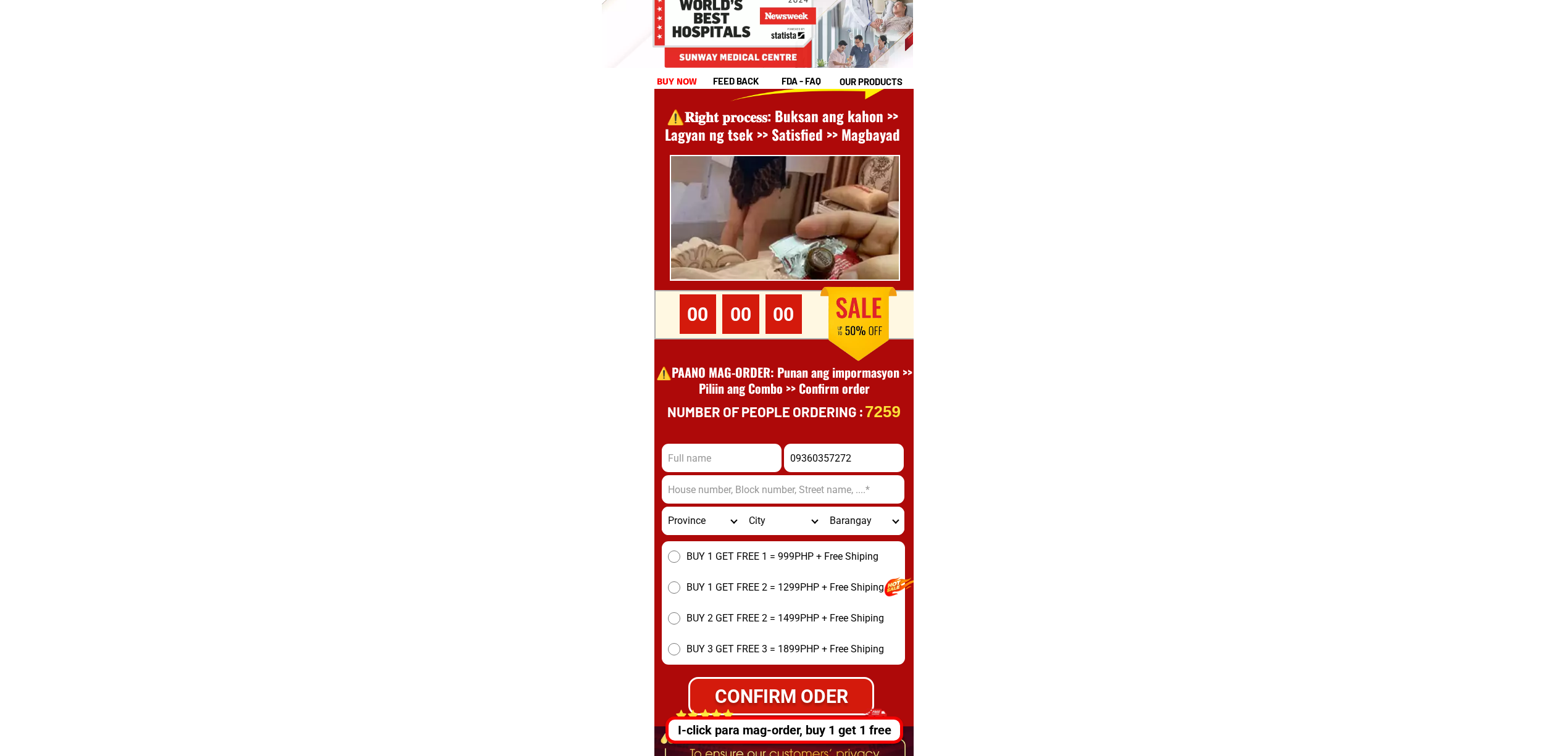
select select "63_615"
click at [662, 507] on select "Province Abra Agusan-del-norte Agusan-del-sur Aklan Albay Antique Apayao Aurora…" at bounding box center [702, 521] width 81 height 28
click at [706, 494] on input "Input address" at bounding box center [782, 490] width 242 height 28
paste input ""dualing, aleisan north cotabato"
click at [668, 490] on input ""dualing, aleisan north cotabato" at bounding box center [782, 490] width 242 height 28
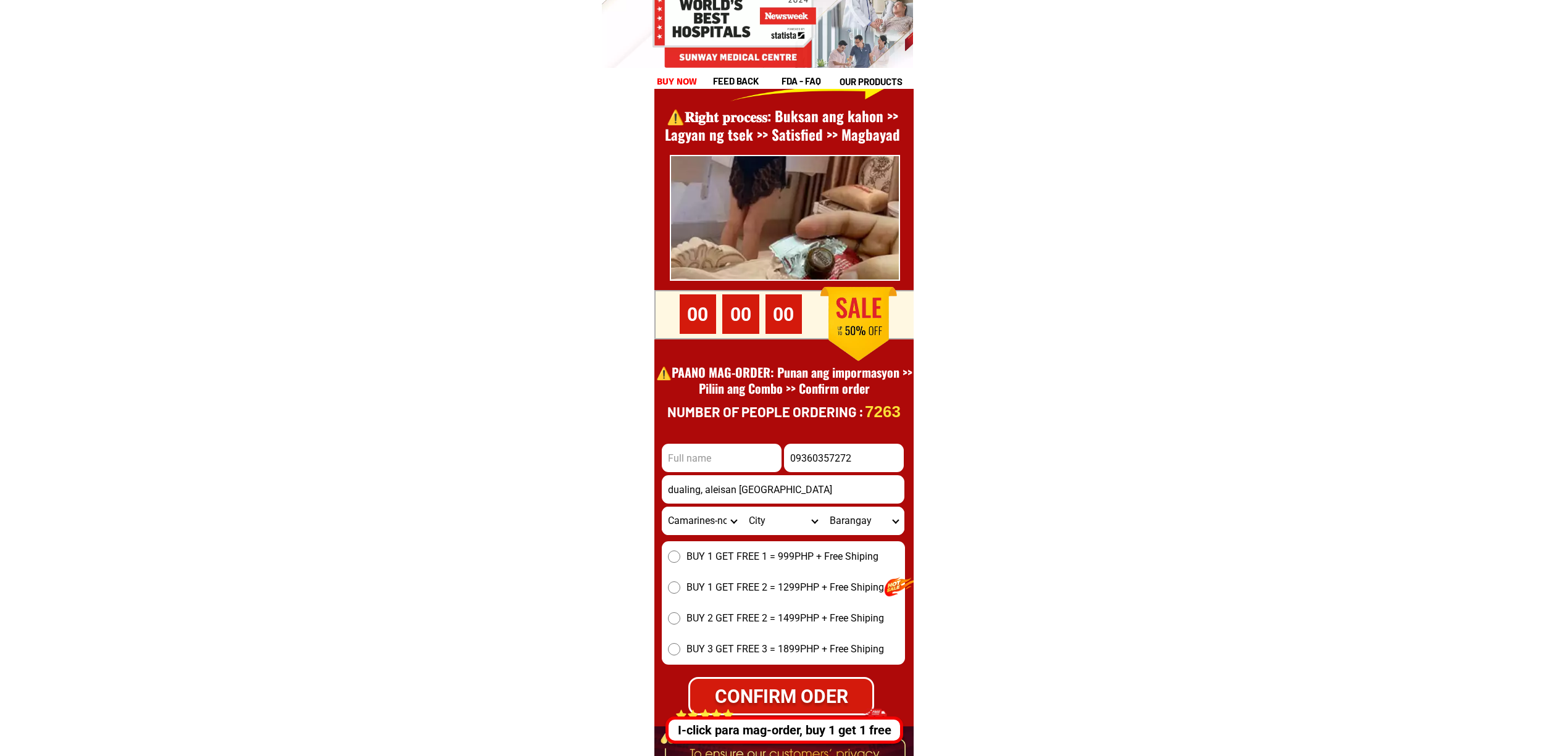
type input "dualing, aleisan [GEOGRAPHIC_DATA]"
drag, startPoint x: 743, startPoint y: 470, endPoint x: 754, endPoint y: 471, distance: 11.0
click at [743, 468] on input "Input full_name" at bounding box center [721, 458] width 120 height 28
paste input "ahmad ulama""
type input "ahmad ulama"
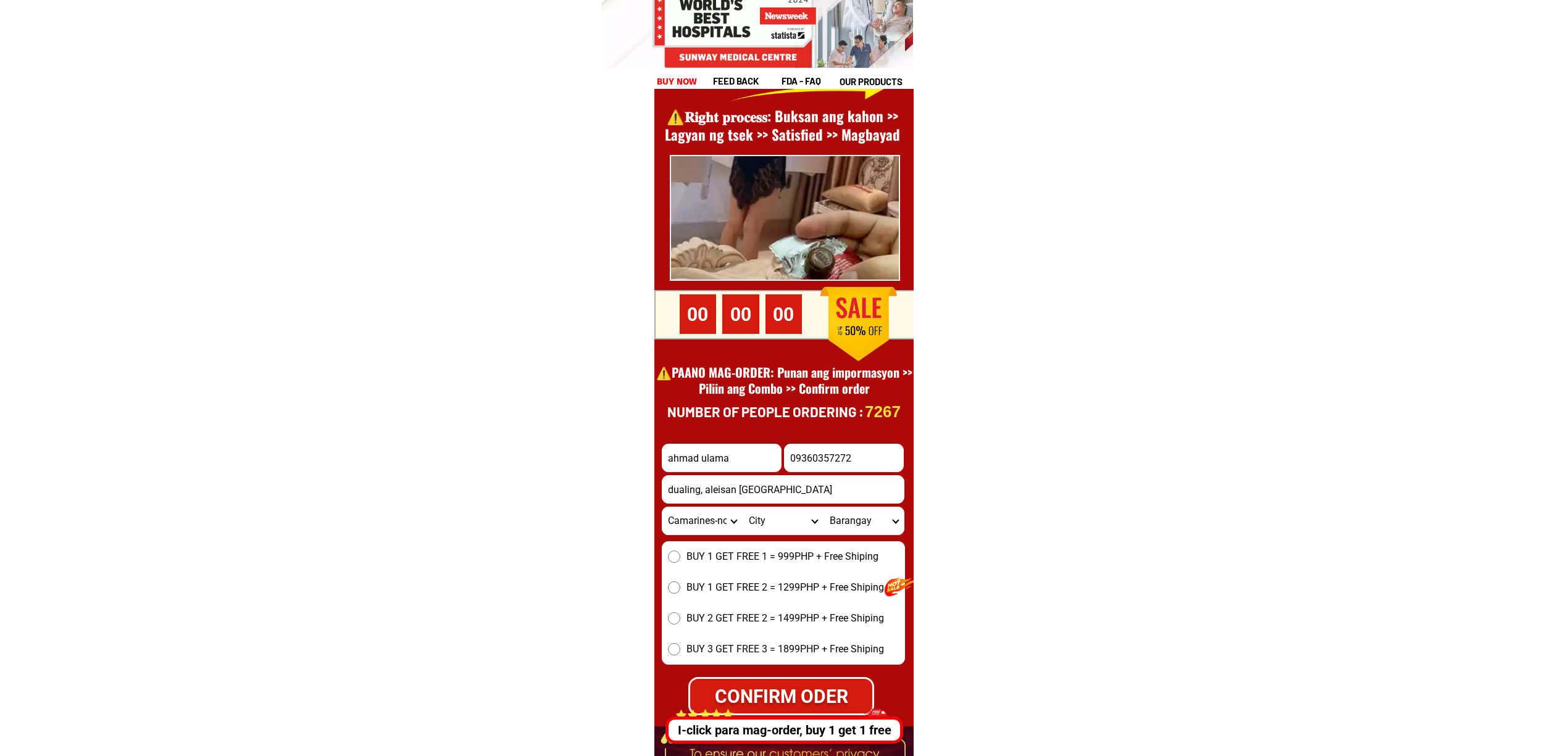
click at [674, 523] on select "Province Abra Agusan-del-norte Agusan-del-sur Aklan Albay Antique Apayao Aurora…" at bounding box center [702, 521] width 81 height 28
select select "63_170"
click at [662, 507] on select "Province Abra Agusan-del-norte Agusan-del-sur Aklan Albay Antique Apayao Aurora…" at bounding box center [702, 521] width 81 height 28
click at [790, 527] on select "City Alamada Aleosan Antipas Arakan Banisilan Cotabato-city Kabacan Kidapawan-c…" at bounding box center [783, 521] width 81 height 28
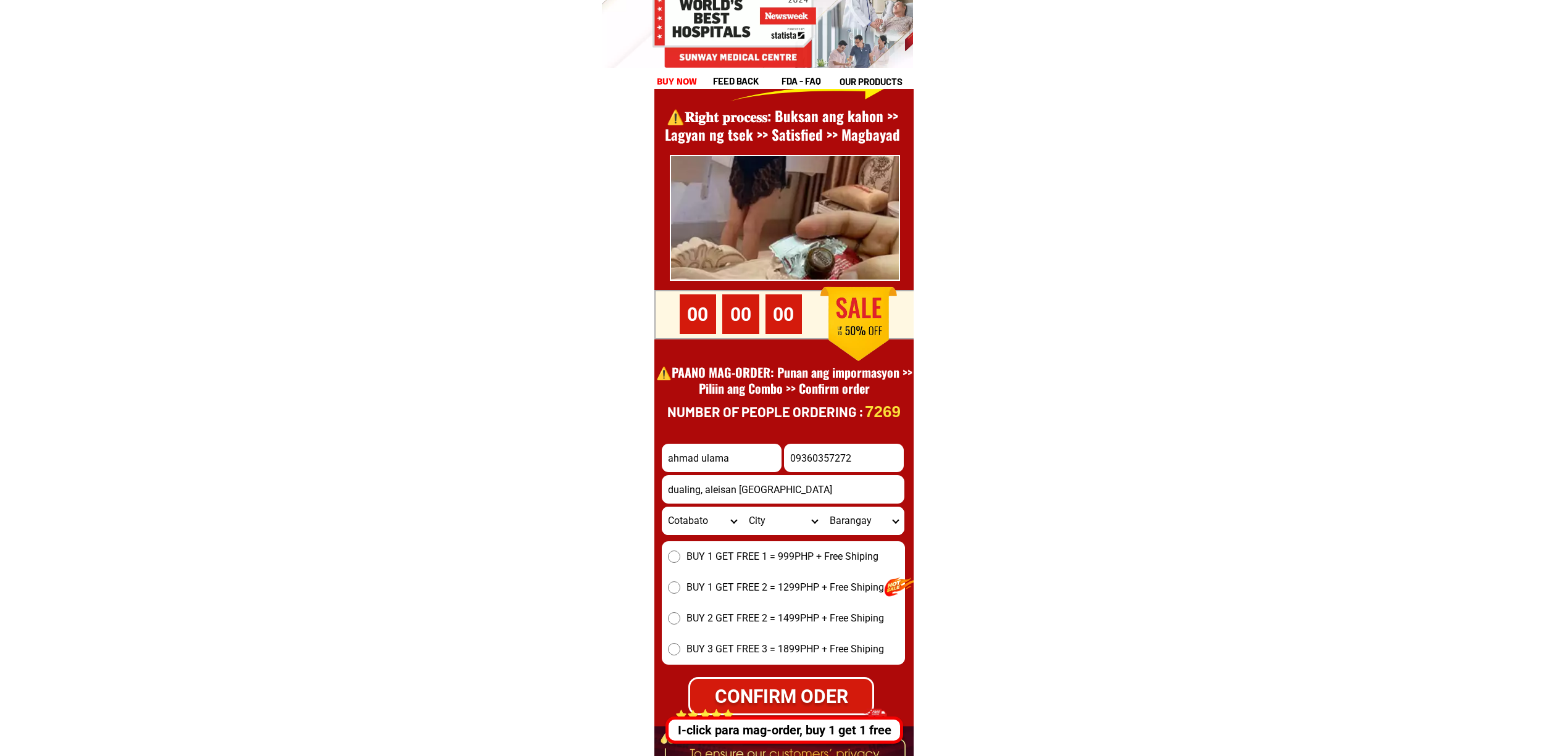
click at [790, 527] on select "City Alamada Aleosan Antipas Arakan Banisilan Cotabato-city Kabacan Kidapawan-c…" at bounding box center [783, 521] width 81 height 28
click at [743, 507] on select "City Alamada Aleosan Antipas Arakan Banisilan Cotabato-city Kabacan Kidapawan-c…" at bounding box center [783, 521] width 81 height 28
click at [758, 519] on select "City Alamada Aleosan Antipas Arakan Banisilan Cotabato-city Kabacan Kidapawan-c…" at bounding box center [783, 521] width 81 height 28
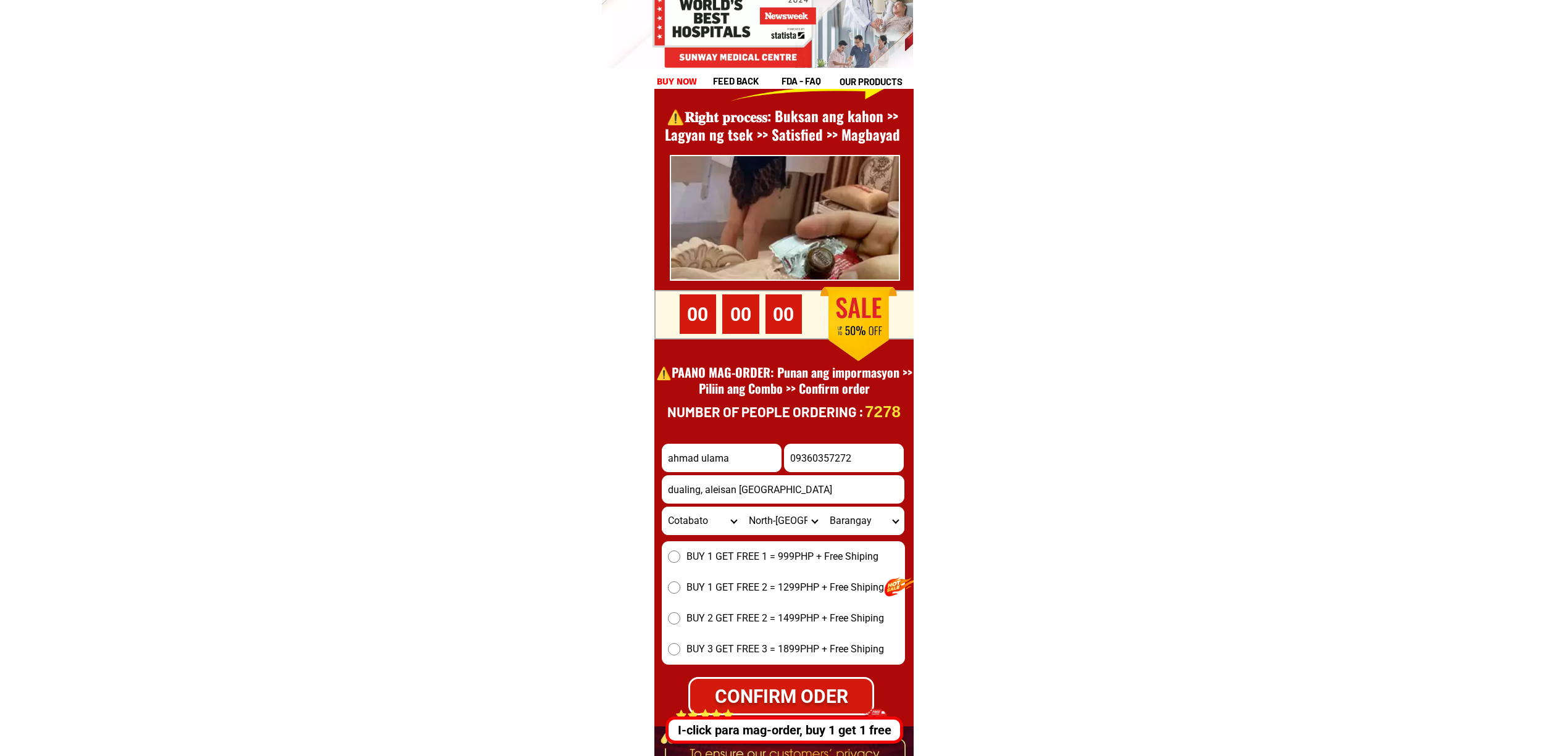
select select "63_1705553"
click at [680, 533] on select "Province Abra Agusan-del-norte Agusan-del-sur Aklan Albay Antique Apayao Aurora…" at bounding box center [702, 521] width 81 height 28
click at [662, 507] on select "Province Abra Agusan-del-norte Agusan-del-sur Aklan Albay Antique Apayao Aurora…" at bounding box center [702, 521] width 81 height 28
click at [685, 527] on select "Province Abra Agusan-del-norte Agusan-del-sur Aklan Albay Antique Apayao Aurora…" at bounding box center [702, 521] width 81 height 28
click at [662, 507] on select "Province Abra Agusan-del-norte Agusan-del-sur Aklan Albay Antique Apayao Aurora…" at bounding box center [702, 521] width 81 height 28
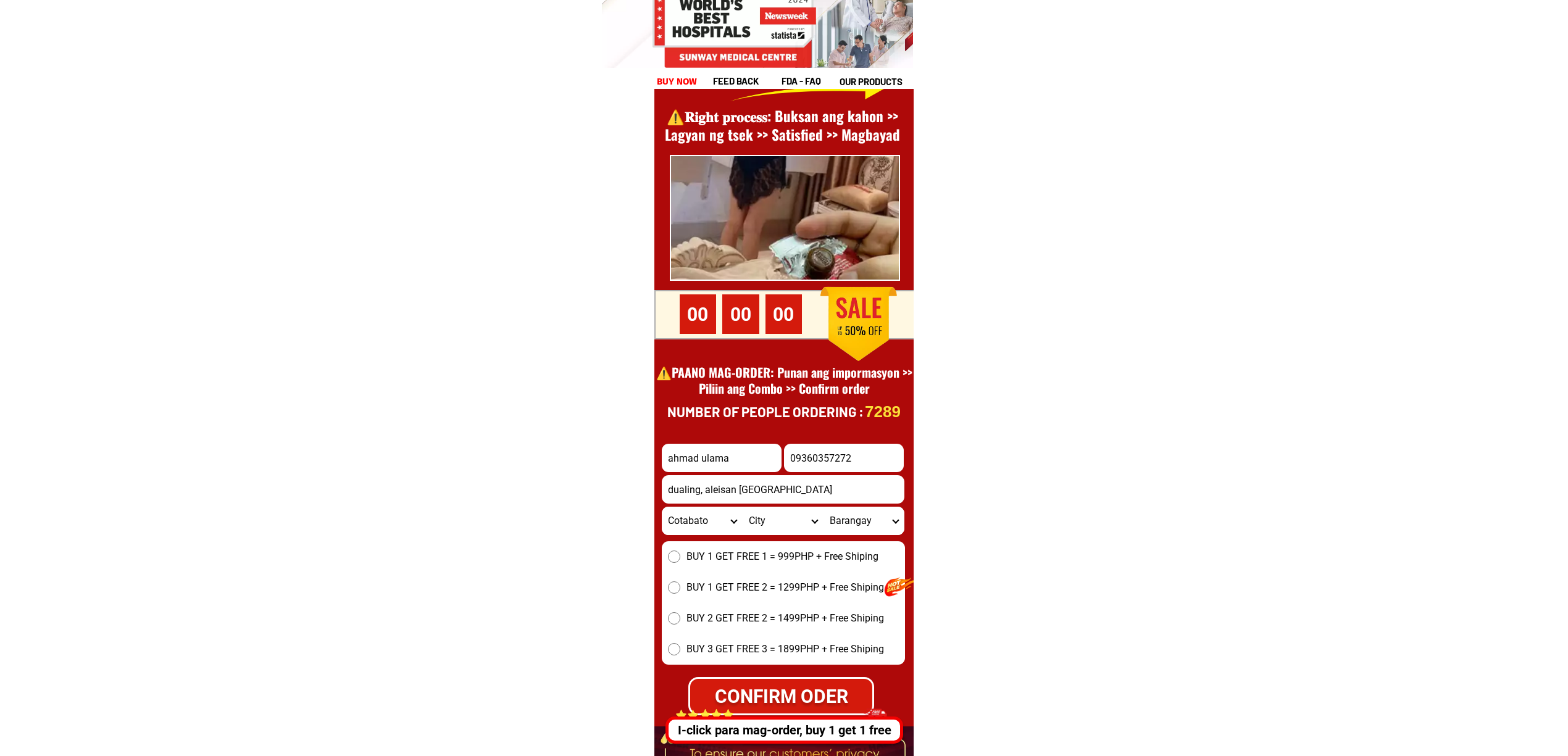
click at [743, 512] on select "City Alamada Aleosan Antipas Arakan Banisilan Cotabato-city Kabacan Kidapawan-c…" at bounding box center [783, 521] width 81 height 28
click at [665, 542] on div "BUY 1 GET FREE 1 = 999PHP + Free Shiping BUY 1 GET FREE 2 = 1299PHP + Free Ship…" at bounding box center [783, 604] width 243 height 123
click at [675, 522] on select "Province Abra Agusan-del-norte Agusan-del-sur Aklan Albay Antique Apayao Aurora…" at bounding box center [702, 521] width 81 height 28
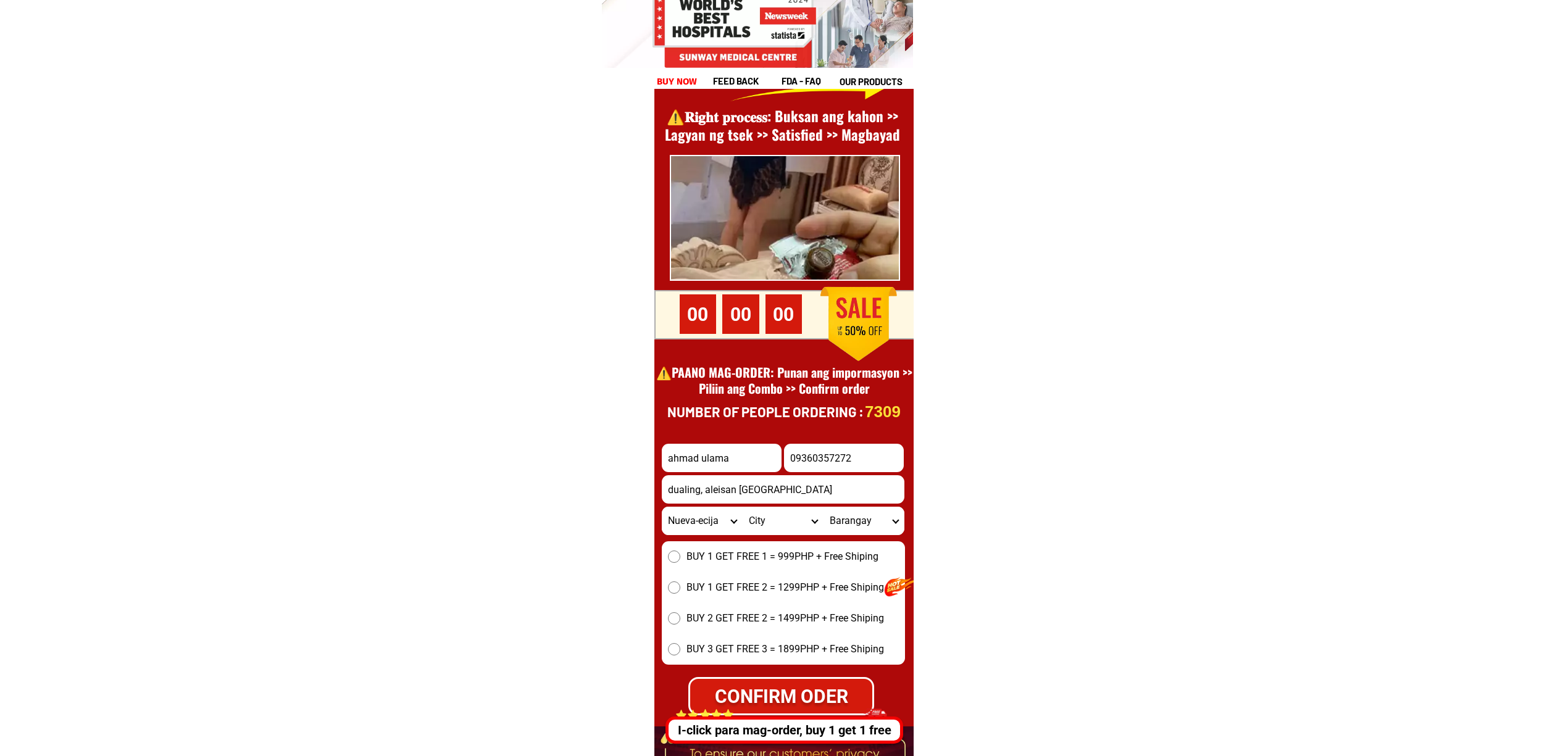
select select "63_8"
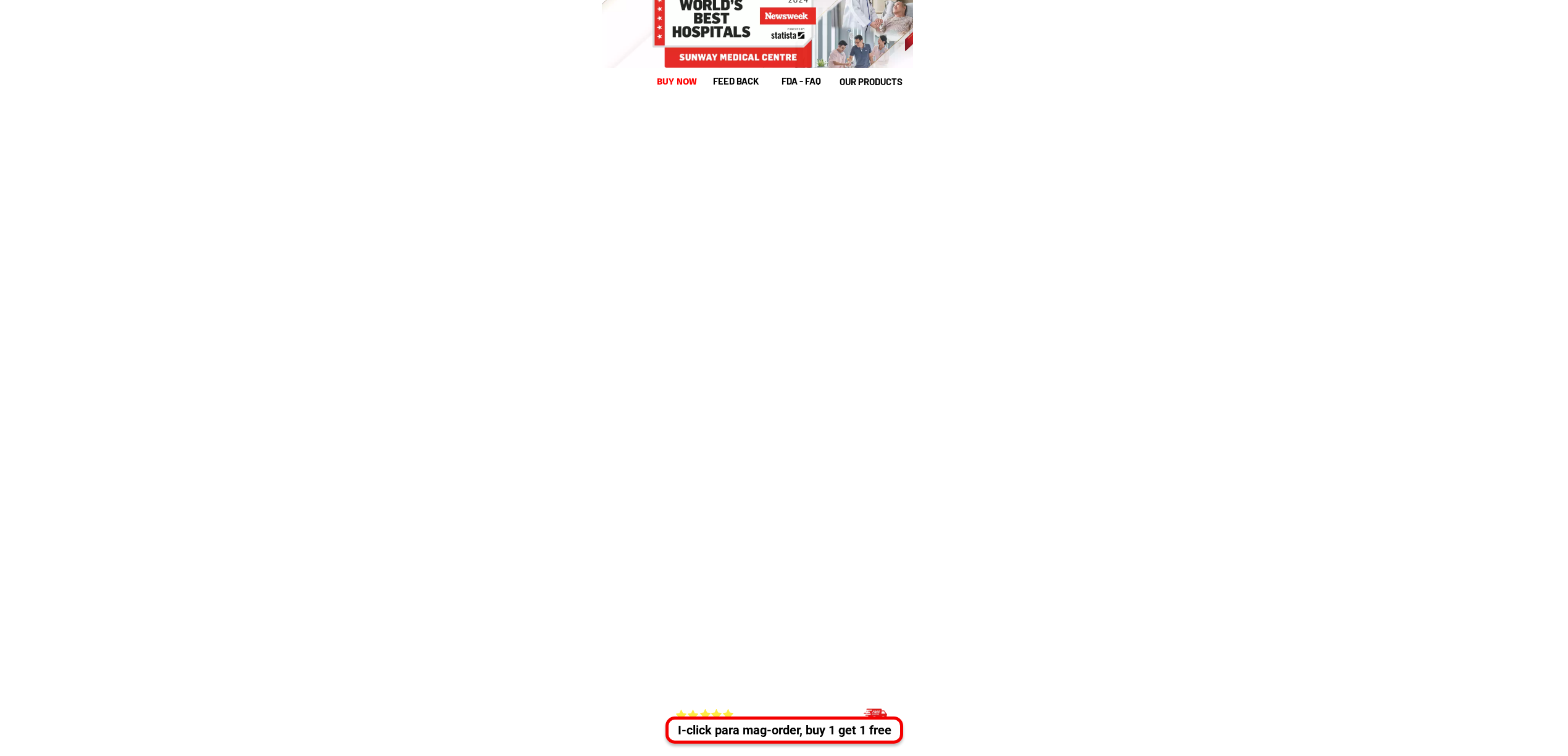
scroll to position [16940, 0]
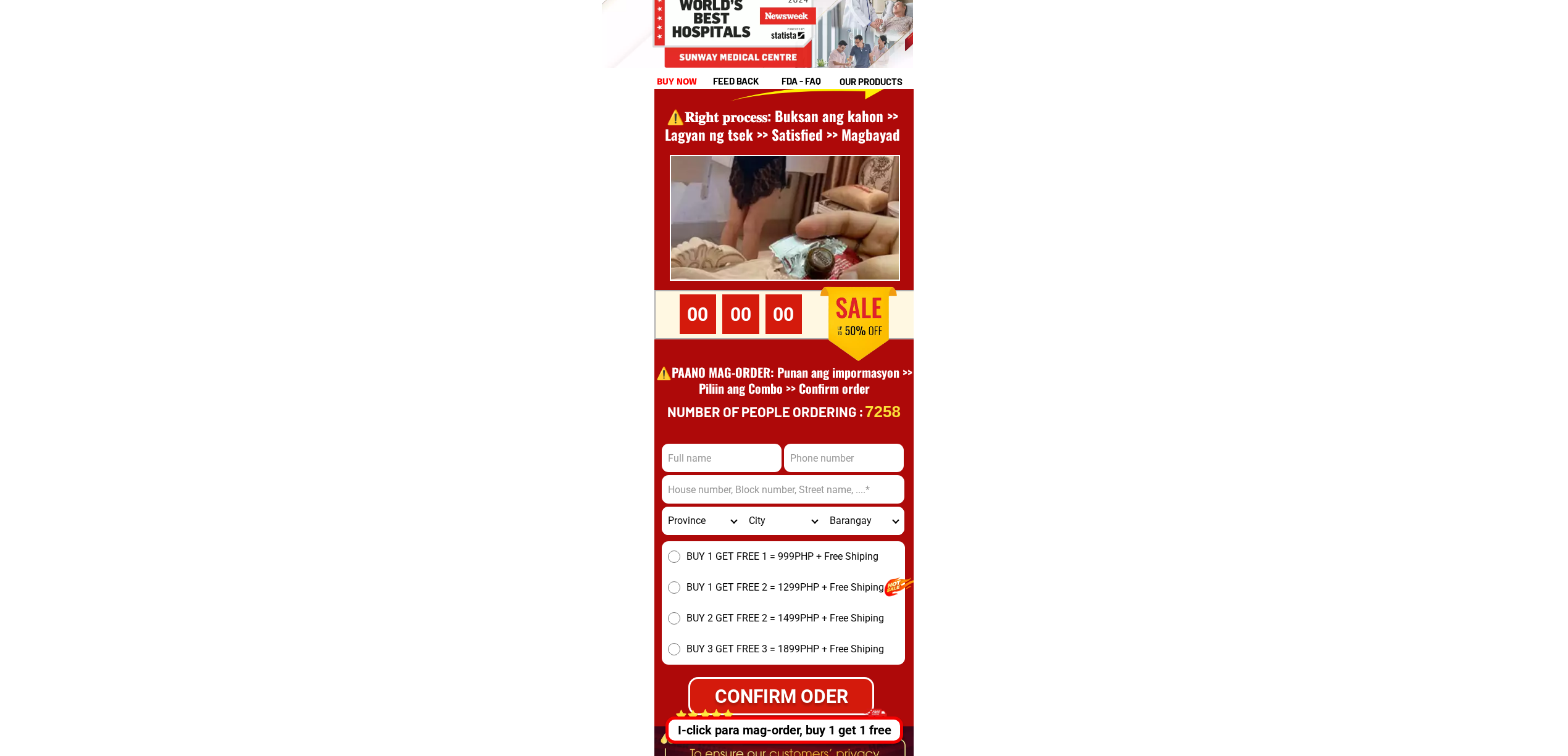
click at [698, 462] on input "Input full_name" at bounding box center [721, 458] width 120 height 28
paste input "ahmad ulama""
type input "ahmad ulama"
click at [850, 457] on input "Input phone_number" at bounding box center [844, 458] width 120 height 28
paste input "09360357272"
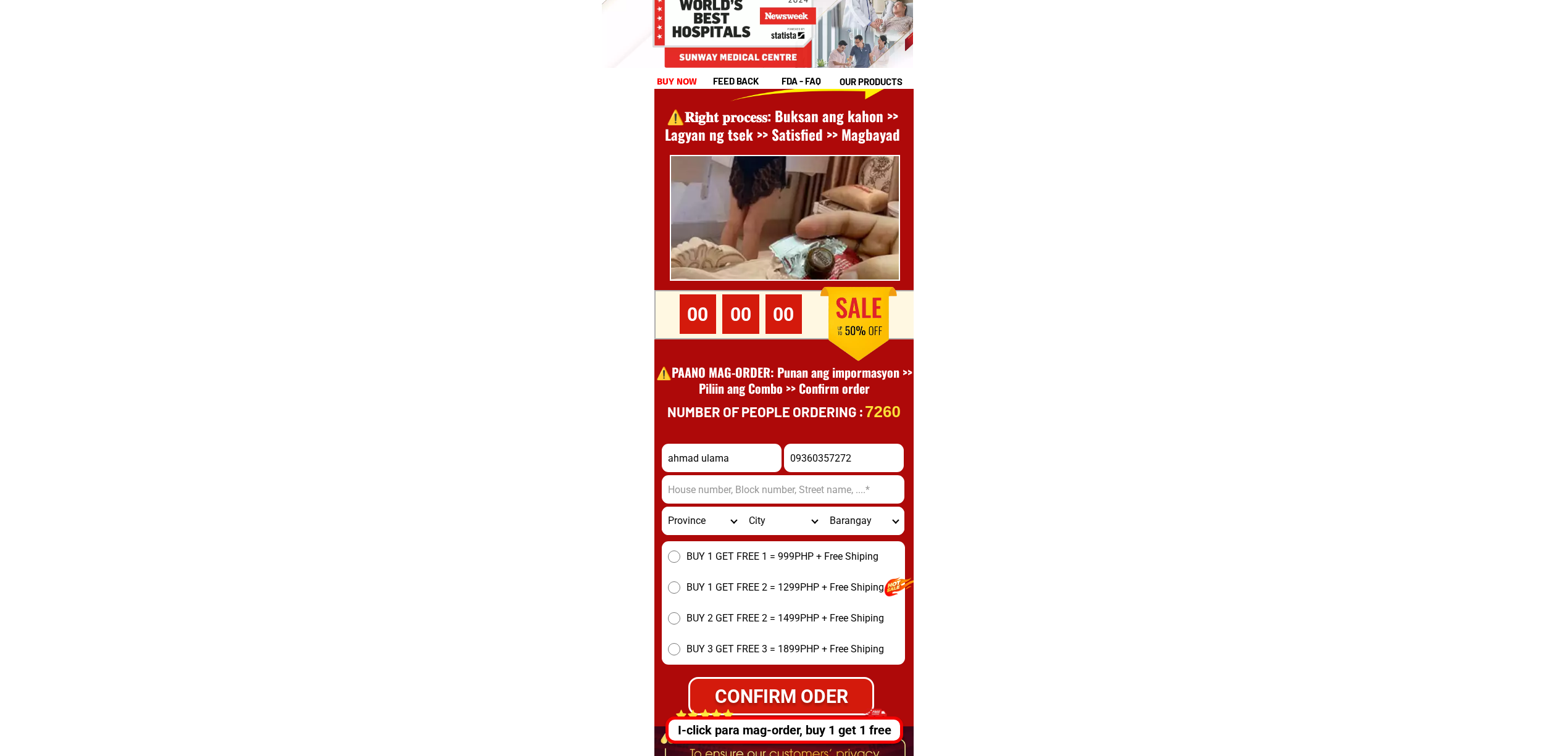
type input "09360357272"
click at [758, 502] on input "Input address" at bounding box center [782, 490] width 242 height 28
paste input "09360357272"
paste input "dualing, aleisan north cotabato"
type input "dualing, aleisan north cotabato"
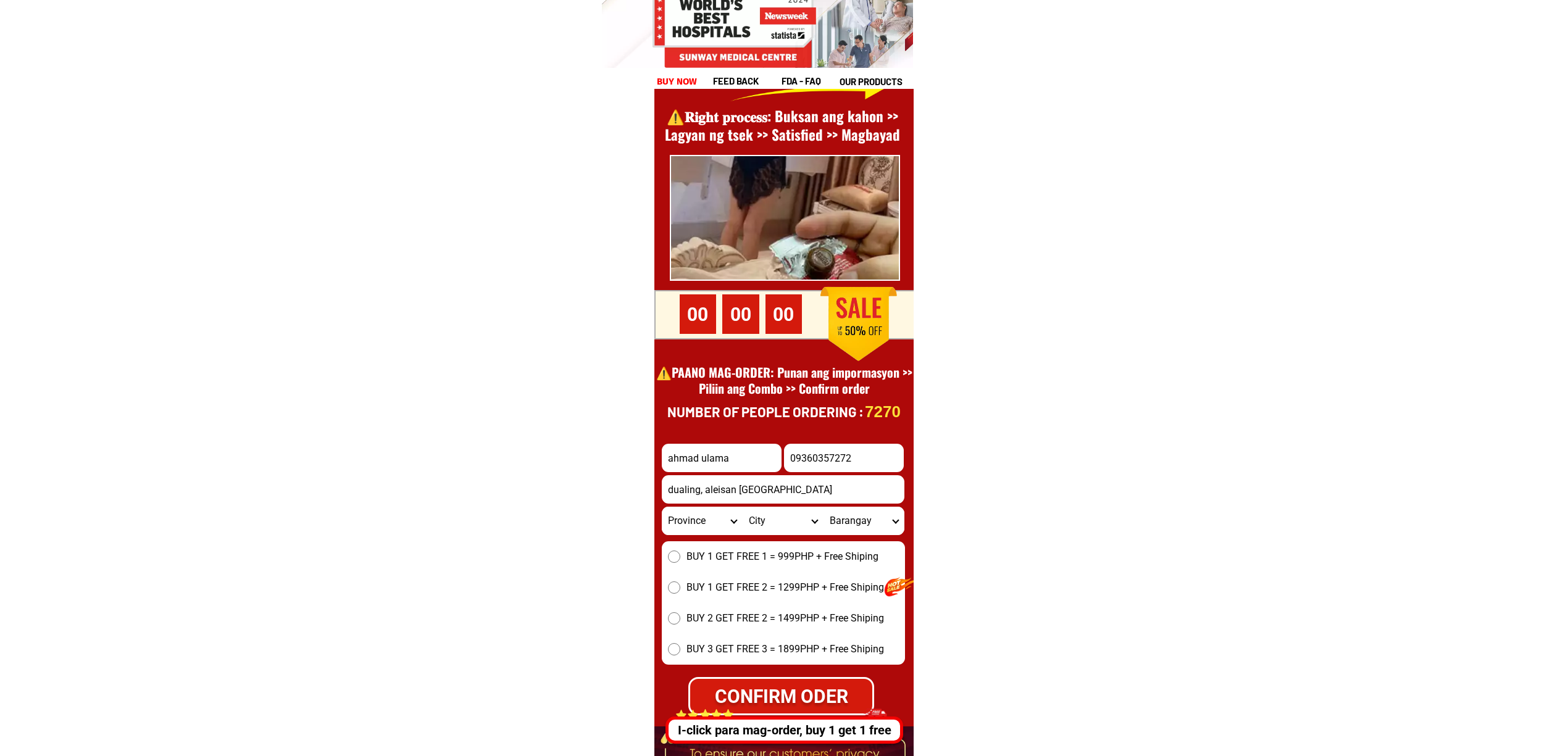
click at [701, 584] on span "BUY 1 GET FREE 2 = 1299PHP + Free Shiping" at bounding box center [785, 588] width 197 height 15
click at [680, 584] on input "BUY 1 GET FREE 2 = 1299PHP + Free Shiping" at bounding box center [674, 588] width 12 height 12
drag, startPoint x: 806, startPoint y: 673, endPoint x: 1024, endPoint y: 694, distance: 219.0
click at [808, 673] on form "ahmad ulama 09360357272 CONFIRM ODER dualing, aleisan north cotabato Province A…" at bounding box center [783, 580] width 243 height 271
click at [843, 678] on div "CONFIRM ODER" at bounding box center [780, 696] width 186 height 38
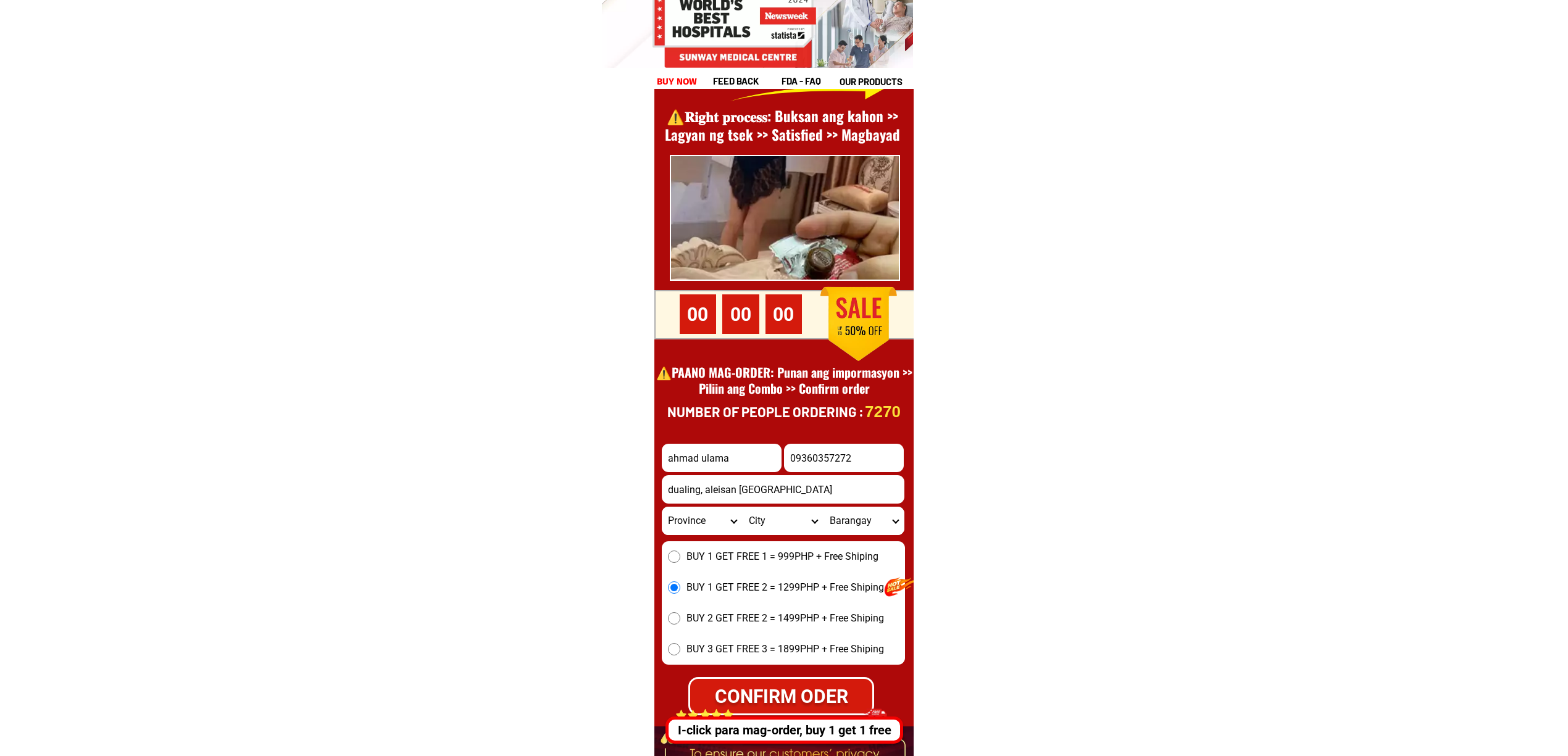
radio input "true"
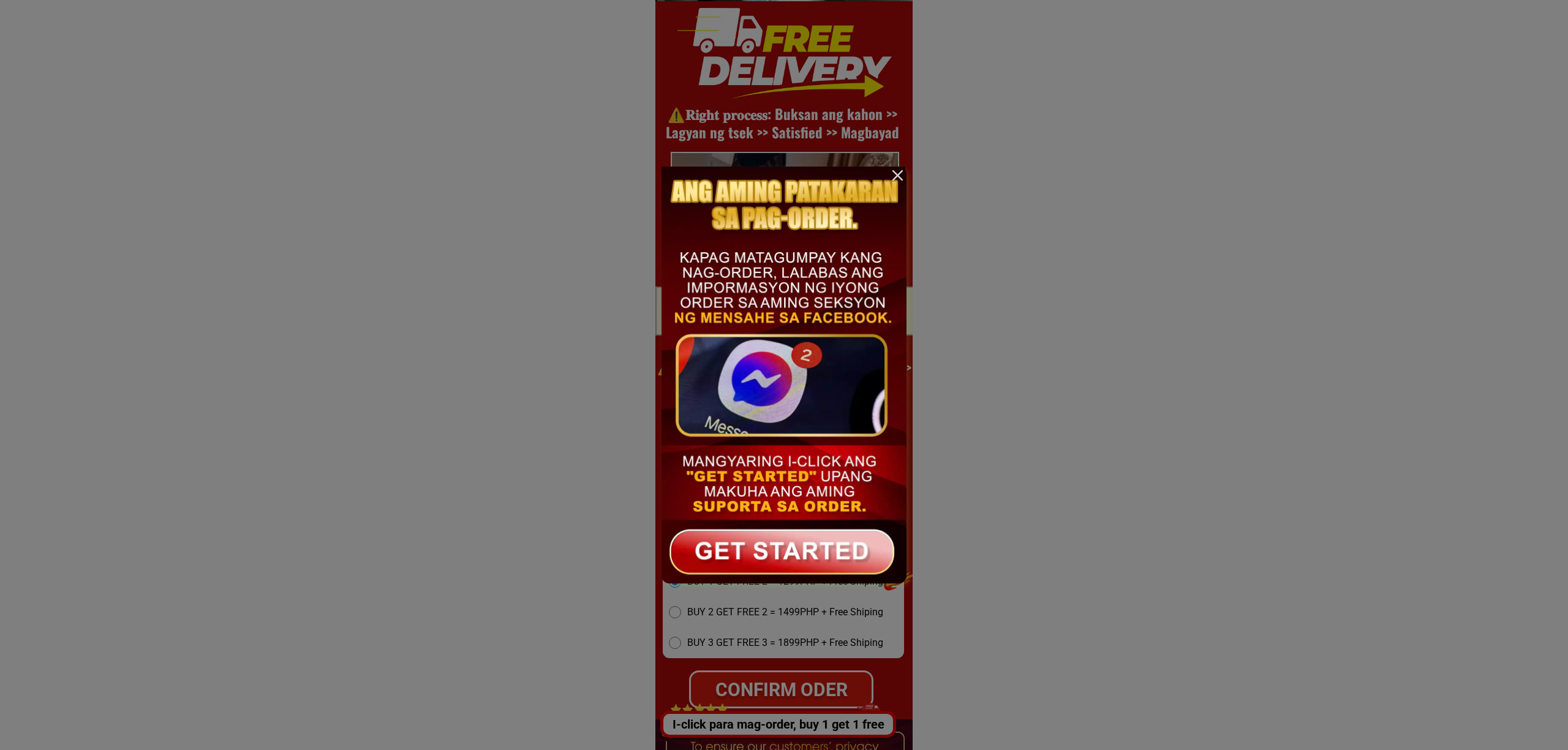
scroll to position [0, 0]
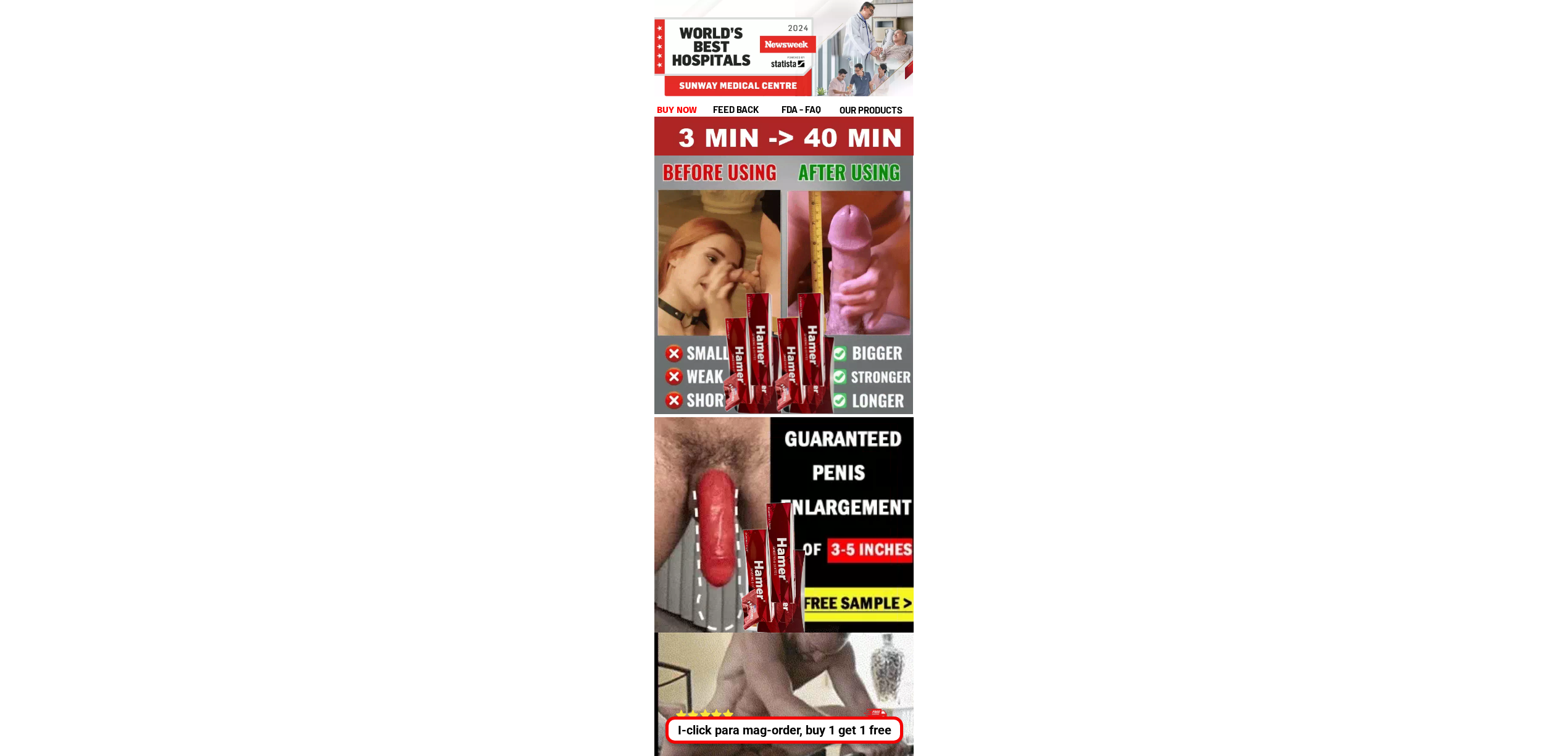
click at [783, 708] on div "I-click para mag-order, buy 1 get 1 free" at bounding box center [784, 723] width 238 height 41
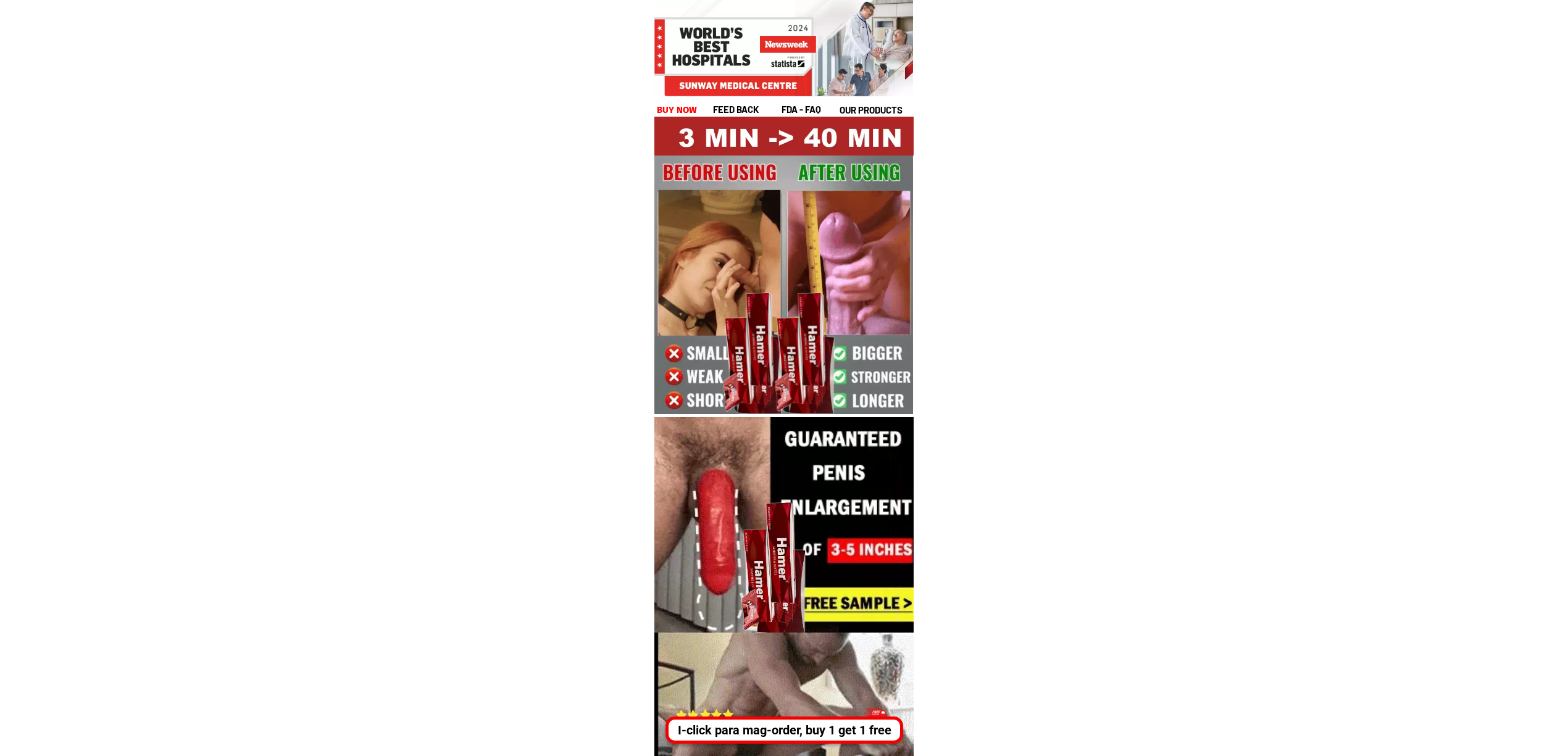
click at [803, 725] on div "I-click para mag-order, buy 1 get 1 free" at bounding box center [783, 730] width 231 height 19
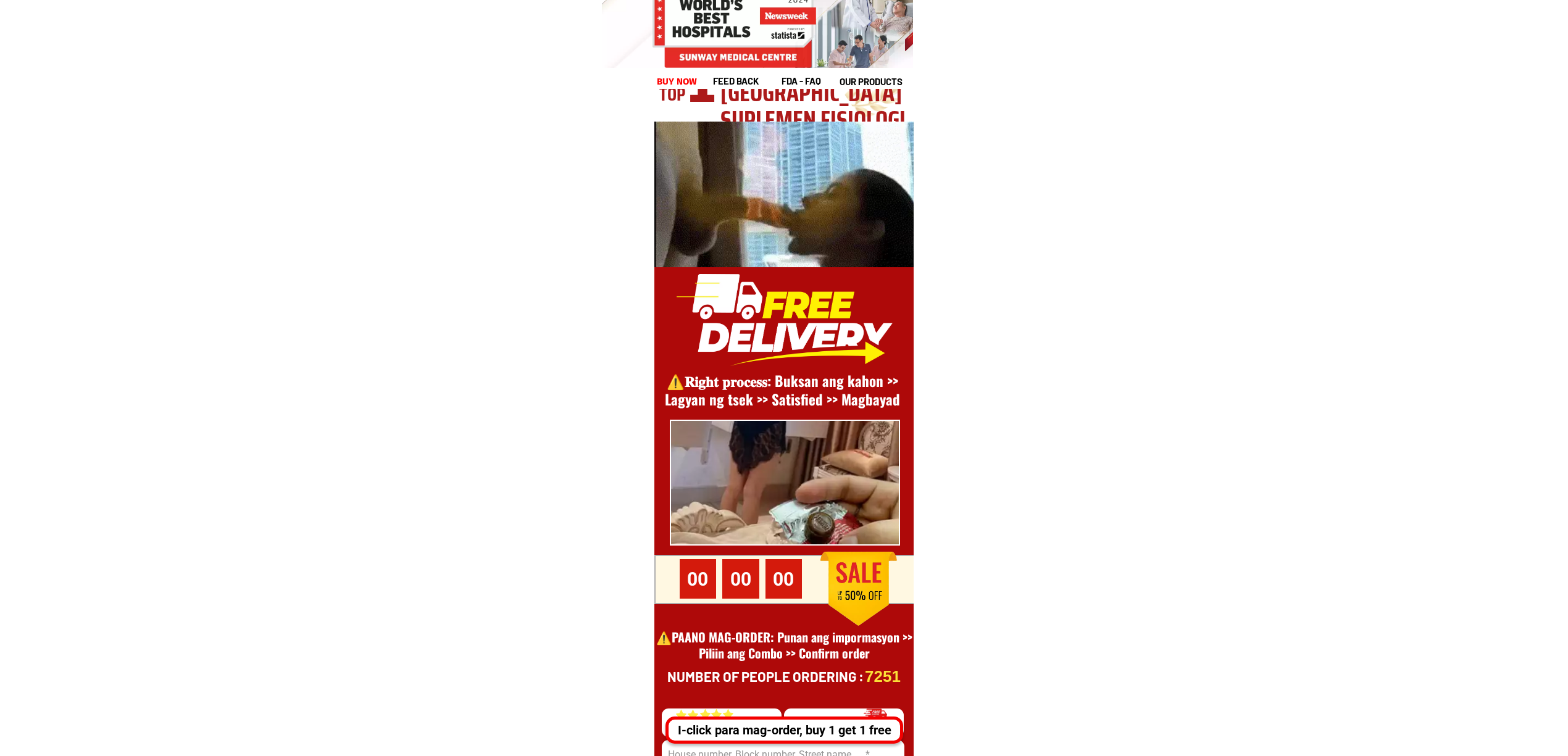
scroll to position [16940, 0]
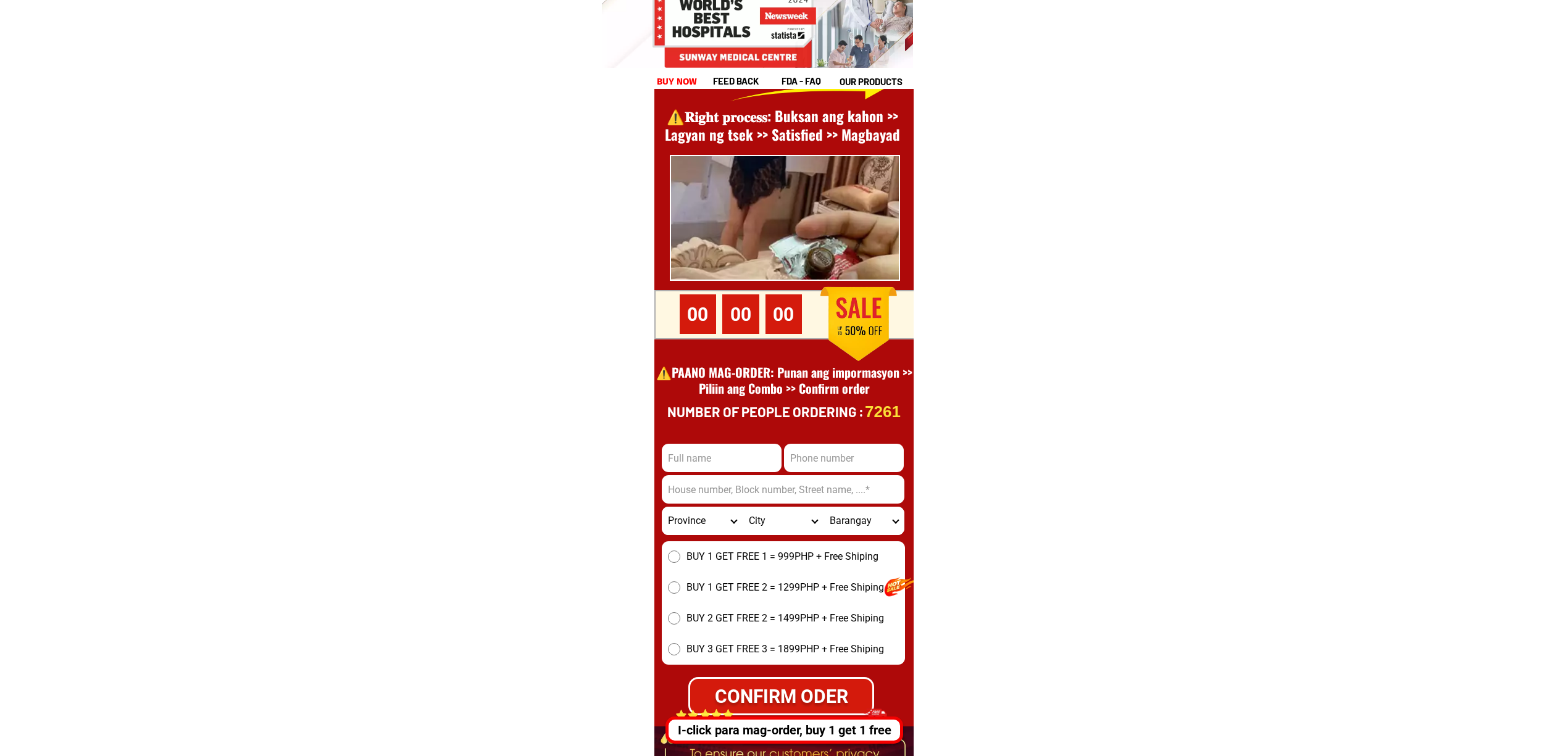
click at [832, 459] on input "Input phone_number" at bounding box center [844, 458] width 120 height 28
paste input "0999 893 3723""
type input "09998933723"
click at [743, 507] on select "City" at bounding box center [783, 521] width 81 height 28
click at [736, 490] on input "Input address" at bounding box center [782, 490] width 242 height 28
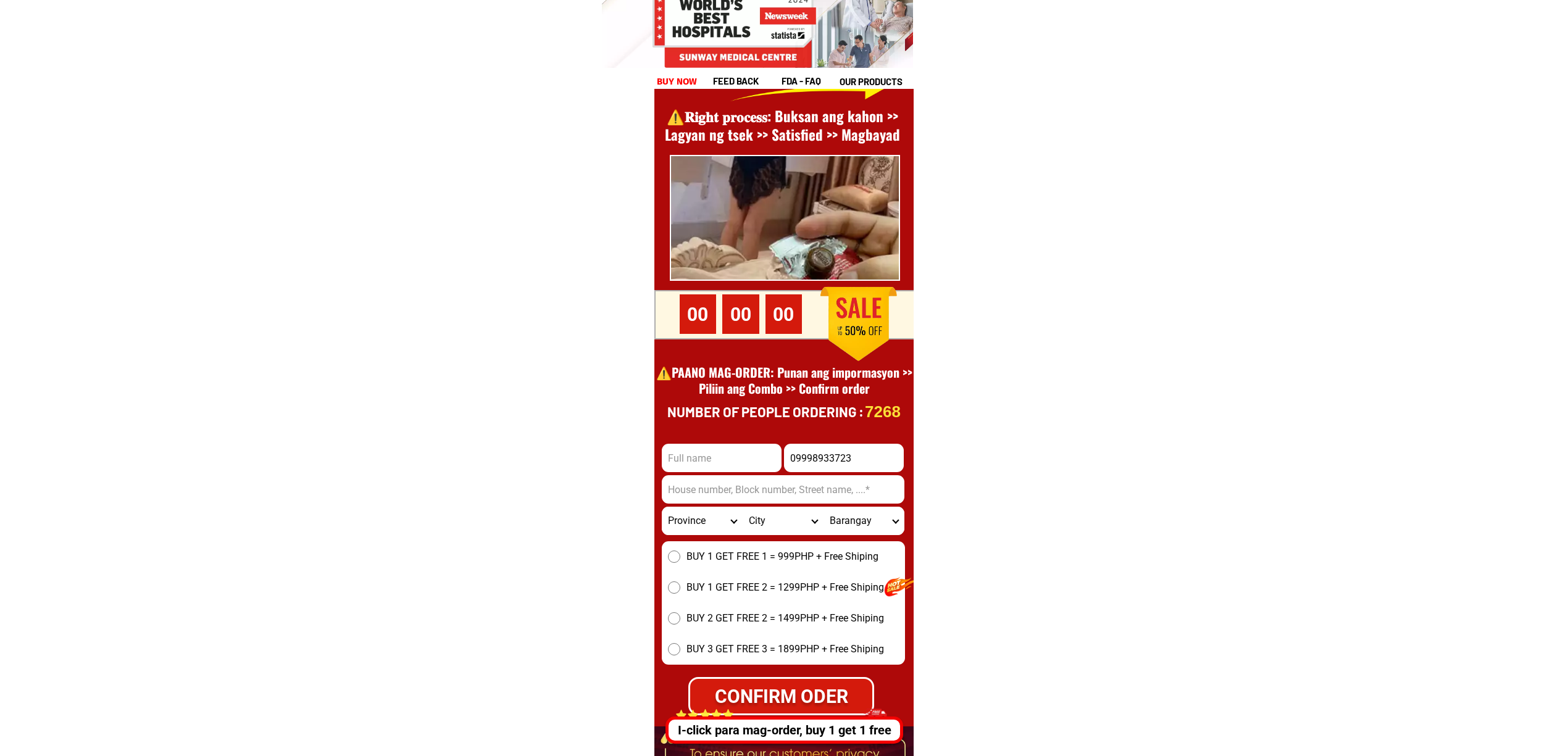
paste input "534 Llano Road"
type input "534 Llano Road"
click at [736, 468] on input "Input full_name" at bounding box center [721, 458] width 120 height 28
paste input "un montero"
type input "Jun montero"
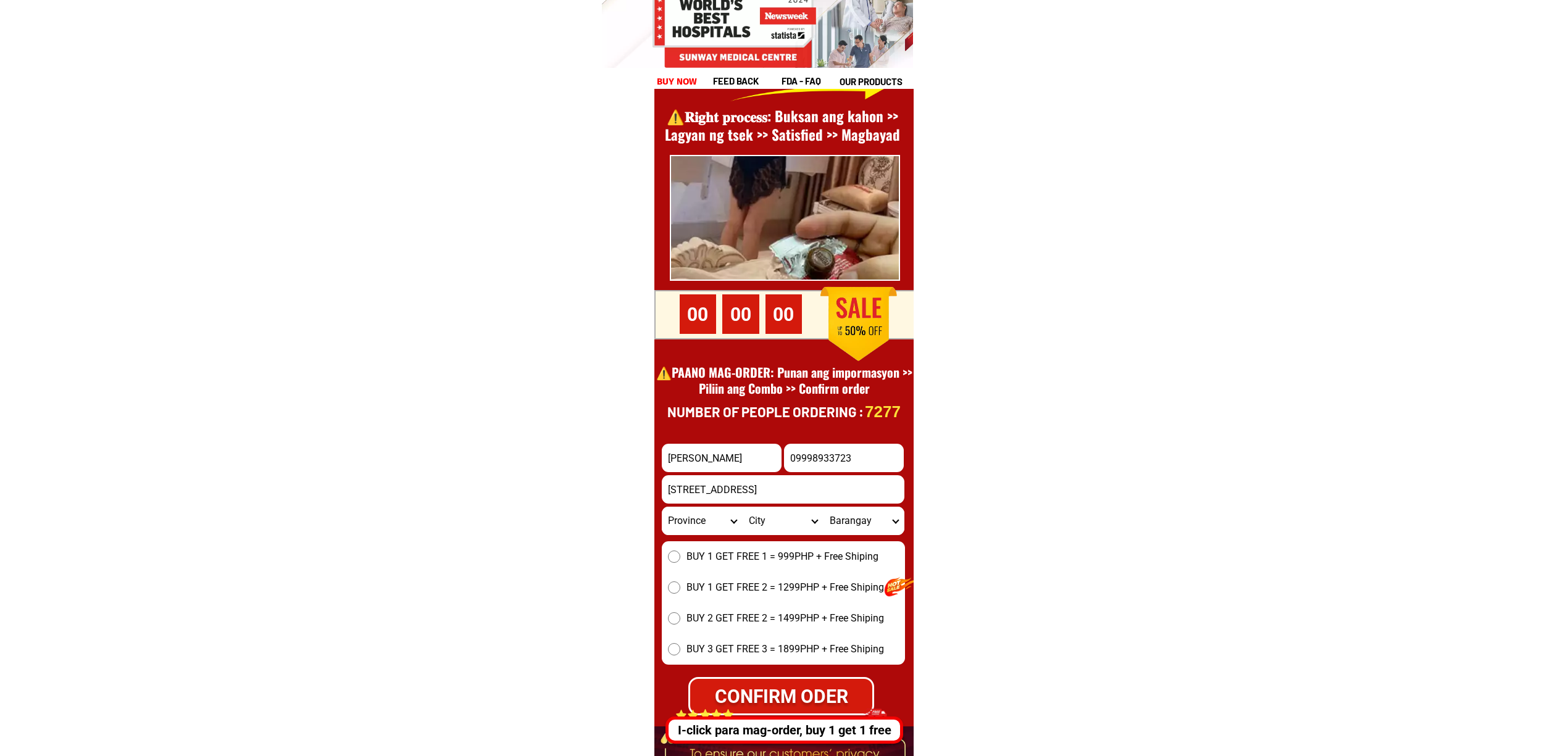
click at [700, 571] on div "BUY 1 GET FREE 1 = 999PHP + Free Shiping BUY 1 GET FREE 2 = 1299PHP + Free Ship…" at bounding box center [783, 604] width 243 height 123
click at [709, 582] on span "BUY 1 GET FREE 2 = 1299PHP + Free Shiping" at bounding box center [785, 588] width 197 height 15
click at [680, 582] on input "BUY 1 GET FREE 2 = 1299PHP + Free Shiping" at bounding box center [674, 588] width 12 height 12
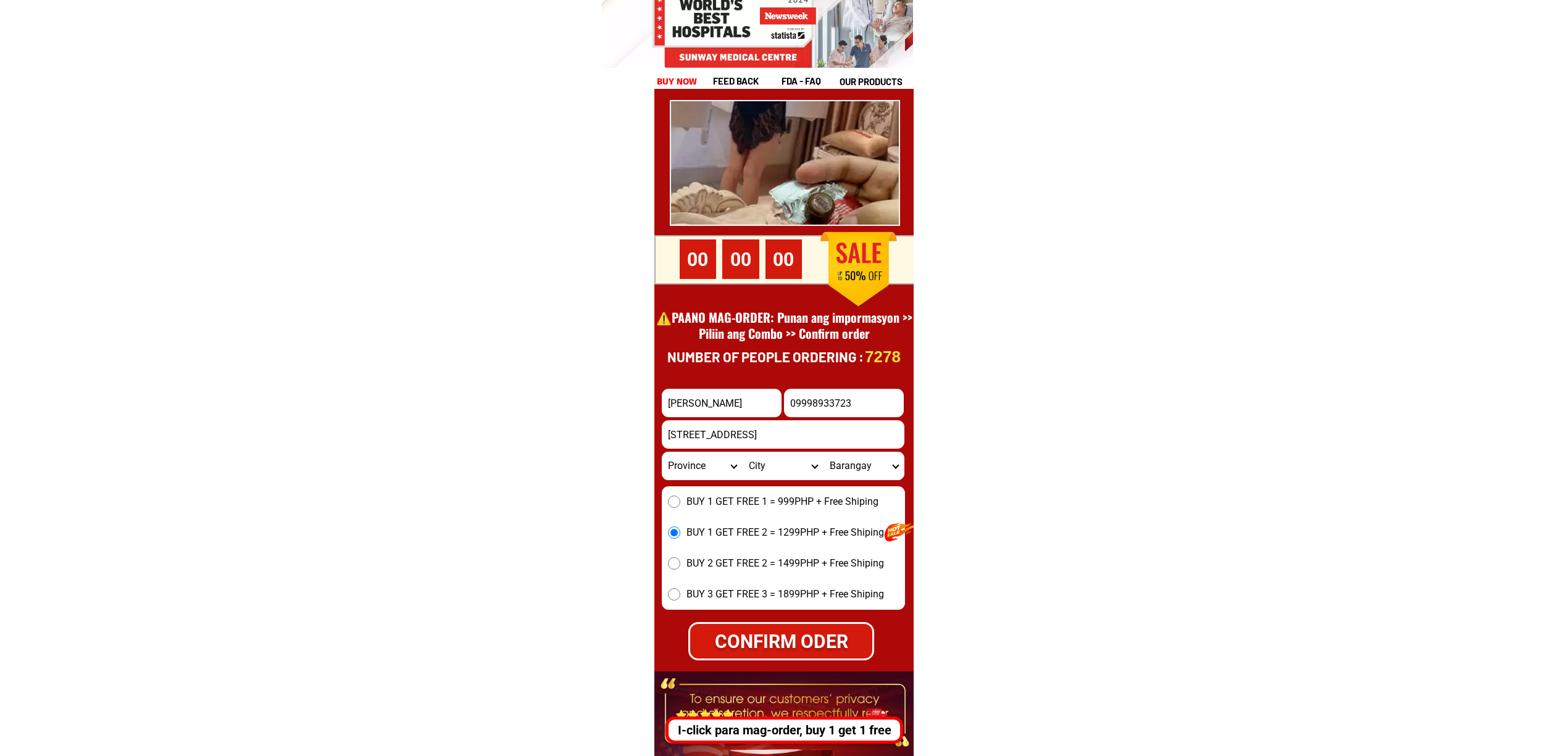
scroll to position [17104, 0]
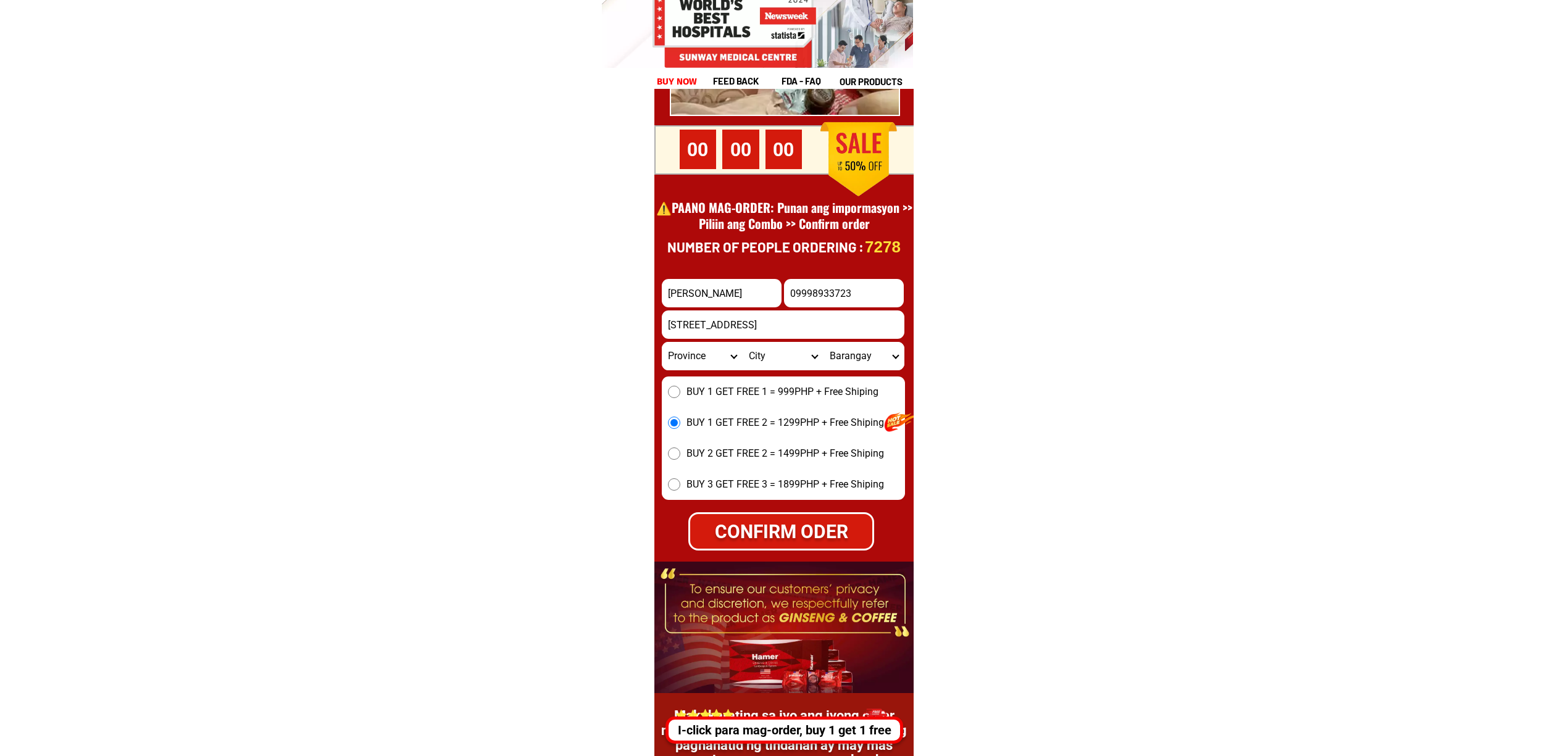
click at [780, 531] on div "CONFIRM ODER" at bounding box center [780, 532] width 182 height 28
radio input "true"
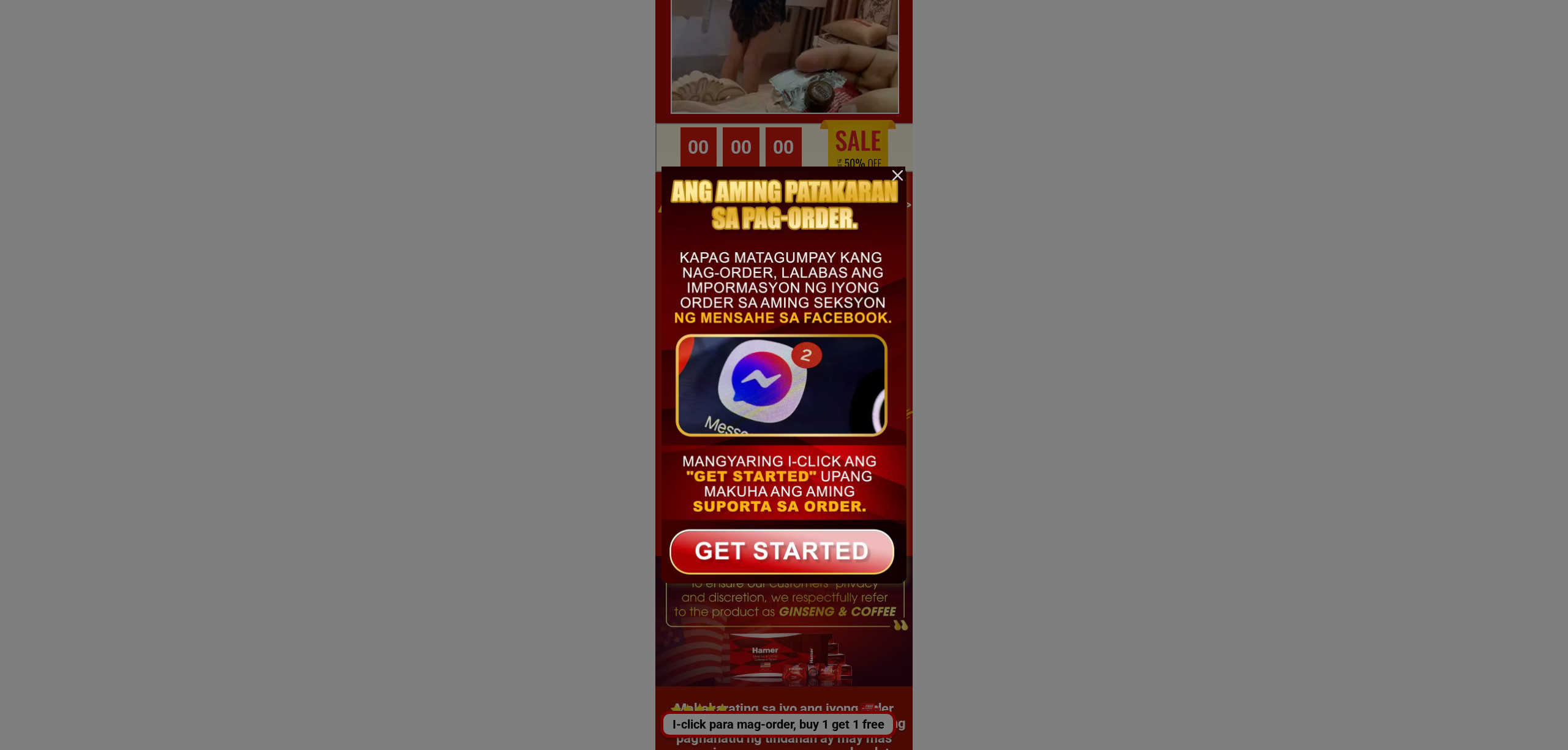
scroll to position [0, 0]
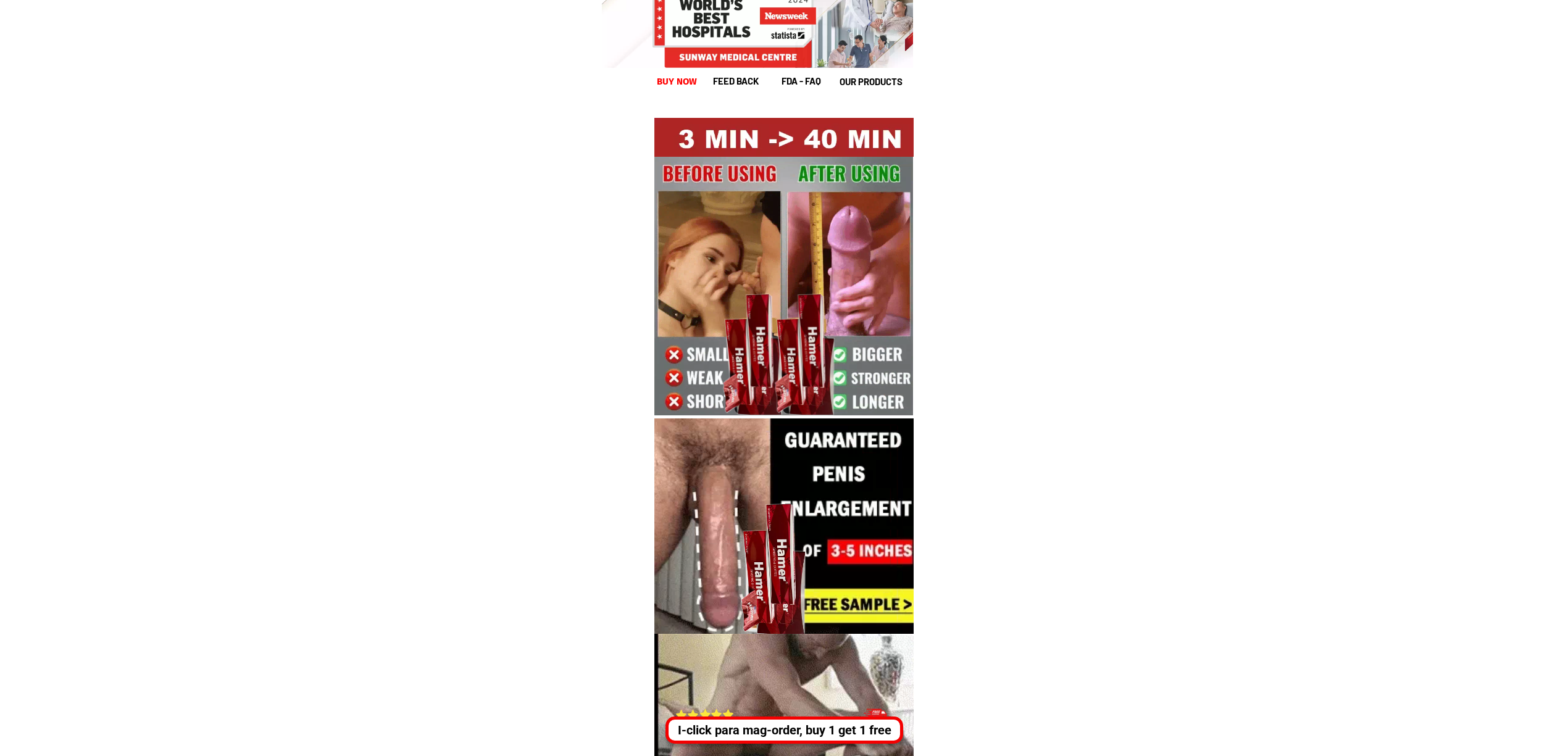
scroll to position [16940, 0]
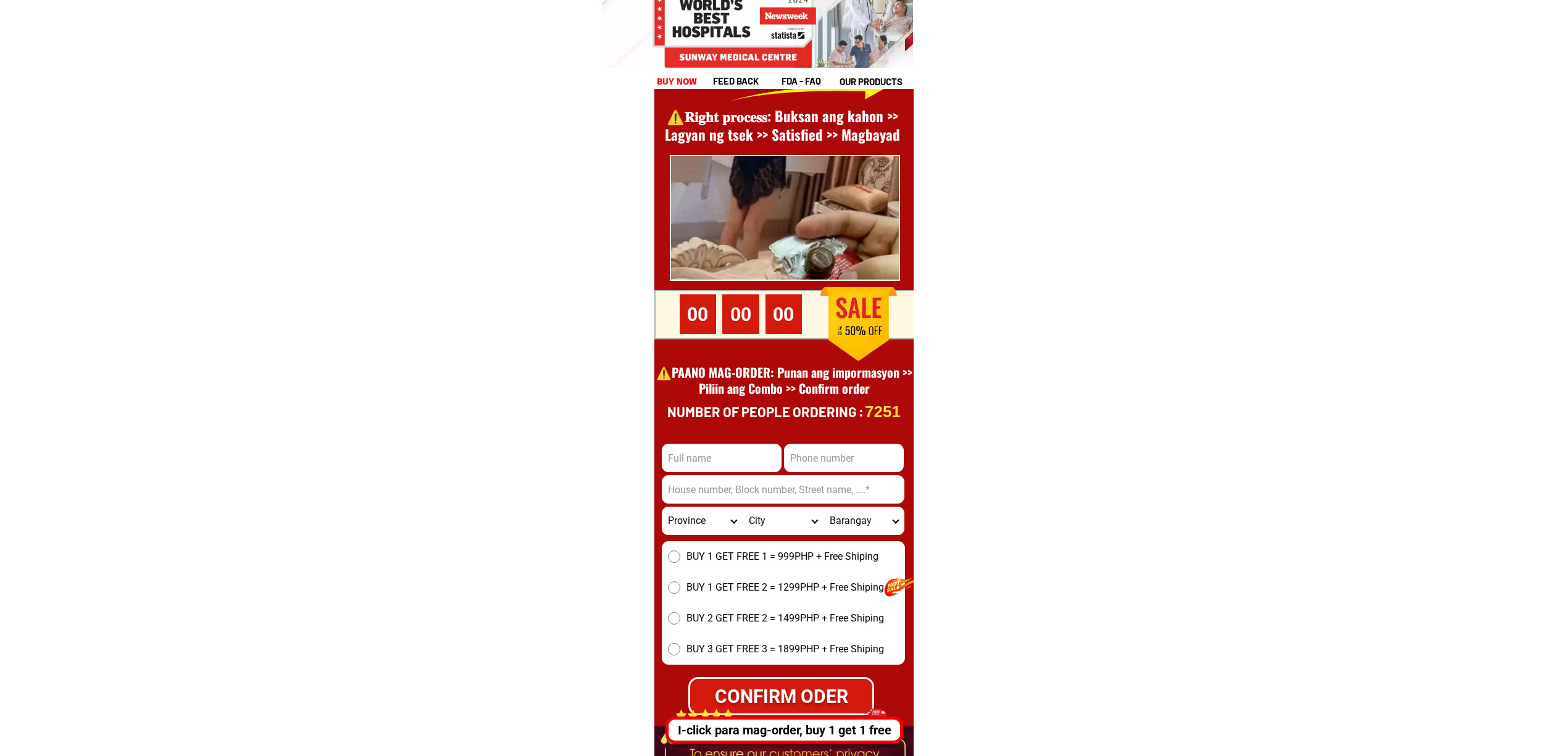
drag, startPoint x: 868, startPoint y: 475, endPoint x: 855, endPoint y: 465, distance: 16.4
click at [868, 476] on input "Input address" at bounding box center [782, 490] width 242 height 28
click at [854, 462] on input "Input phone_number" at bounding box center [844, 458] width 120 height 28
paste input "09939645588"
type input "09939645588"
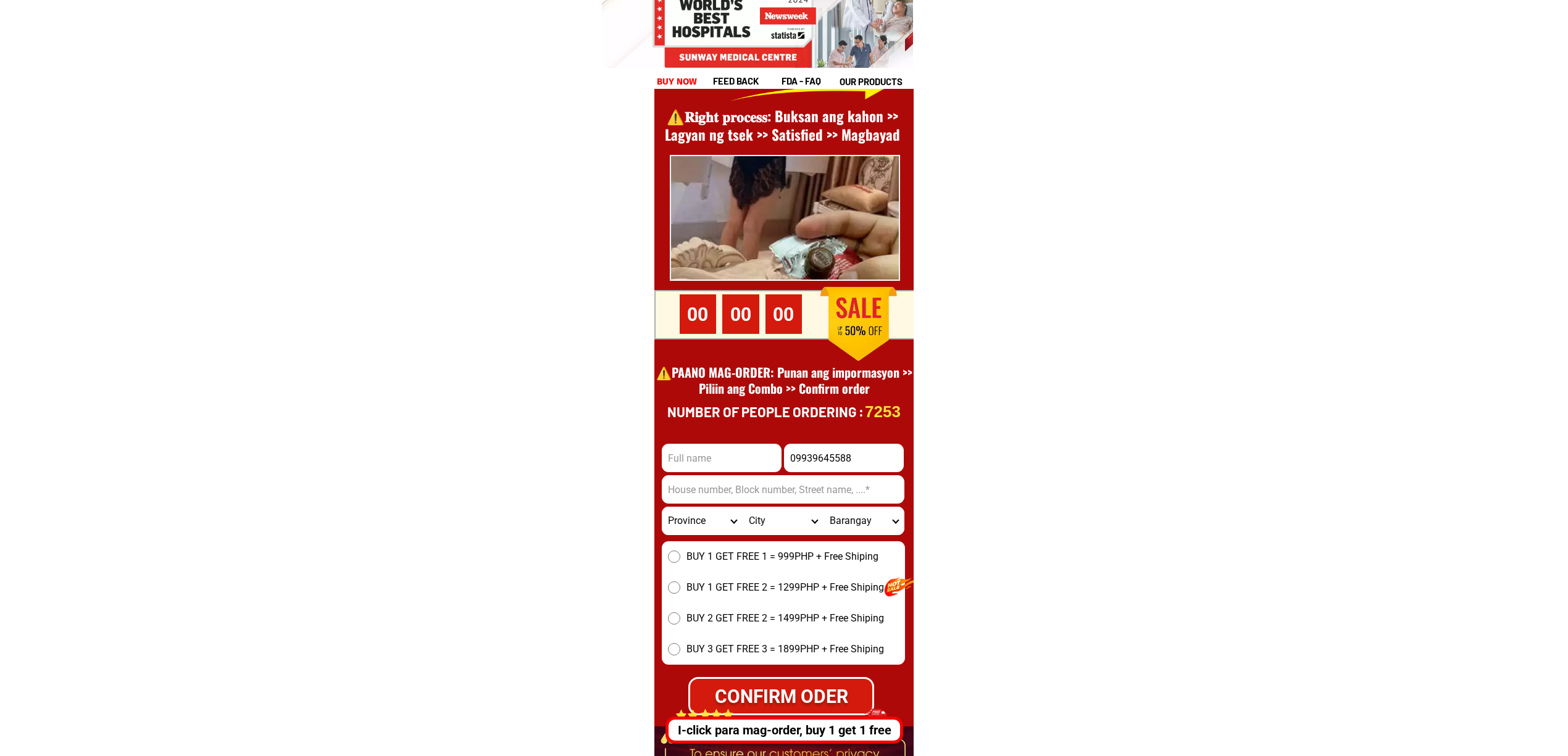
click at [729, 482] on input "Input address" at bounding box center [782, 490] width 242 height 28
drag, startPoint x: 711, startPoint y: 461, endPoint x: 712, endPoint y: 472, distance: 11.0
click at [711, 461] on input "Input full_name" at bounding box center [721, 458] width 120 height 28
paste input "Edgardo C Quiazon"
type input "Edgardo C Quiazon"
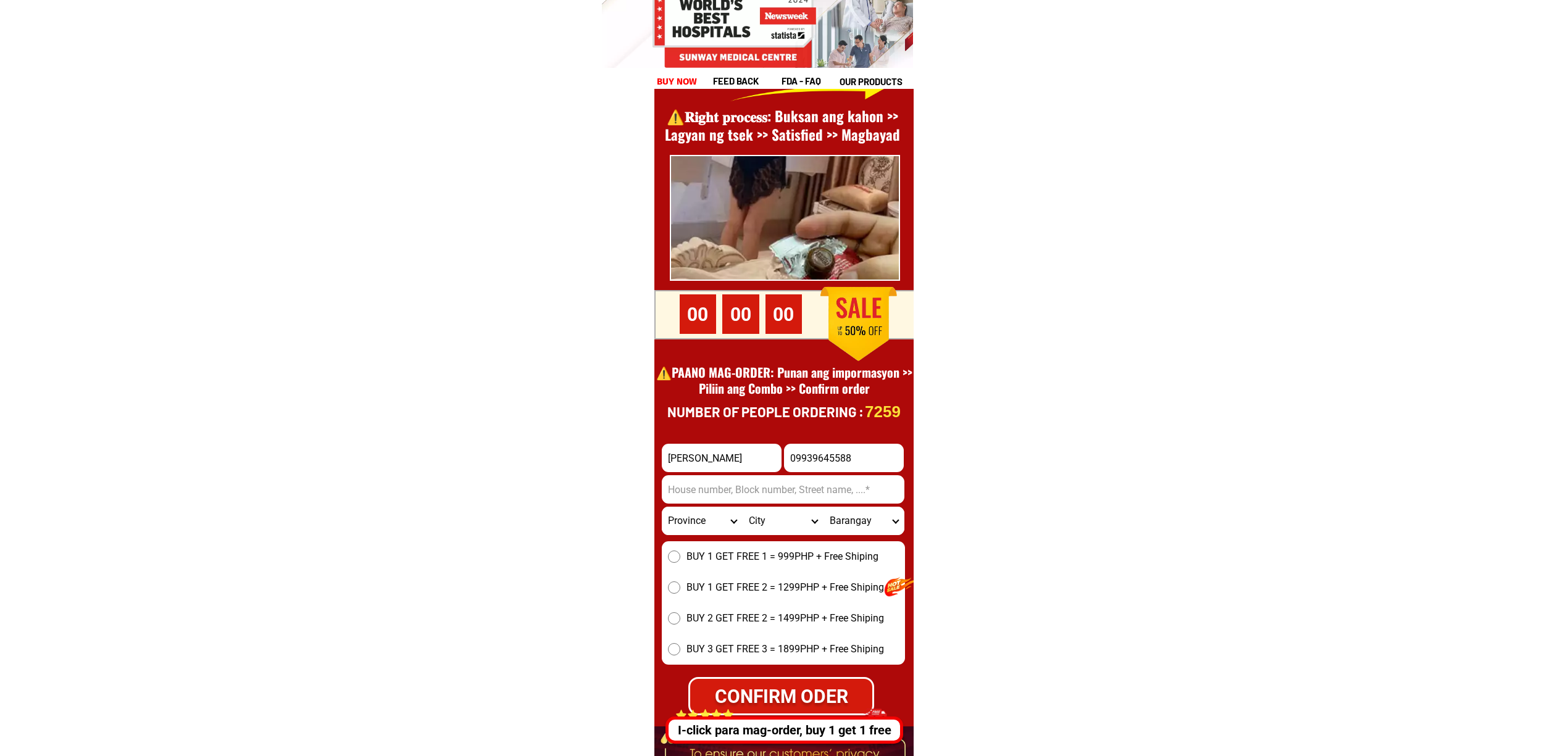
drag, startPoint x: 811, startPoint y: 489, endPoint x: 833, endPoint y: 504, distance: 26.6
click at [811, 489] on input "Input address" at bounding box center [782, 490] width 242 height 28
paste input "Dama de Noche street brgy San Francisco tarlac city"
type input "Dama de Noche street brgy San Francisco tarlac city"
click at [710, 515] on select "Province [GEOGRAPHIC_DATA] [GEOGRAPHIC_DATA] [GEOGRAPHIC_DATA] [GEOGRAPHIC_DATA…" at bounding box center [702, 521] width 81 height 28
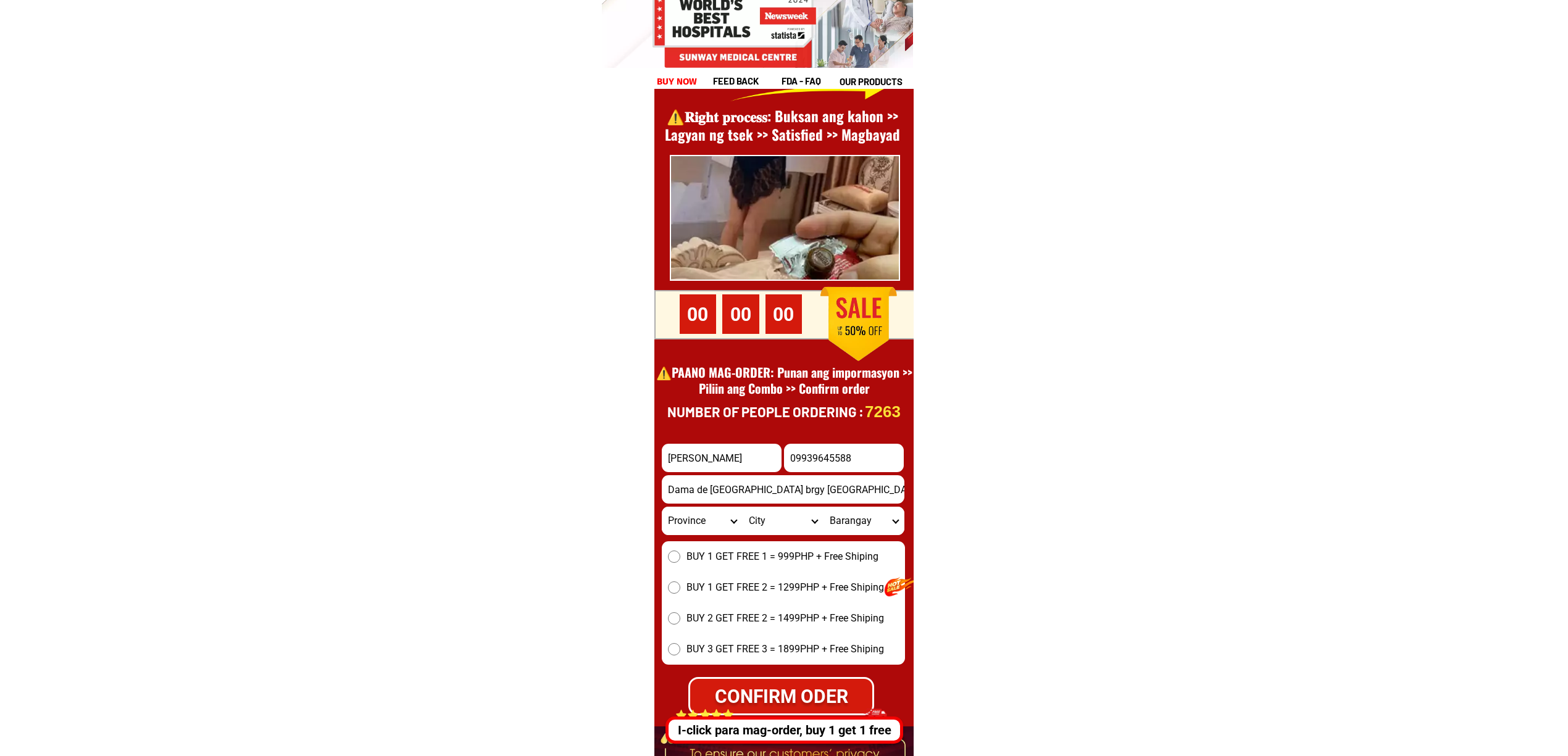
select select "63_225"
click at [662, 507] on select "Province [GEOGRAPHIC_DATA] [GEOGRAPHIC_DATA] [GEOGRAPHIC_DATA] [GEOGRAPHIC_DATA…" at bounding box center [702, 521] width 81 height 28
click at [762, 508] on select "City Anao Bamban Camiling Capas Gerona Mayantoc Moncada Paniqui Pura Ramos San-…" at bounding box center [783, 521] width 81 height 28
select select "63_2256220"
click at [743, 507] on select "City Anao Bamban Camiling Capas Gerona Mayantoc Moncada Paniqui Pura Ramos San-…" at bounding box center [783, 521] width 81 height 28
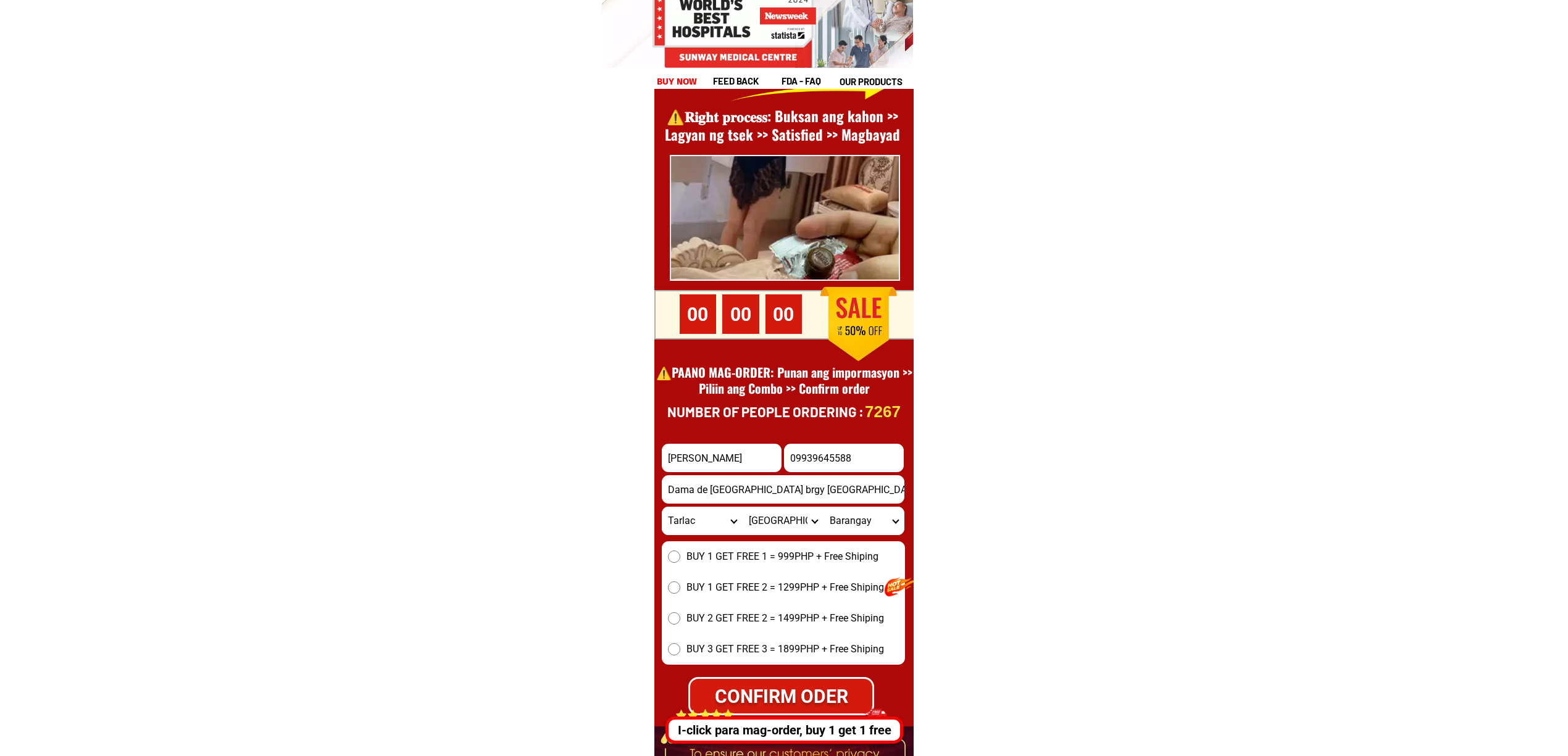
click at [850, 517] on select "Barangay Aguso Alvindia segundo Amucao Armenia Asturias Atioc Balanti Balete Ba…" at bounding box center [864, 521] width 81 height 28
select select "63_22562208135"
click at [824, 507] on select "Barangay Aguso Alvindia segundo Amucao Armenia Asturias Atioc Balanti Balete Ba…" at bounding box center [864, 521] width 81 height 28
click at [692, 546] on div "BUY 1 GET FREE 1 = 999PHP + Free Shiping BUY 1 GET FREE 2 = 1299PHP + Free Ship…" at bounding box center [783, 604] width 243 height 123
click at [766, 536] on form "Edgardo C Quiazon 09939645588 CONFIRM ODER Dama de Noche street brgy San Franci…" at bounding box center [783, 580] width 243 height 271
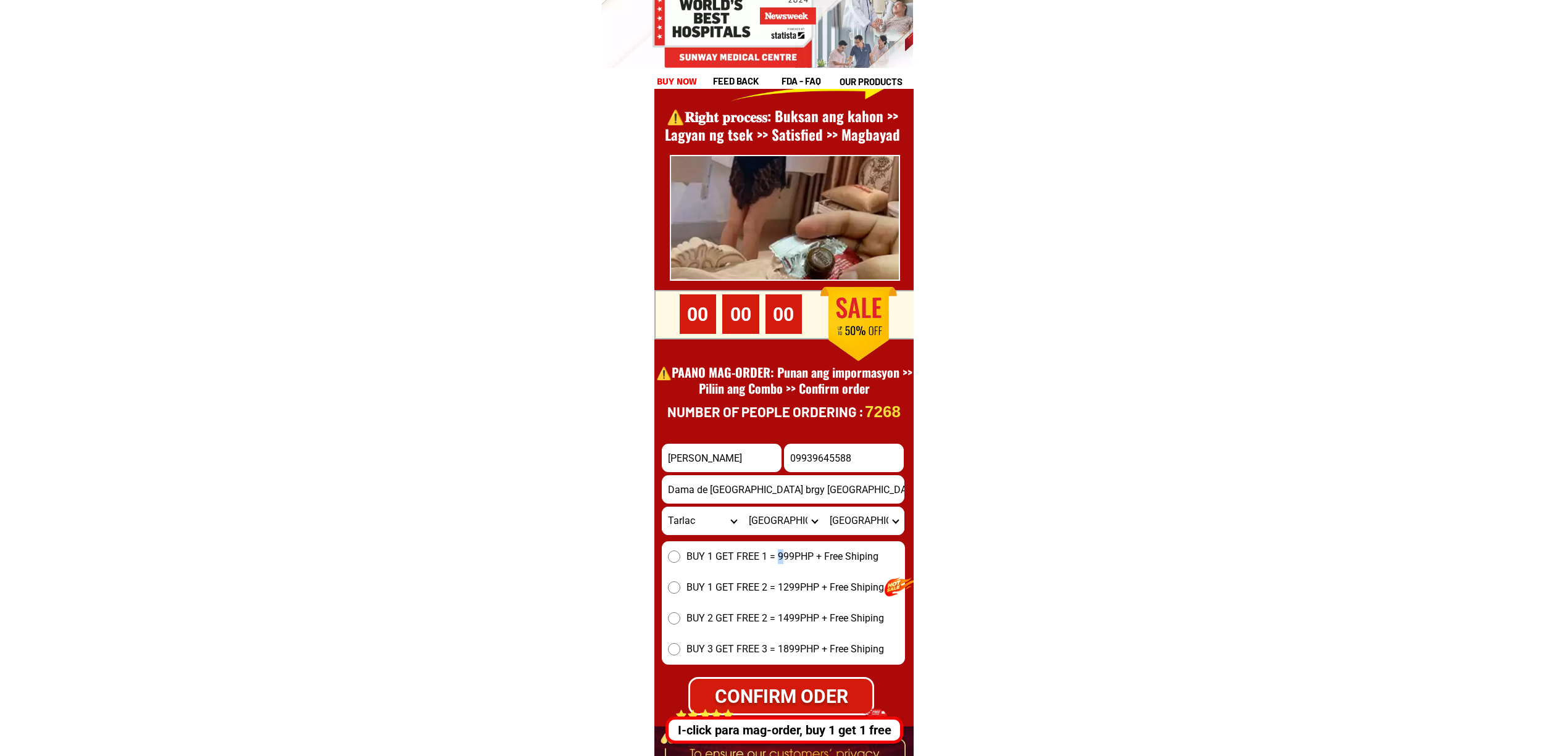
click at [780, 556] on span "BUY 1 GET FREE 1 = 999PHP + Free Shiping" at bounding box center [782, 557] width 192 height 15
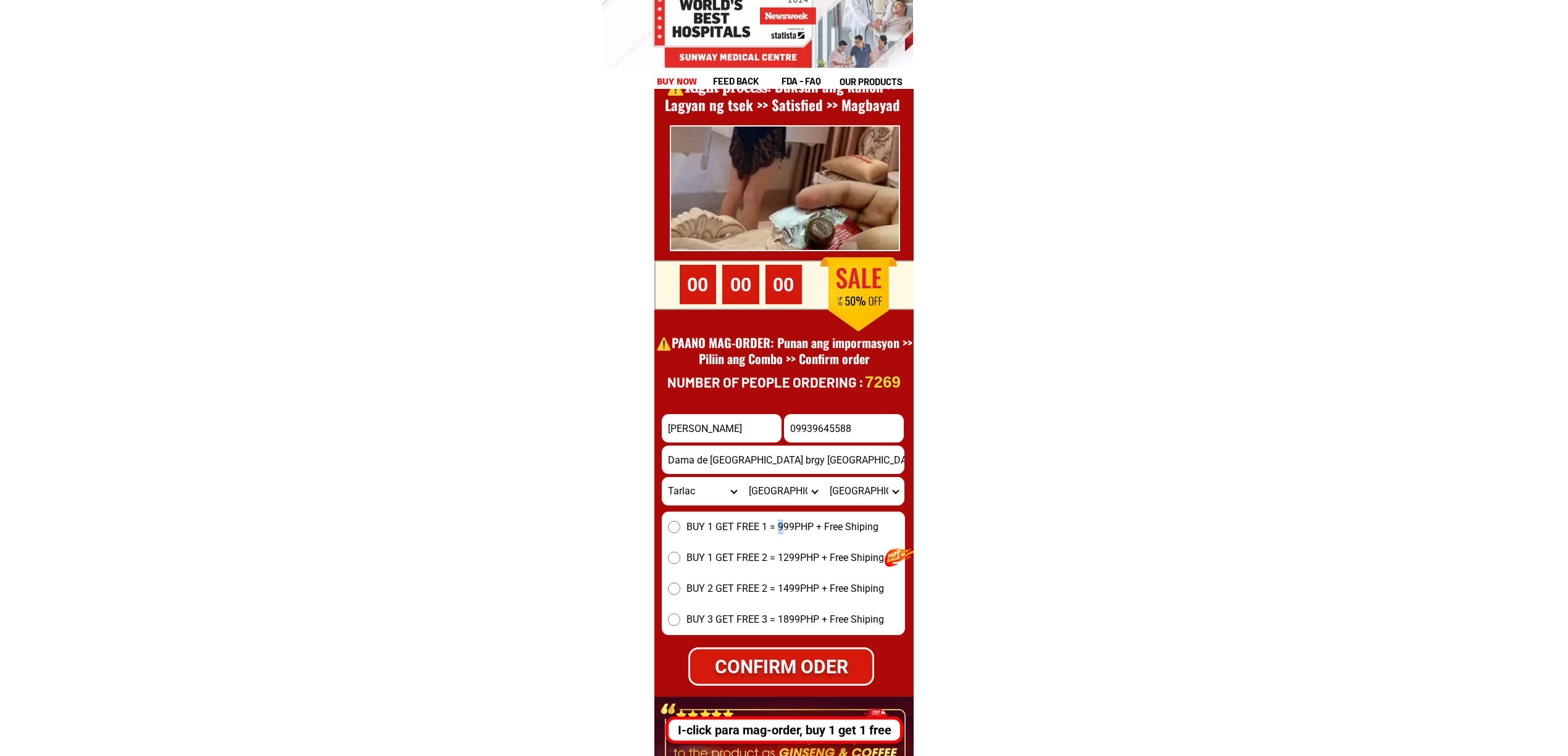
scroll to position [17021, 0]
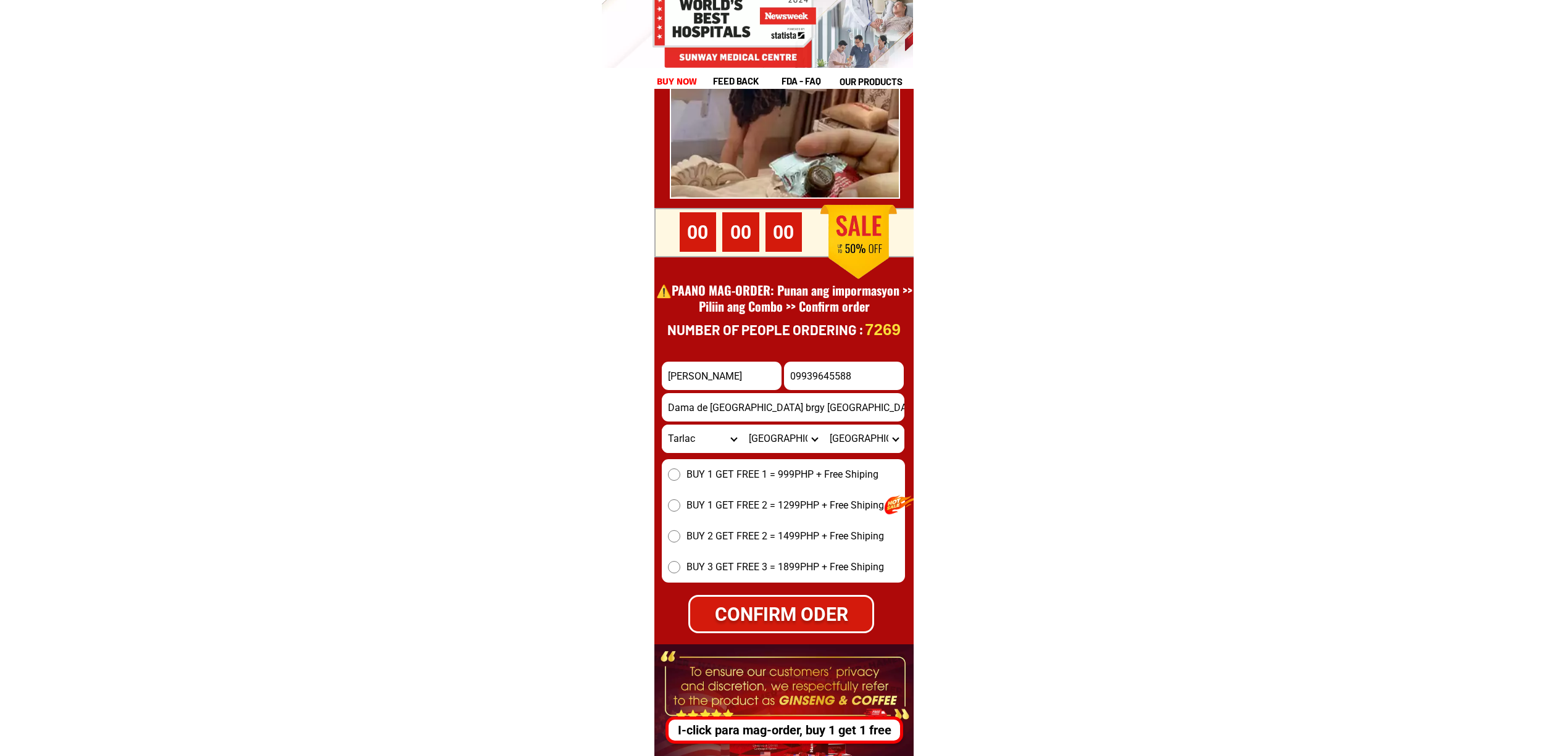
click at [707, 468] on span "BUY 1 GET FREE 1 = 999PHP + Free Shiping" at bounding box center [782, 475] width 192 height 15
click at [680, 469] on input "BUY 1 GET FREE 1 = 999PHP + Free Shiping" at bounding box center [674, 475] width 12 height 12
click at [809, 623] on div "CONFIRM ODER" at bounding box center [781, 614] width 184 height 28
radio input "true"
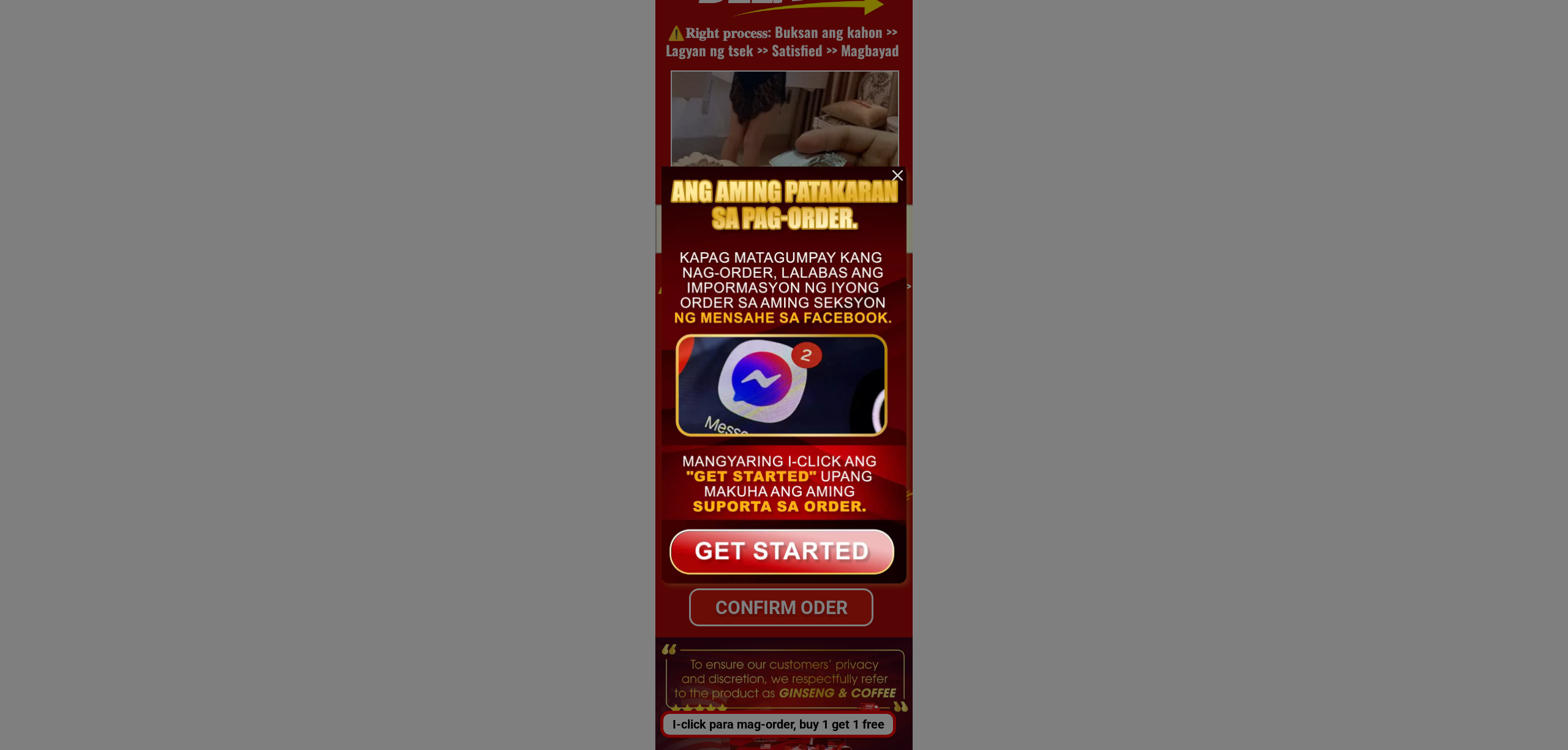
scroll to position [0, 0]
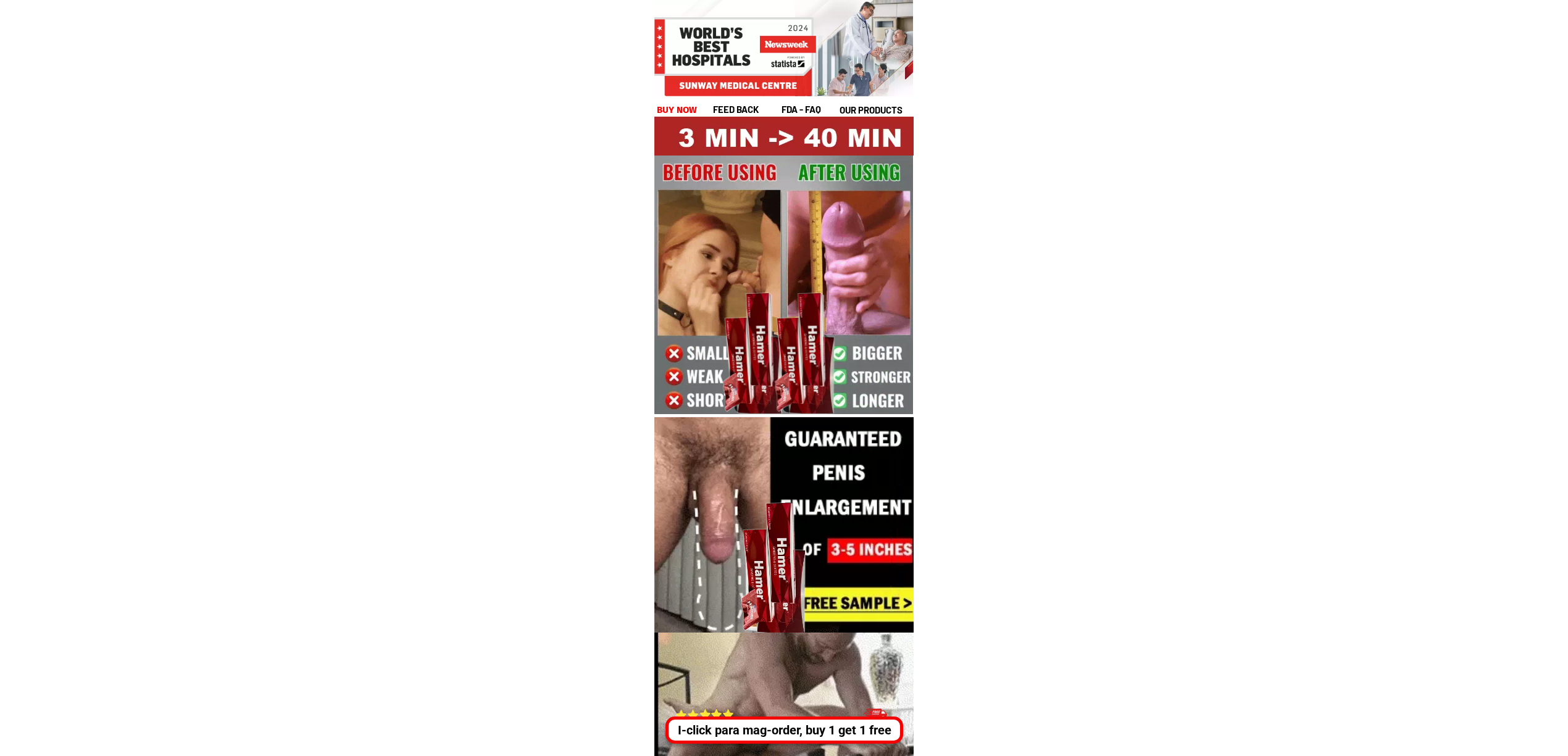
drag, startPoint x: 832, startPoint y: 736, endPoint x: 858, endPoint y: 736, distance: 26.0
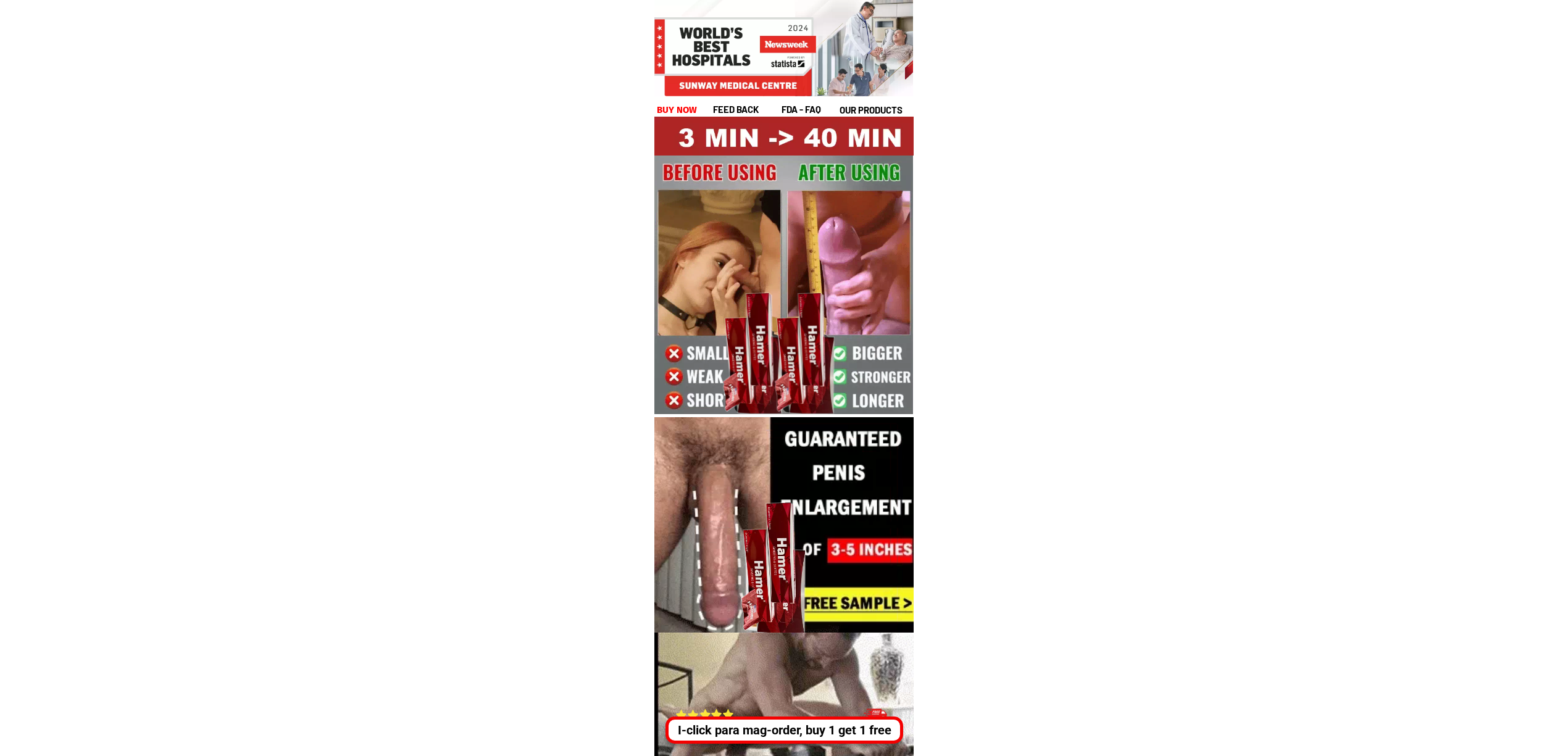
click at [832, 736] on div "I-click para mag-order, buy 1 get 1 free" at bounding box center [784, 730] width 232 height 19
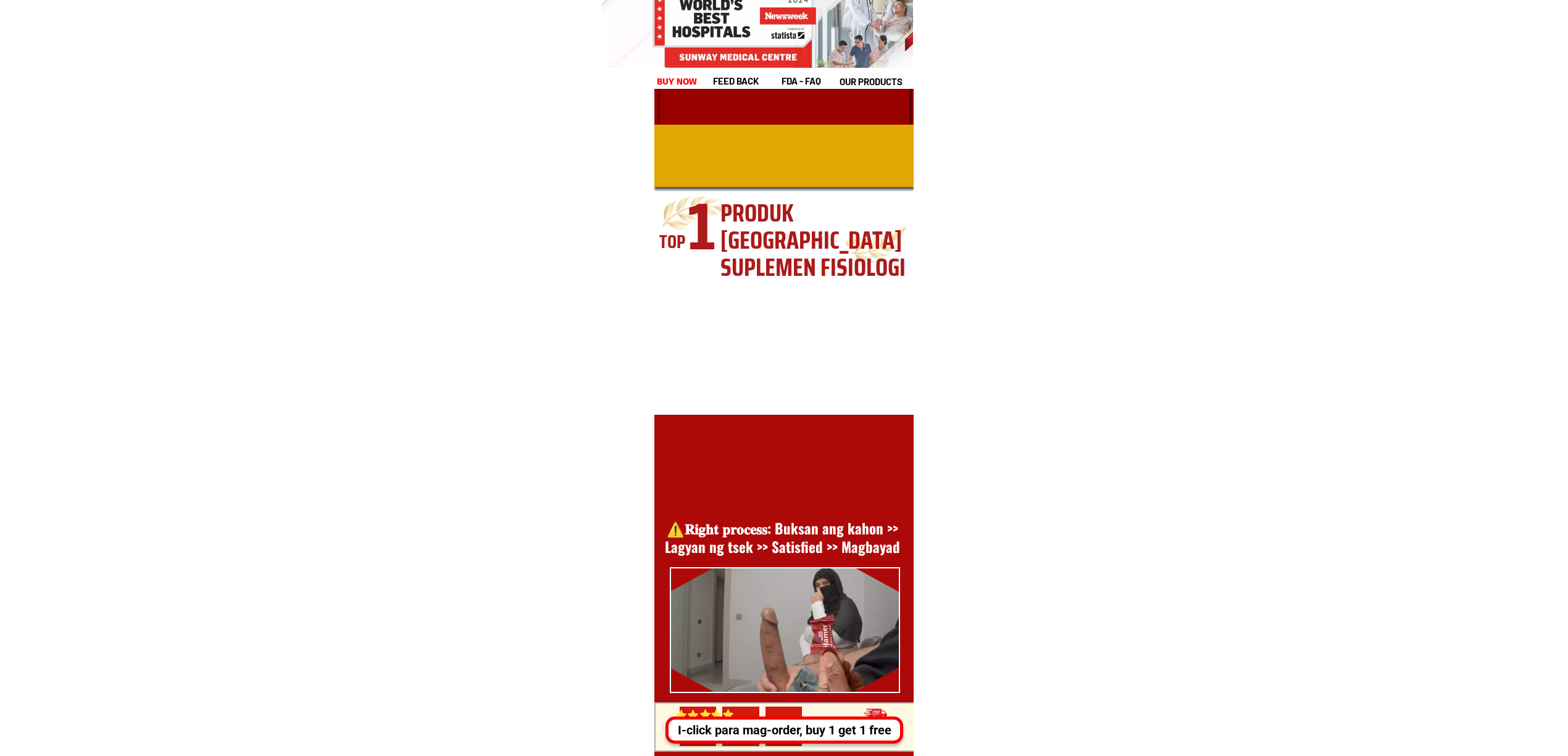
scroll to position [16940, 0]
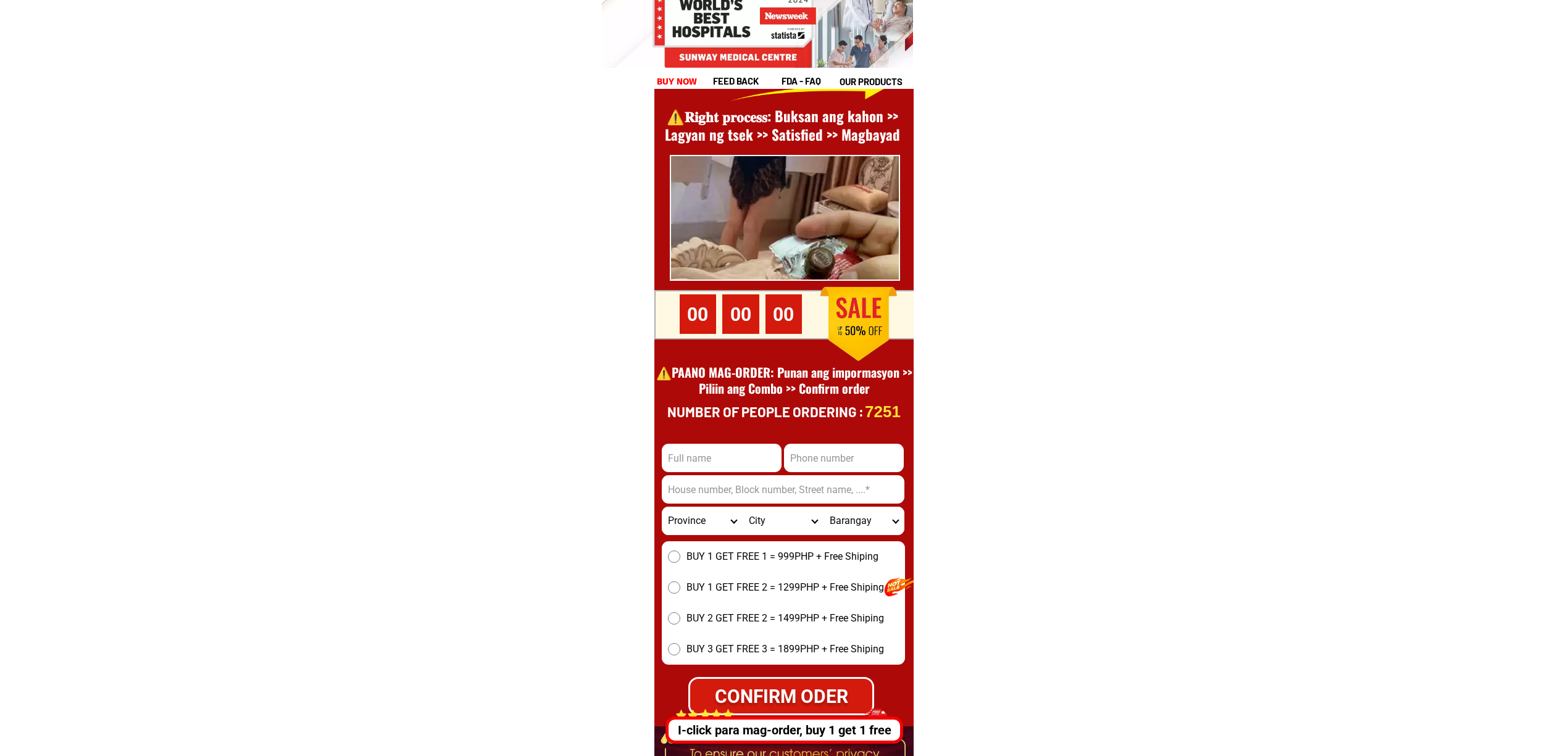
click at [823, 453] on input "Input phone_number" at bounding box center [844, 458] width 120 height 28
paste input "09266167990"
type input "09266167990"
click at [727, 440] on div at bounding box center [784, 431] width 259 height 856
drag, startPoint x: 740, startPoint y: 451, endPoint x: 751, endPoint y: 453, distance: 11.2
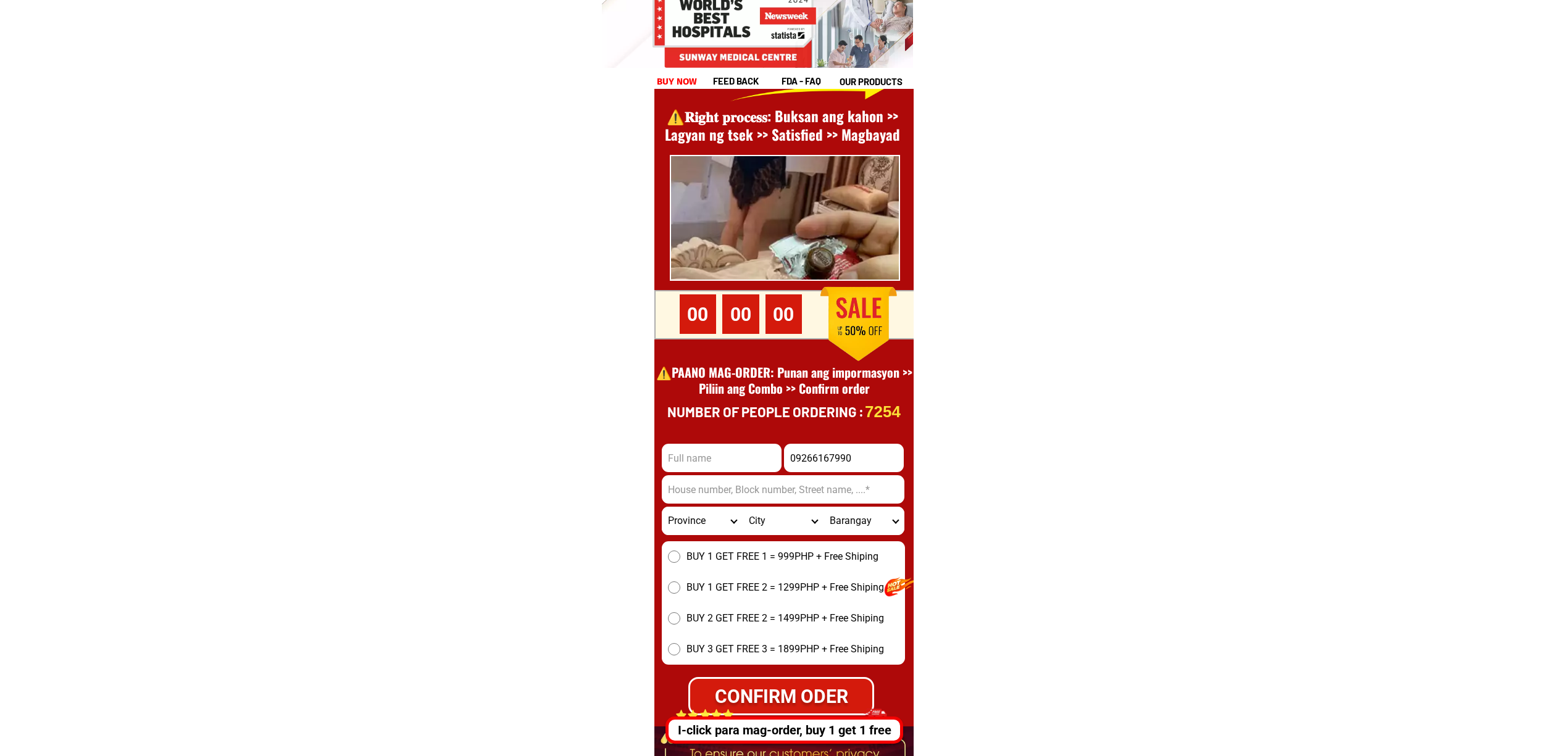
click at [740, 451] on input "Input full_name" at bounding box center [721, 458] width 120 height 28
paste input "Ismael rasul"
type input "Ismael rasul"
drag, startPoint x: 768, startPoint y: 485, endPoint x: 787, endPoint y: 504, distance: 26.9
click at [768, 485] on input "Input address" at bounding box center [782, 490] width 242 height 28
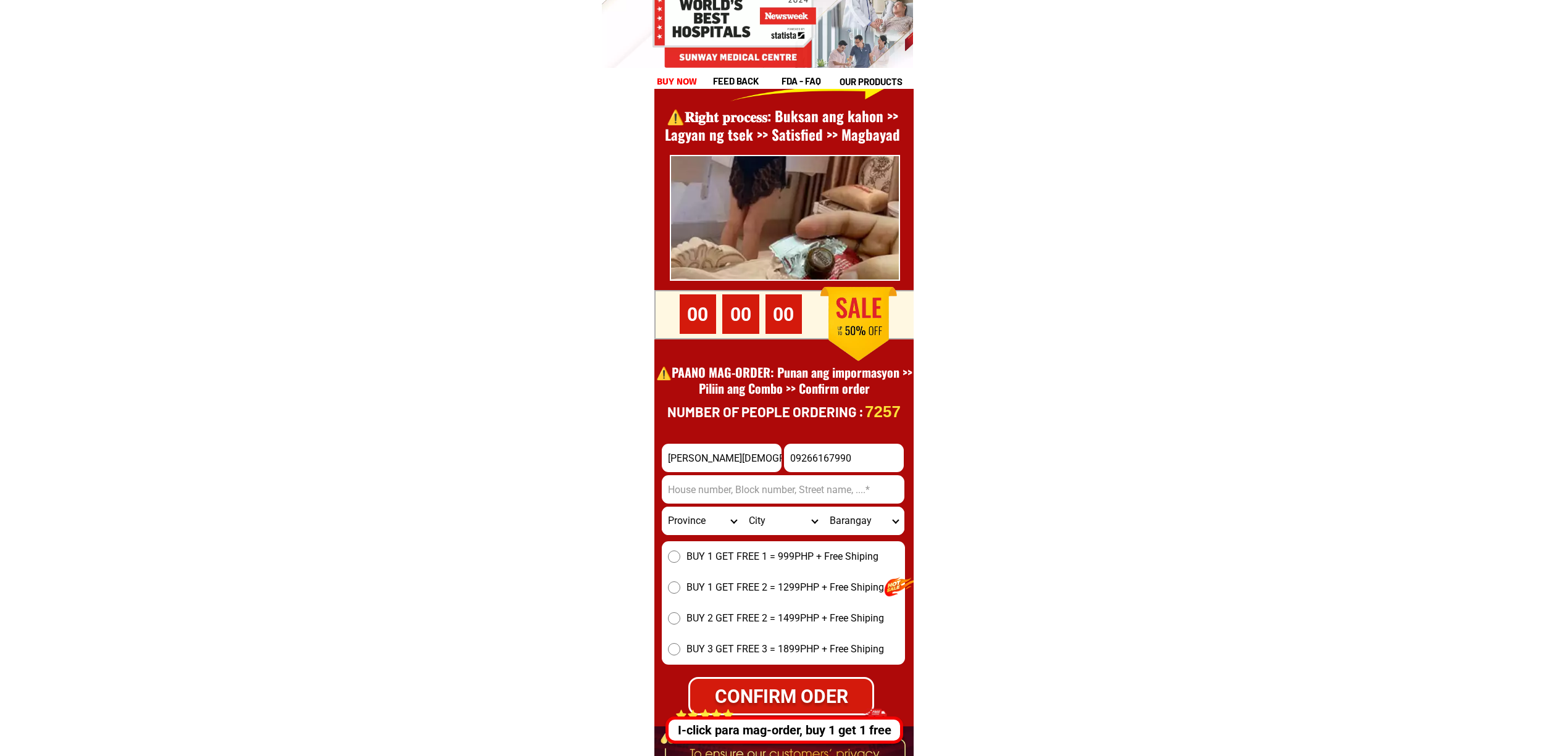
paste input "Agreeda phase 3 , Santa cruz, Koronadal-city, South-cotabato"
type input "Agreeda phase 3 , Santa cruz, Koronadal-city, South-cotabato"
click at [728, 550] on span "BUY 1 GET FREE 1 = 999PHP + Free Shiping" at bounding box center [782, 557] width 192 height 15
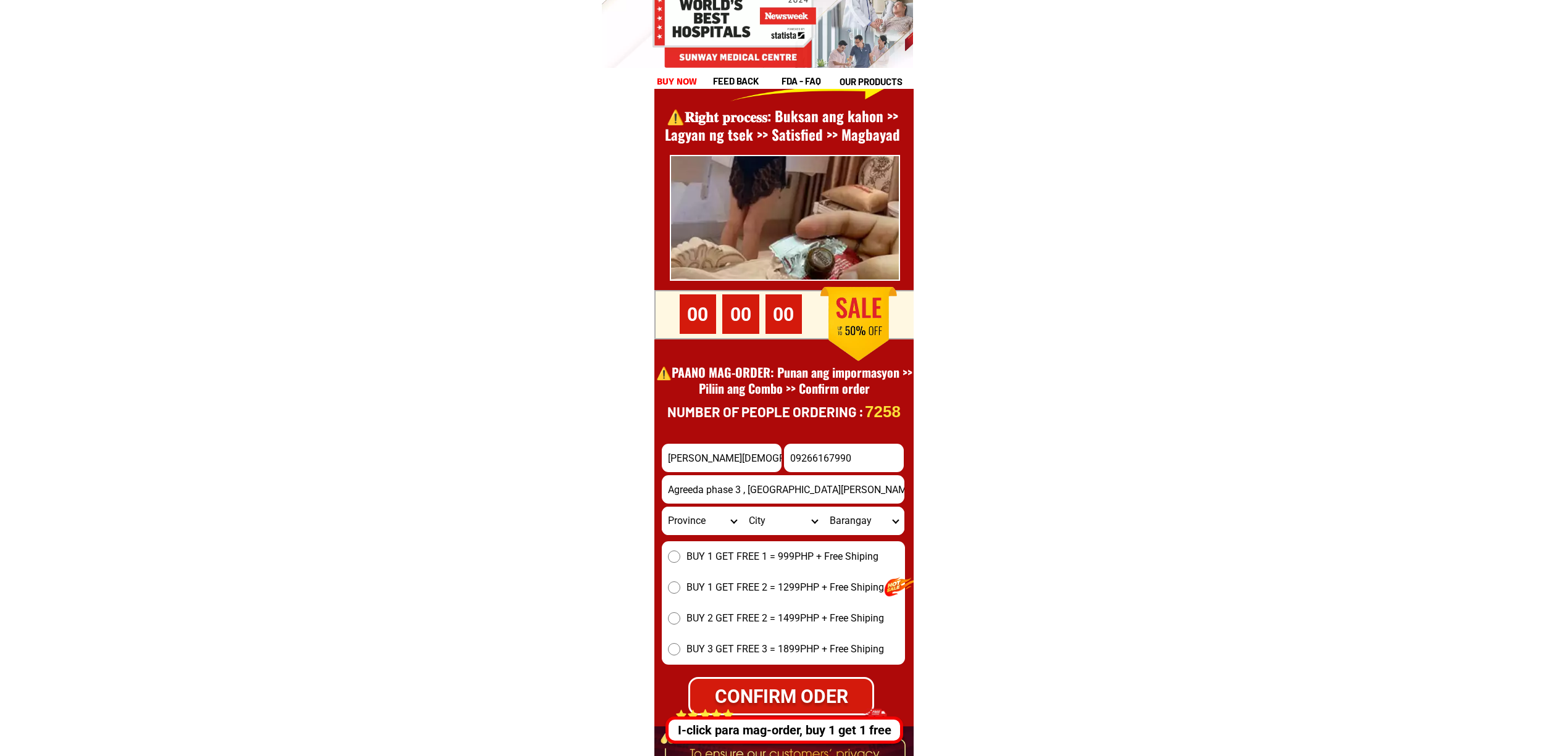
click at [680, 551] on input "BUY 1 GET FREE 1 = 999PHP + Free Shiping" at bounding box center [674, 557] width 12 height 12
click at [818, 688] on div "CONFIRM ODER" at bounding box center [780, 697] width 182 height 28
radio input "true"
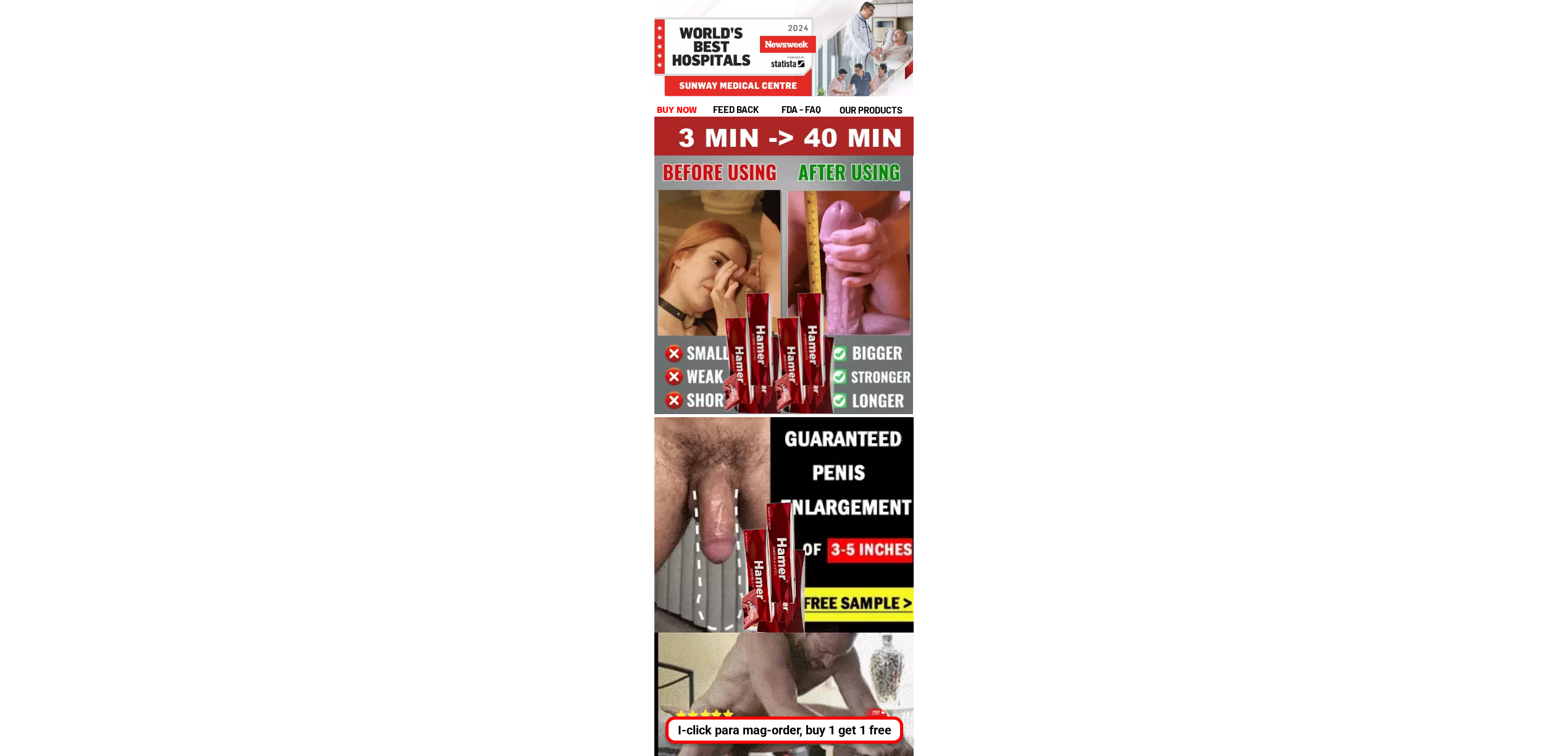
click at [812, 722] on div "I-click para mag-order, buy 1 get 1 free" at bounding box center [780, 730] width 235 height 27
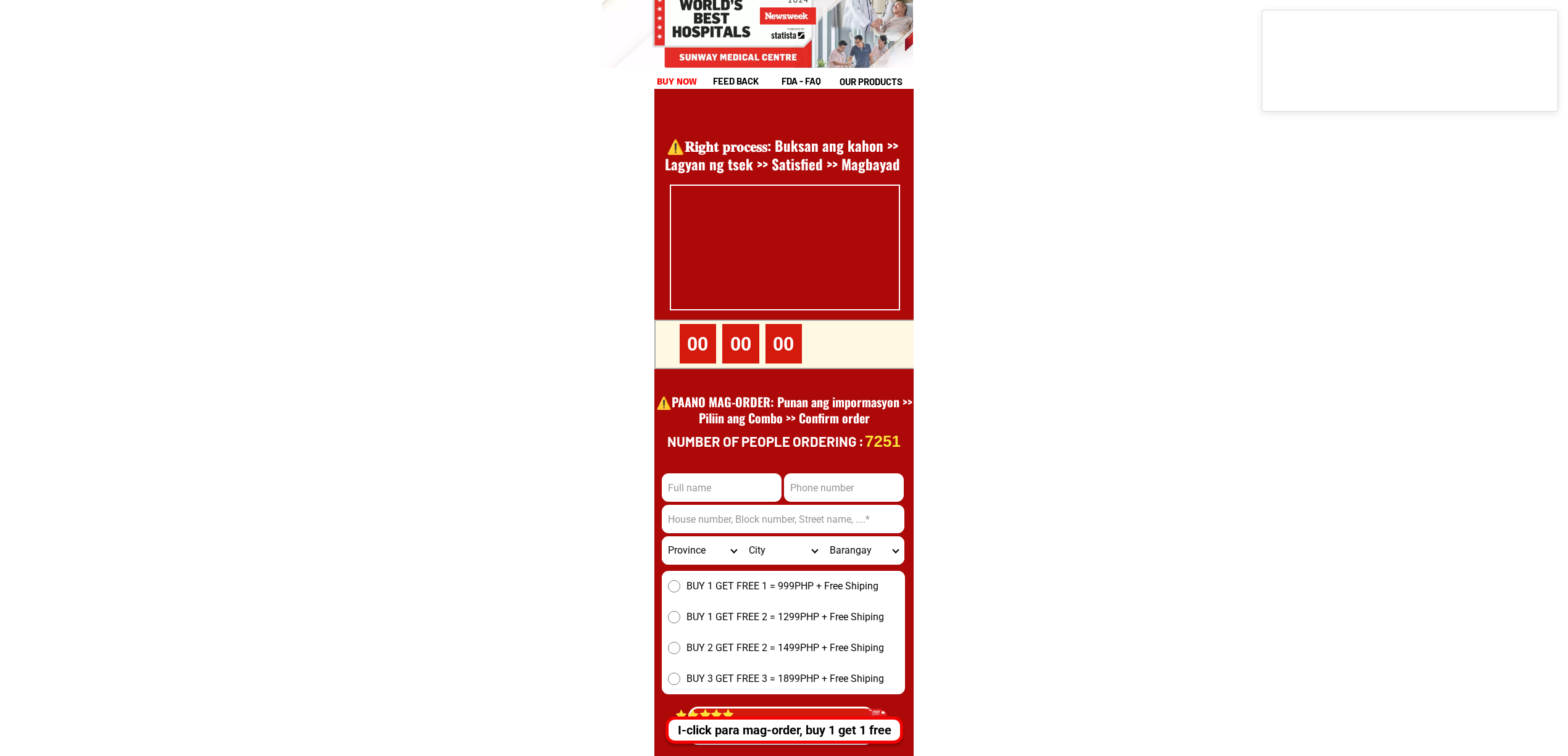
scroll to position [16940, 0]
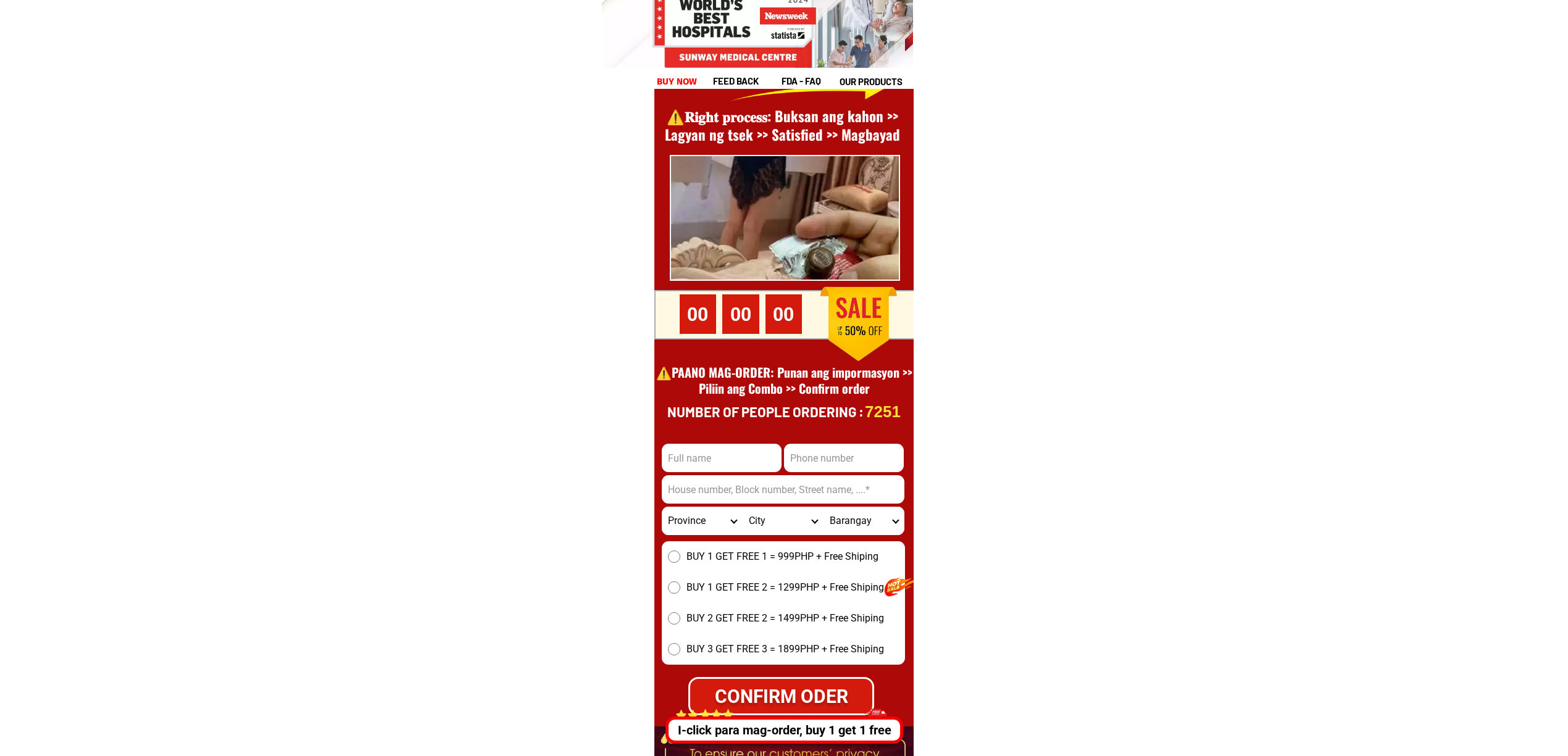
click at [810, 455] on input "Input phone_number" at bounding box center [844, 458] width 120 height 28
paste input "9519804404"
click at [785, 464] on input "9519804404" at bounding box center [844, 458] width 120 height 28
type input "09519804404"
drag, startPoint x: 706, startPoint y: 473, endPoint x: 714, endPoint y: 474, distance: 8.1
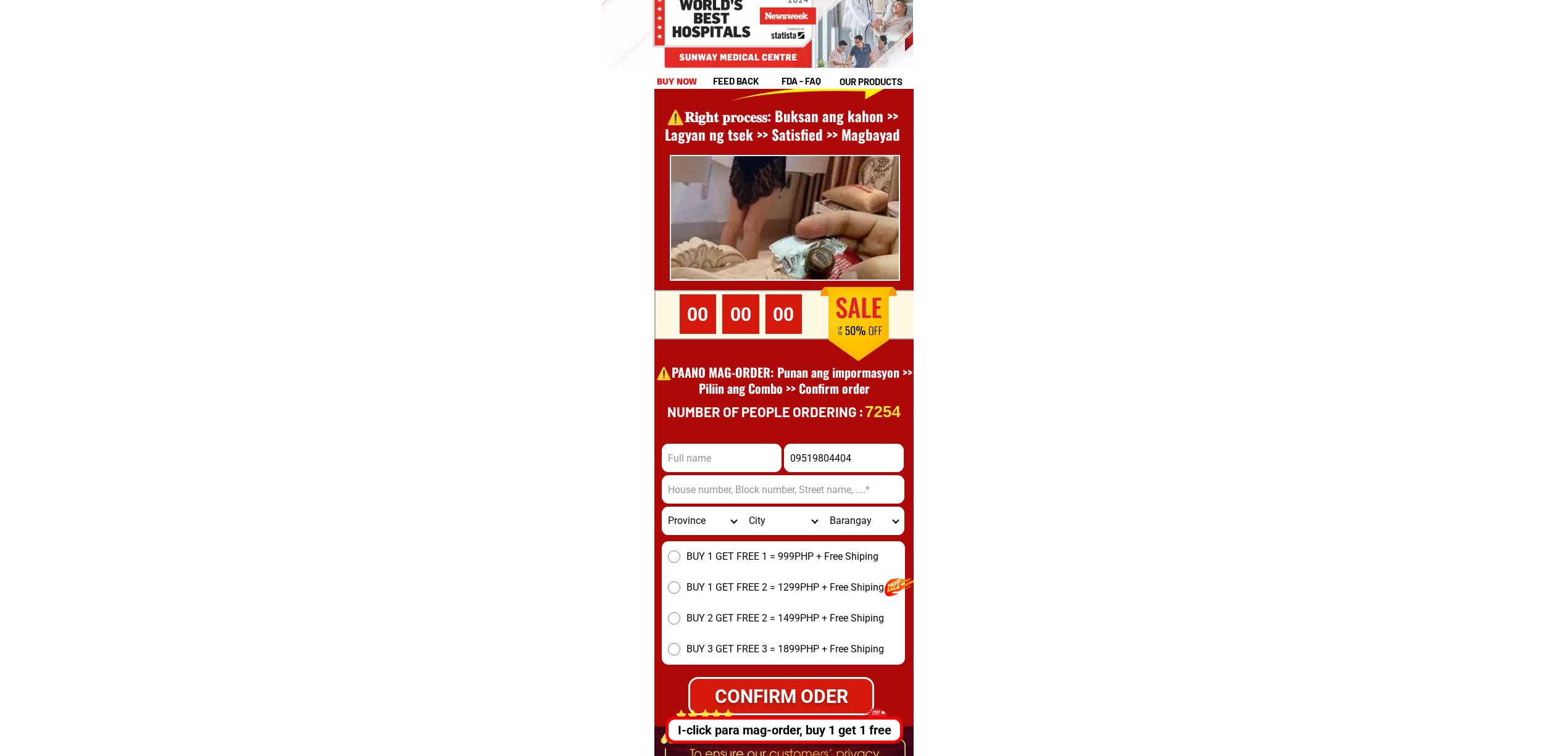
click at [706, 472] on form "09519804404 CONFIRM ODER Province [GEOGRAPHIC_DATA] [GEOGRAPHIC_DATA] [GEOGRAPH…" at bounding box center [783, 580] width 243 height 271
drag, startPoint x: 720, startPoint y: 455, endPoint x: 858, endPoint y: 490, distance: 142.4
click at [720, 453] on input "Input full_name" at bounding box center [721, 458] width 120 height 28
paste input "[PERSON_NAME]"
type input "[PERSON_NAME]"
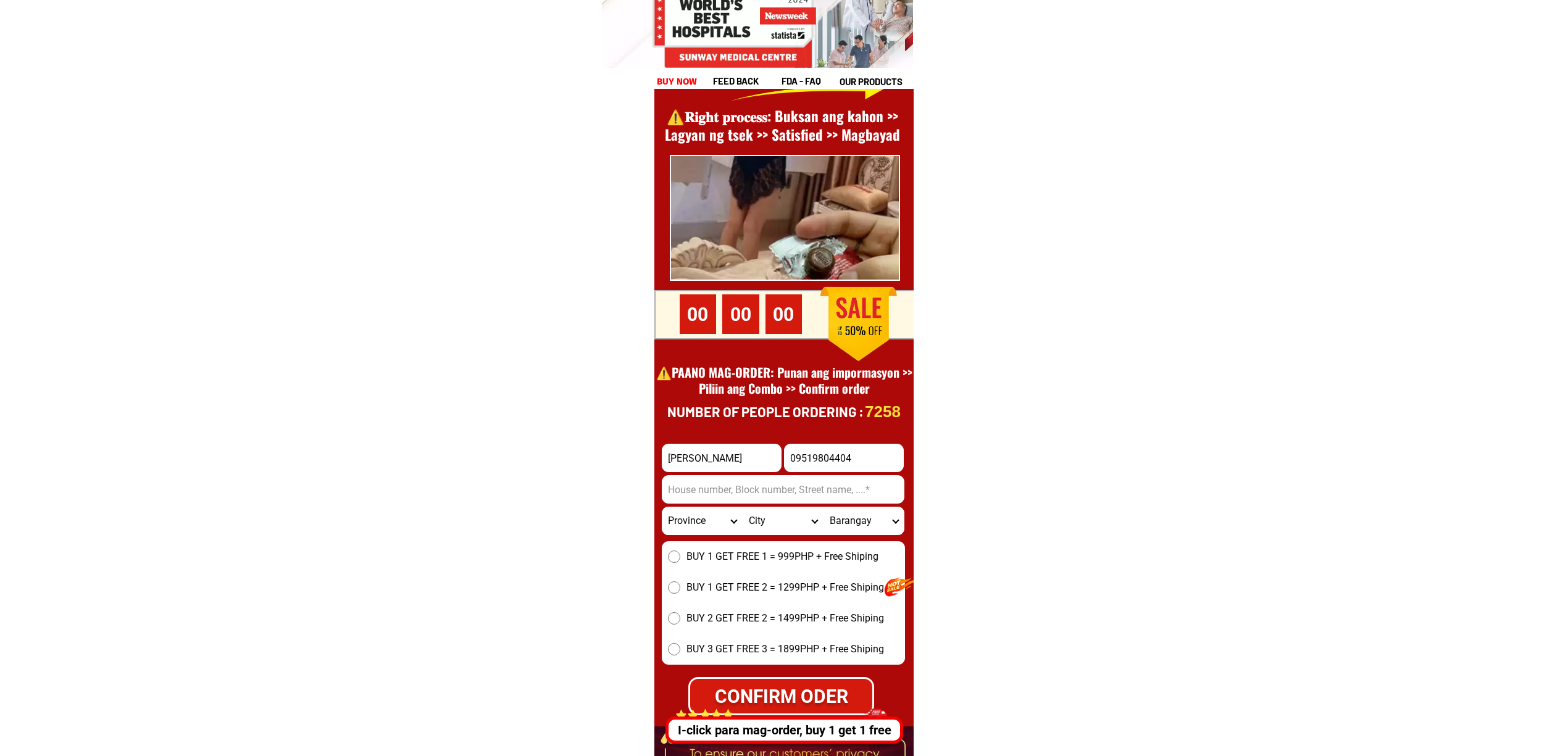
click at [840, 500] on input "Input address" at bounding box center [782, 490] width 242 height 28
paste input "[GEOGRAPHIC_DATA]"
type input "[GEOGRAPHIC_DATA]"
click at [680, 547] on div "BUY 1 GET FREE 1 = 999PHP + Free Shiping BUY 1 GET FREE 2 = 1299PHP + Free Ship…" at bounding box center [783, 604] width 243 height 123
click at [697, 530] on select "Province [GEOGRAPHIC_DATA] [GEOGRAPHIC_DATA] [GEOGRAPHIC_DATA] [GEOGRAPHIC_DATA…" at bounding box center [702, 521] width 81 height 28
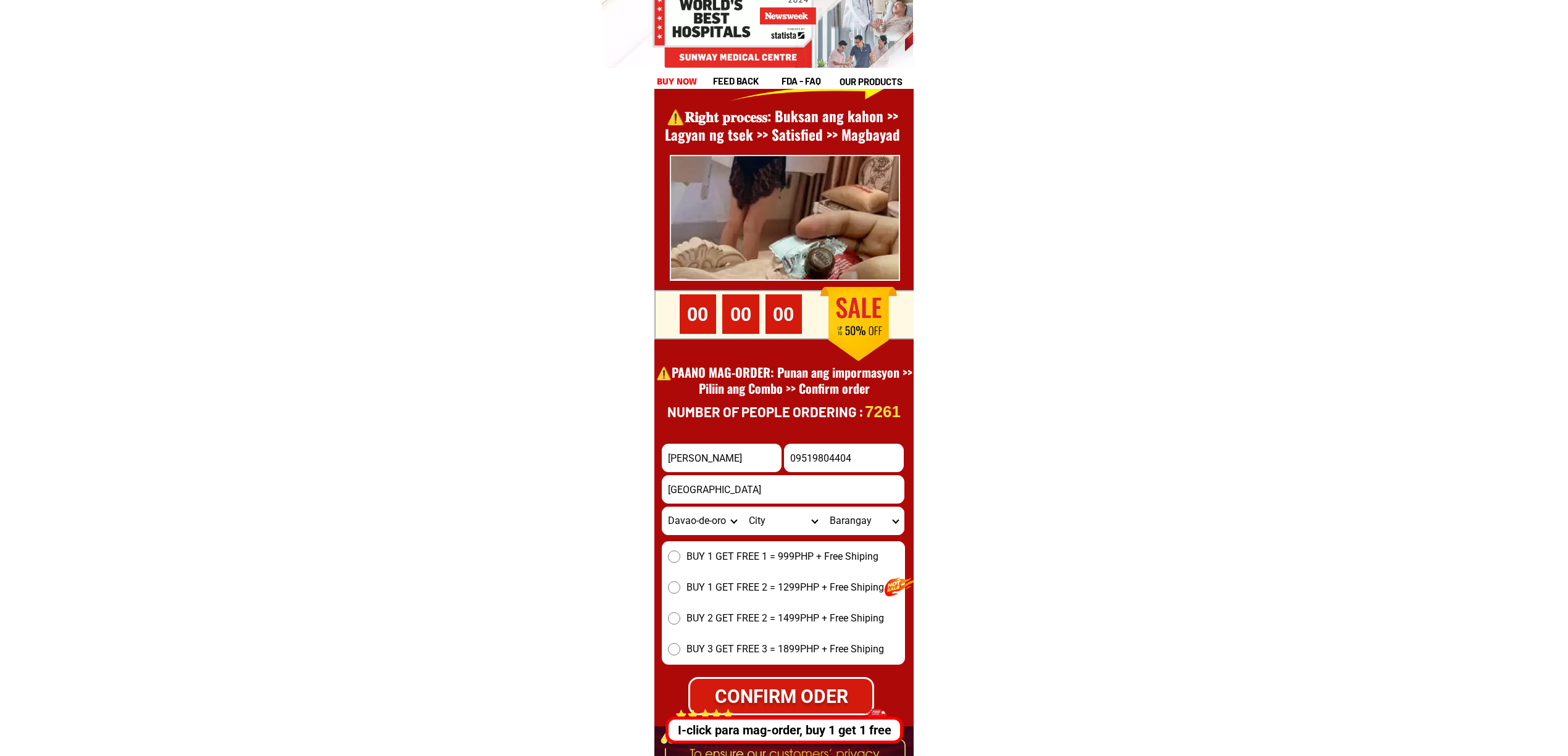
click at [692, 519] on select "Province [GEOGRAPHIC_DATA] [GEOGRAPHIC_DATA] [GEOGRAPHIC_DATA] [GEOGRAPHIC_DATA…" at bounding box center [702, 521] width 81 height 28
click at [692, 517] on select "Province [GEOGRAPHIC_DATA] [GEOGRAPHIC_DATA] [GEOGRAPHIC_DATA] [GEOGRAPHIC_DATA…" at bounding box center [702, 521] width 81 height 28
select select "63_738"
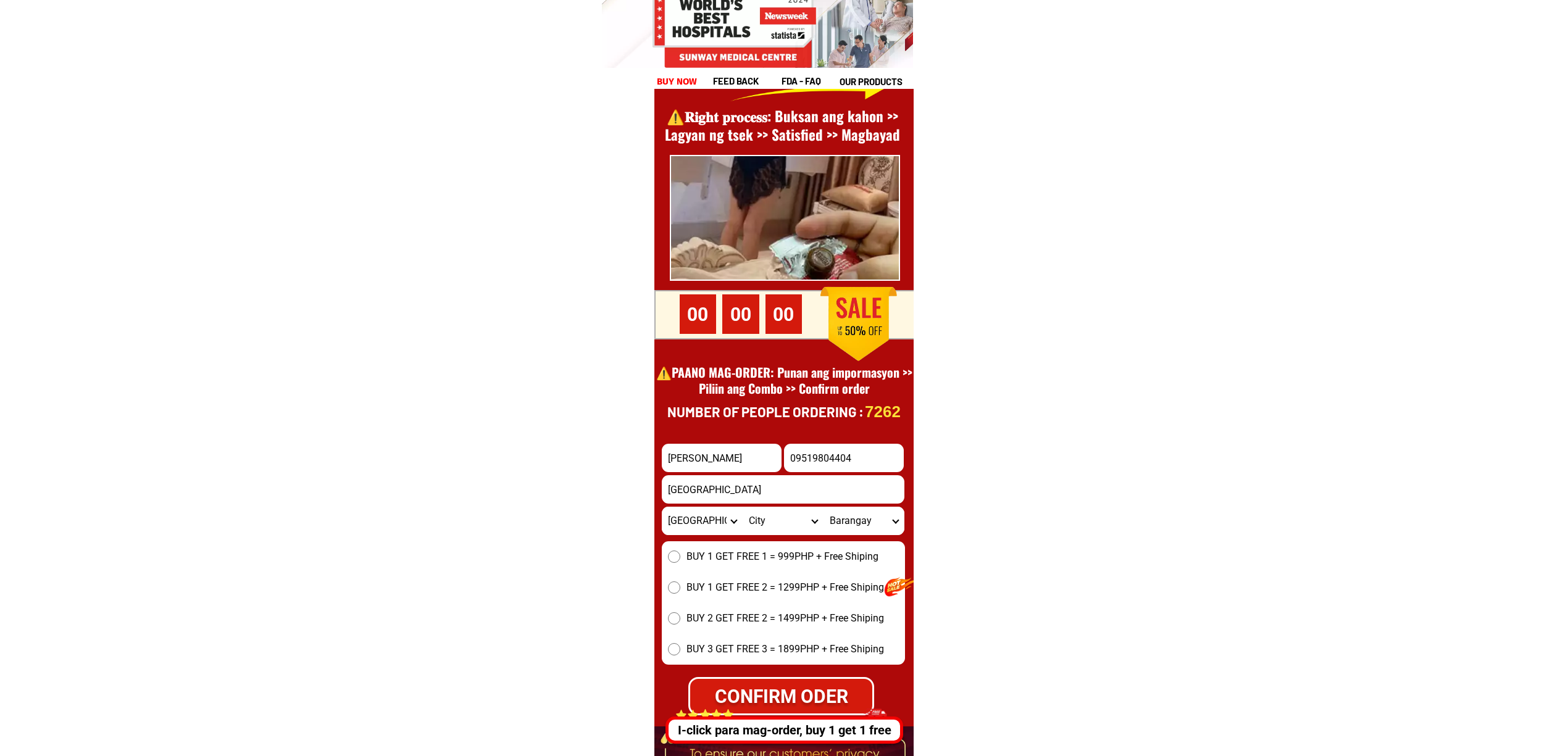
click at [662, 507] on select "Province [GEOGRAPHIC_DATA] [GEOGRAPHIC_DATA] [GEOGRAPHIC_DATA] [GEOGRAPHIC_DATA…" at bounding box center [702, 521] width 81 height 28
click at [754, 546] on div "BUY 1 GET FREE 1 = 999PHP + Free Shiping BUY 1 GET FREE 2 = 1299PHP + Free Ship…" at bounding box center [783, 604] width 243 height 123
click at [757, 556] on span "BUY 1 GET FREE 1 = 999PHP + Free Shiping" at bounding box center [782, 557] width 192 height 15
click at [680, 556] on input "BUY 1 GET FREE 1 = 999PHP + Free Shiping" at bounding box center [674, 557] width 12 height 12
click at [815, 673] on form "[PERSON_NAME] 09519804404 CONFIRM ODER [GEOGRAPHIC_DATA] Province [GEOGRAPHIC_D…" at bounding box center [783, 580] width 243 height 271
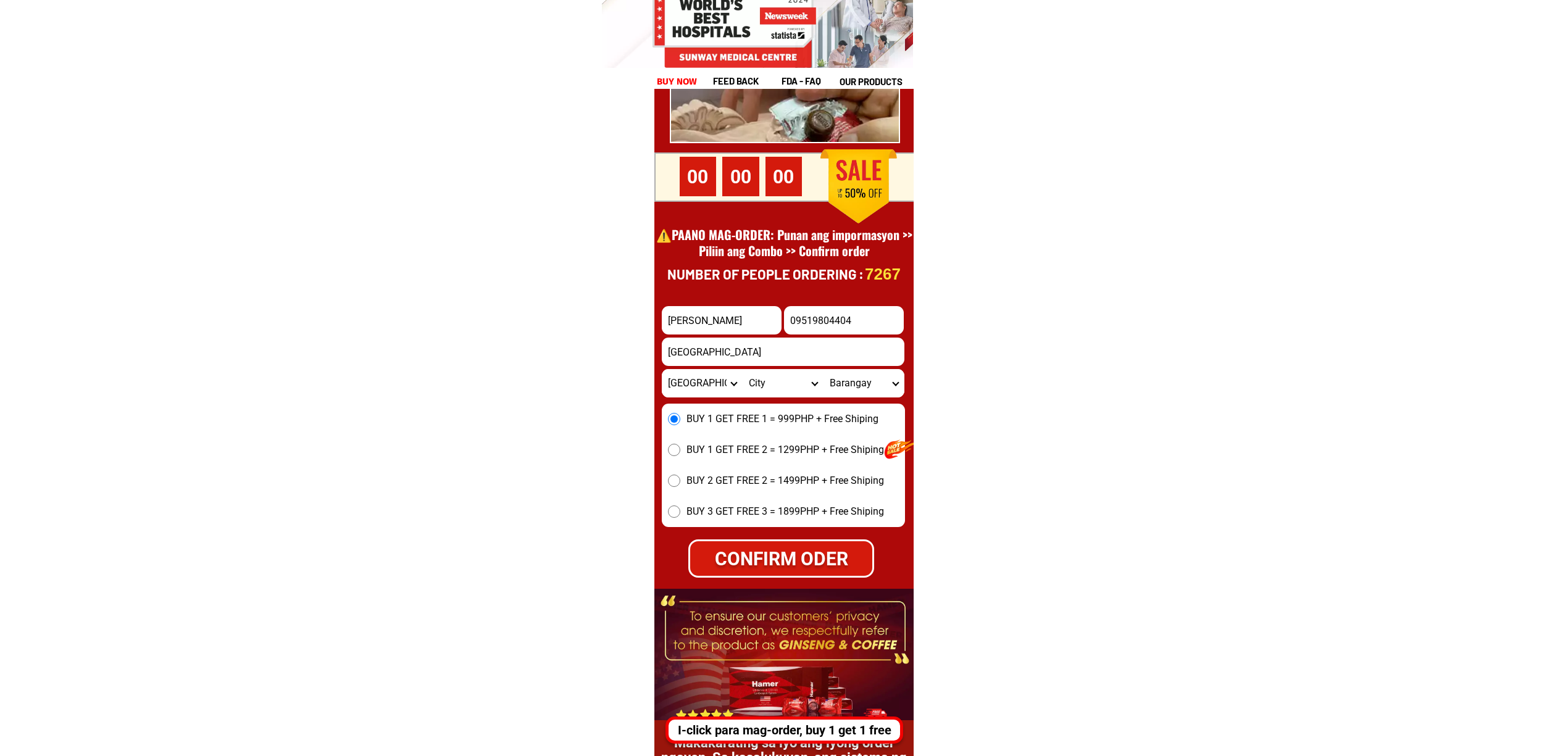
scroll to position [17104, 0]
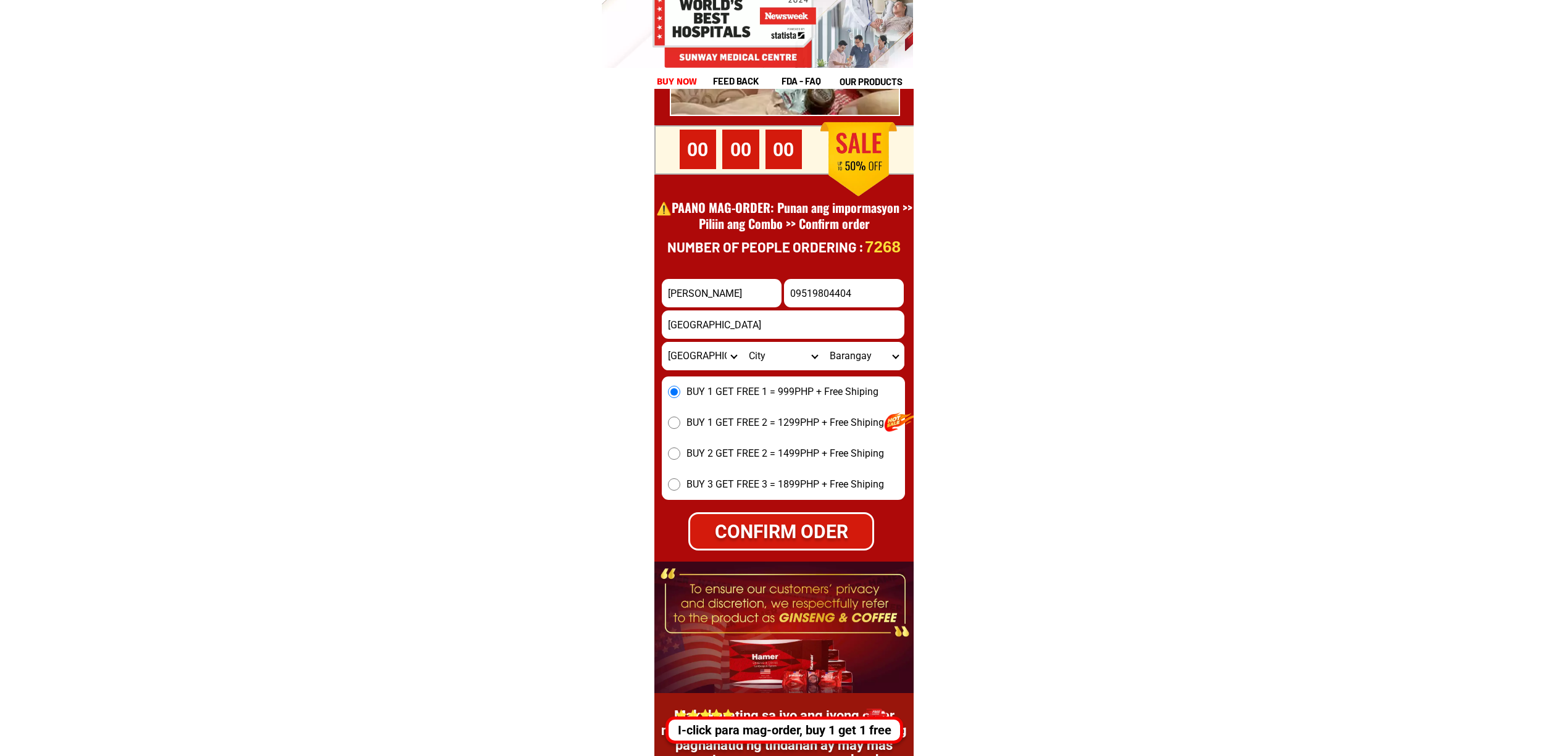
click at [810, 535] on div "CONFIRM ODER" at bounding box center [780, 531] width 182 height 28
radio input "true"
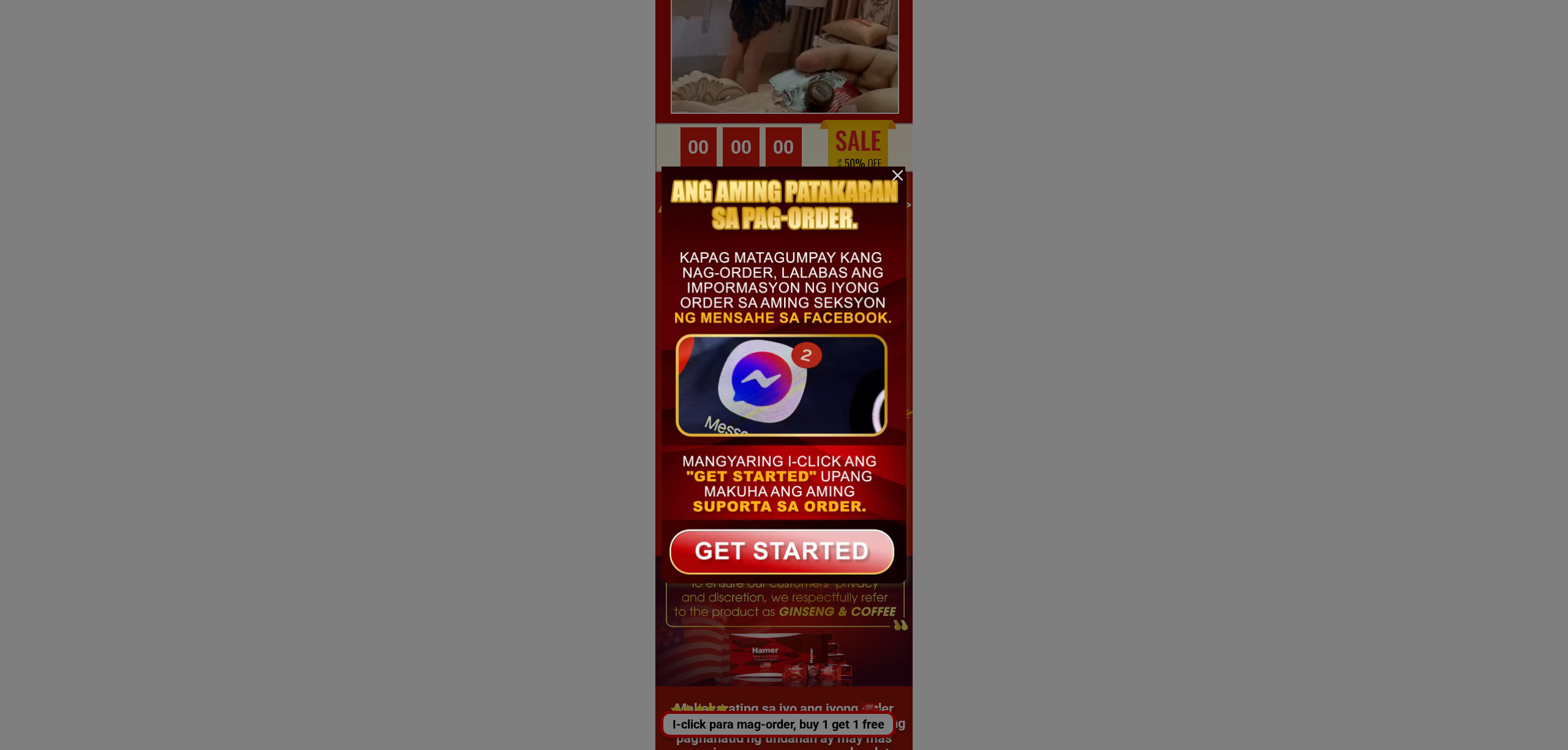
scroll to position [0, 0]
